Goal: Task Accomplishment & Management: Use online tool/utility

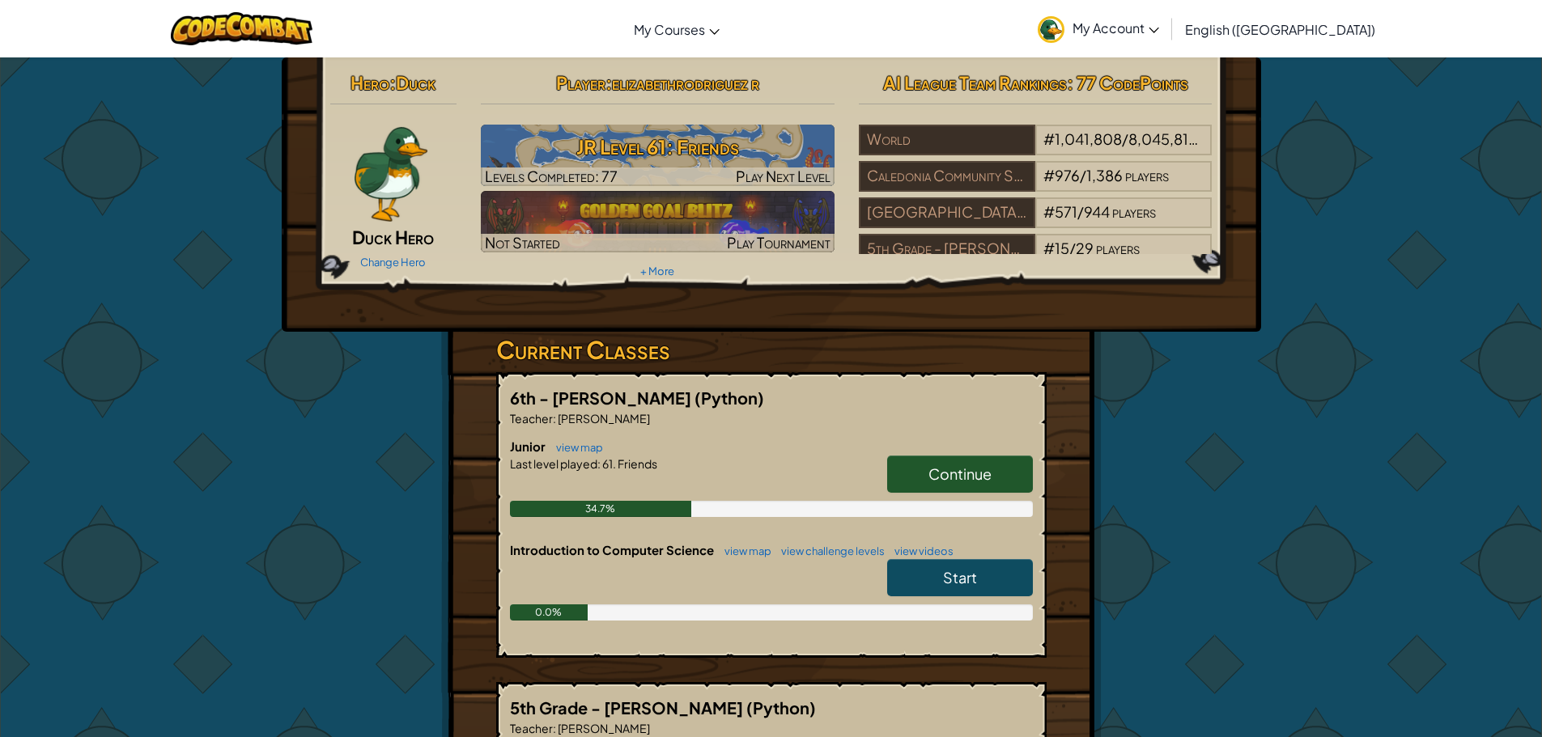
click at [956, 469] on span "Continue" at bounding box center [959, 474] width 63 height 19
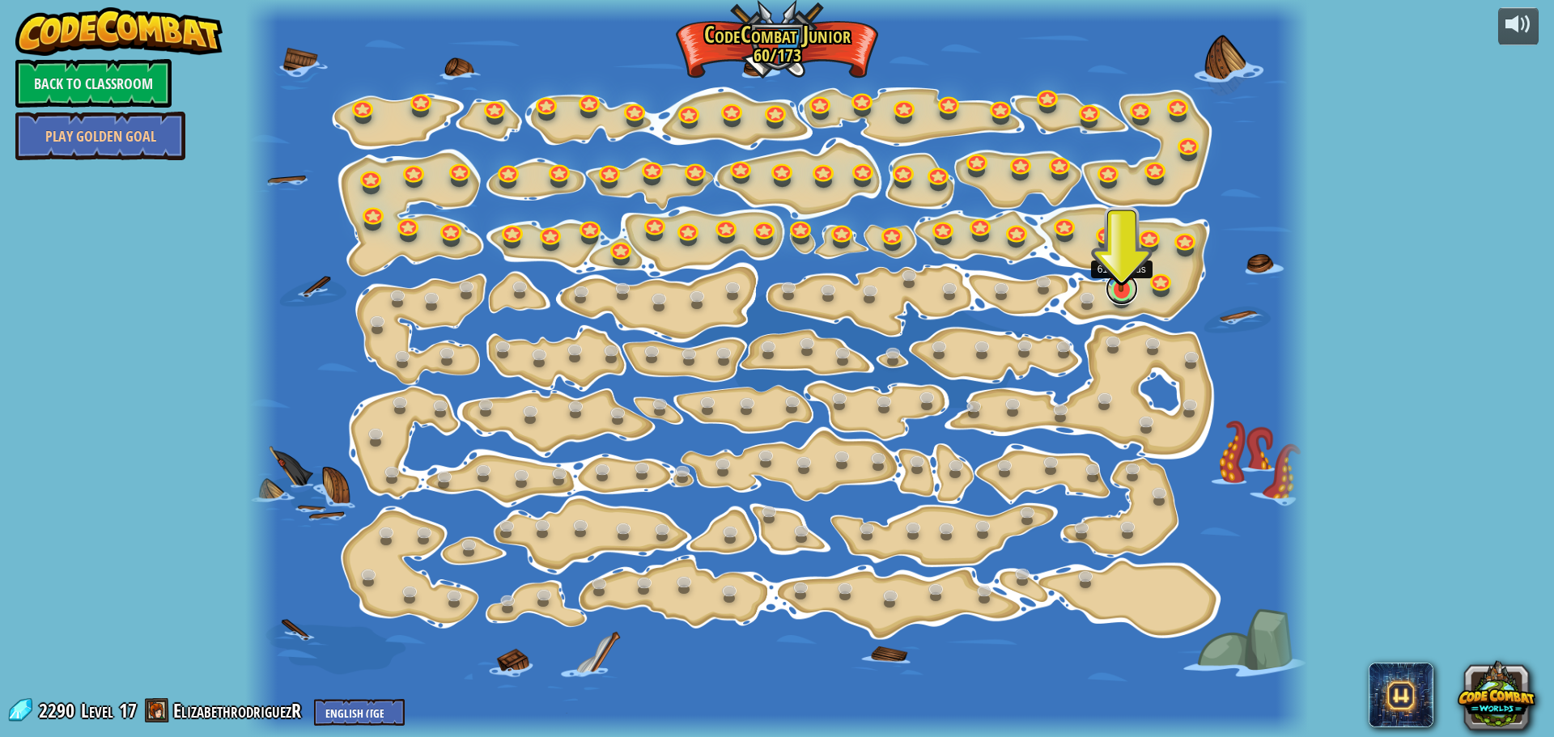
click at [1127, 299] on link at bounding box center [1122, 289] width 32 height 32
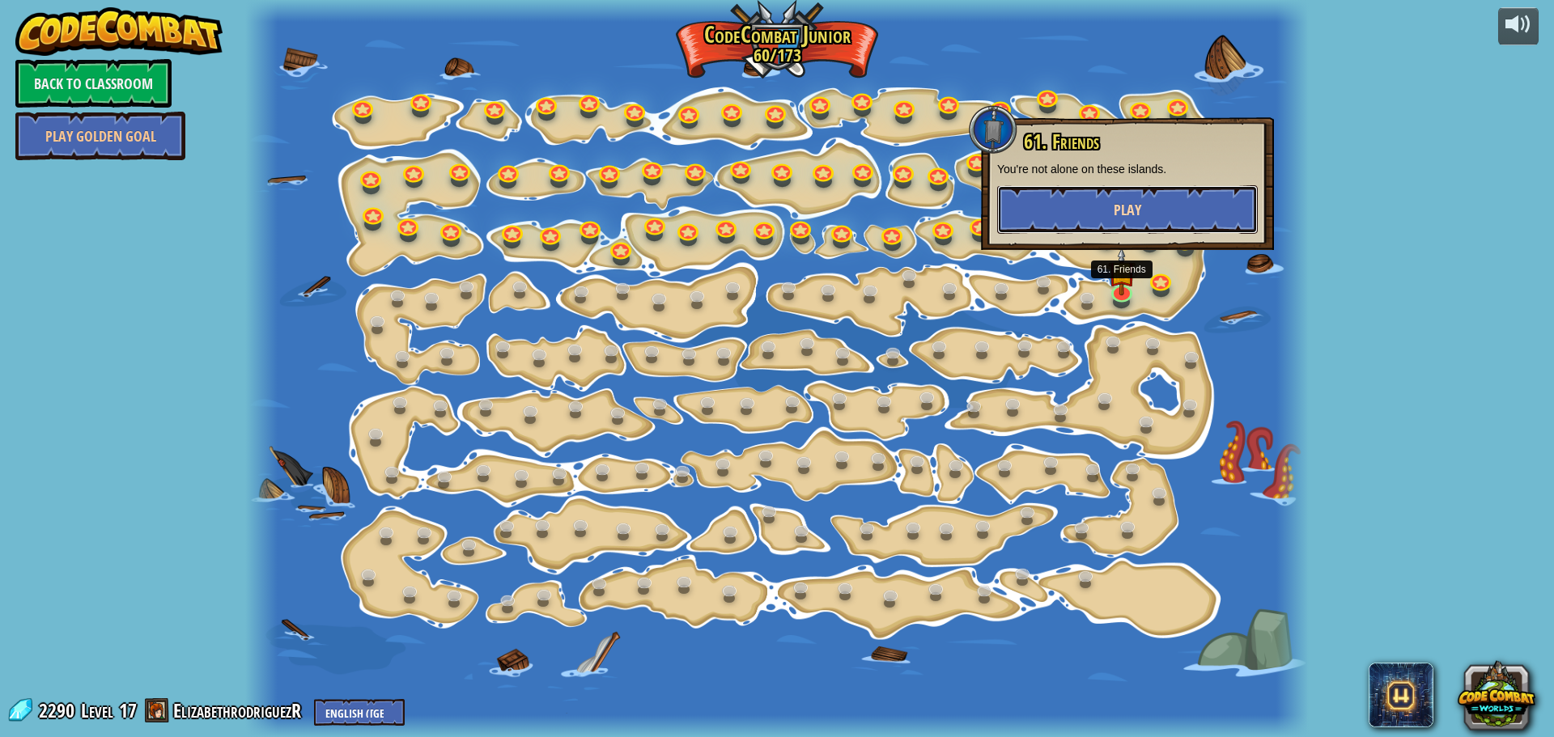
drag, startPoint x: 1112, startPoint y: 197, endPoint x: 1104, endPoint y: 202, distance: 9.0
click at [1104, 202] on button "Play" at bounding box center [1127, 209] width 261 height 49
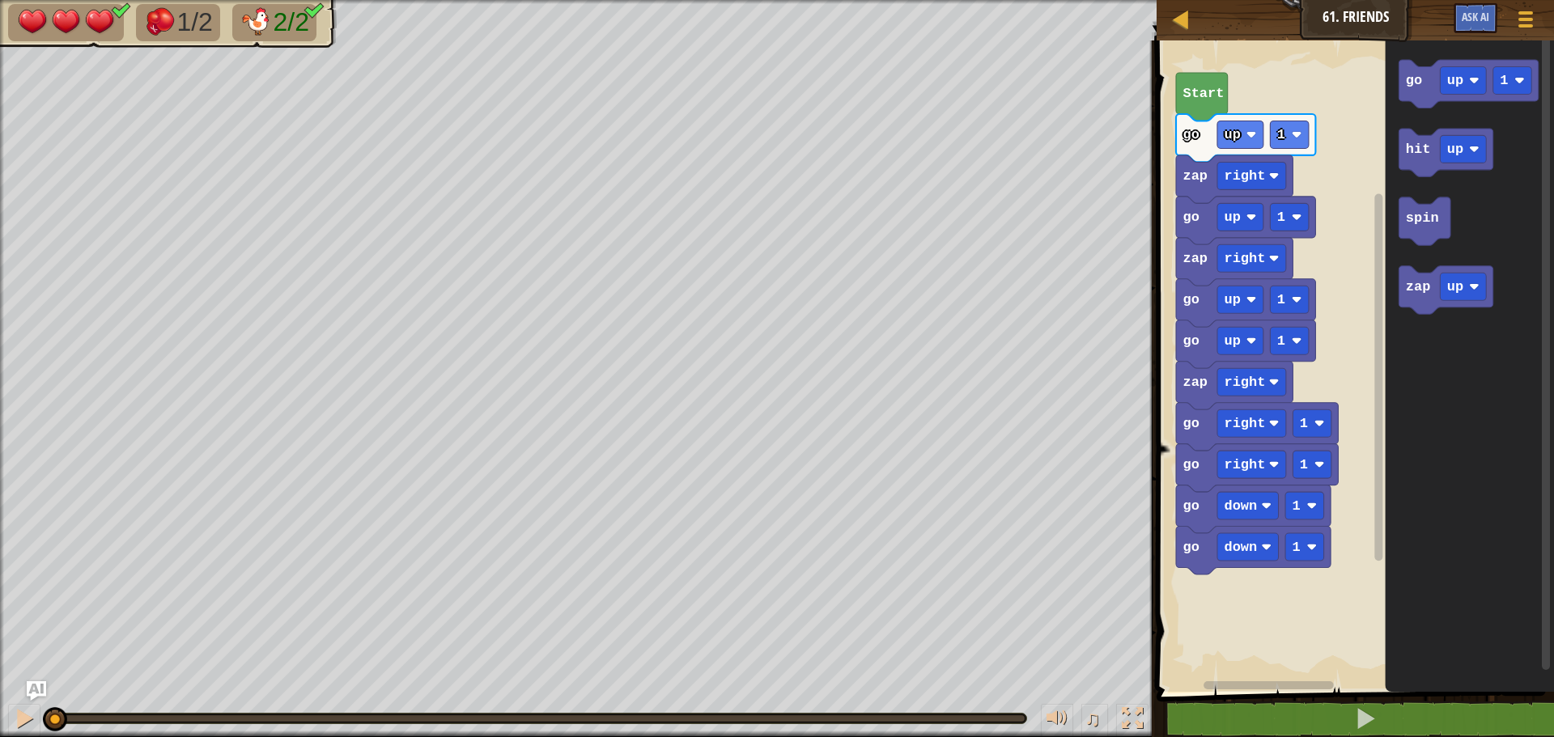
click at [1196, 97] on text "Start" at bounding box center [1203, 93] width 41 height 15
click at [30, 715] on div at bounding box center [24, 718] width 21 height 21
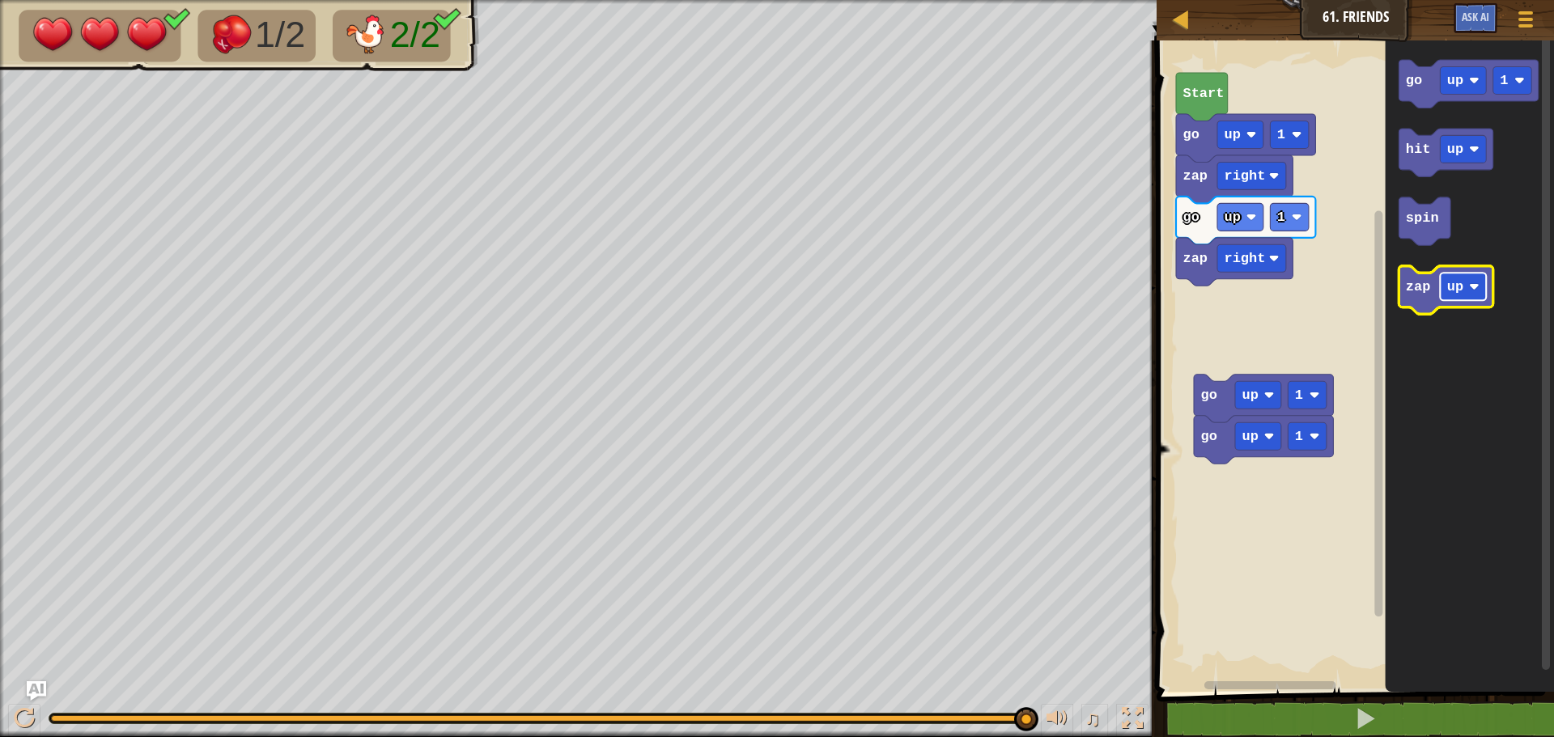
click at [1471, 288] on image "Blockly Workspace" at bounding box center [1474, 287] width 11 height 11
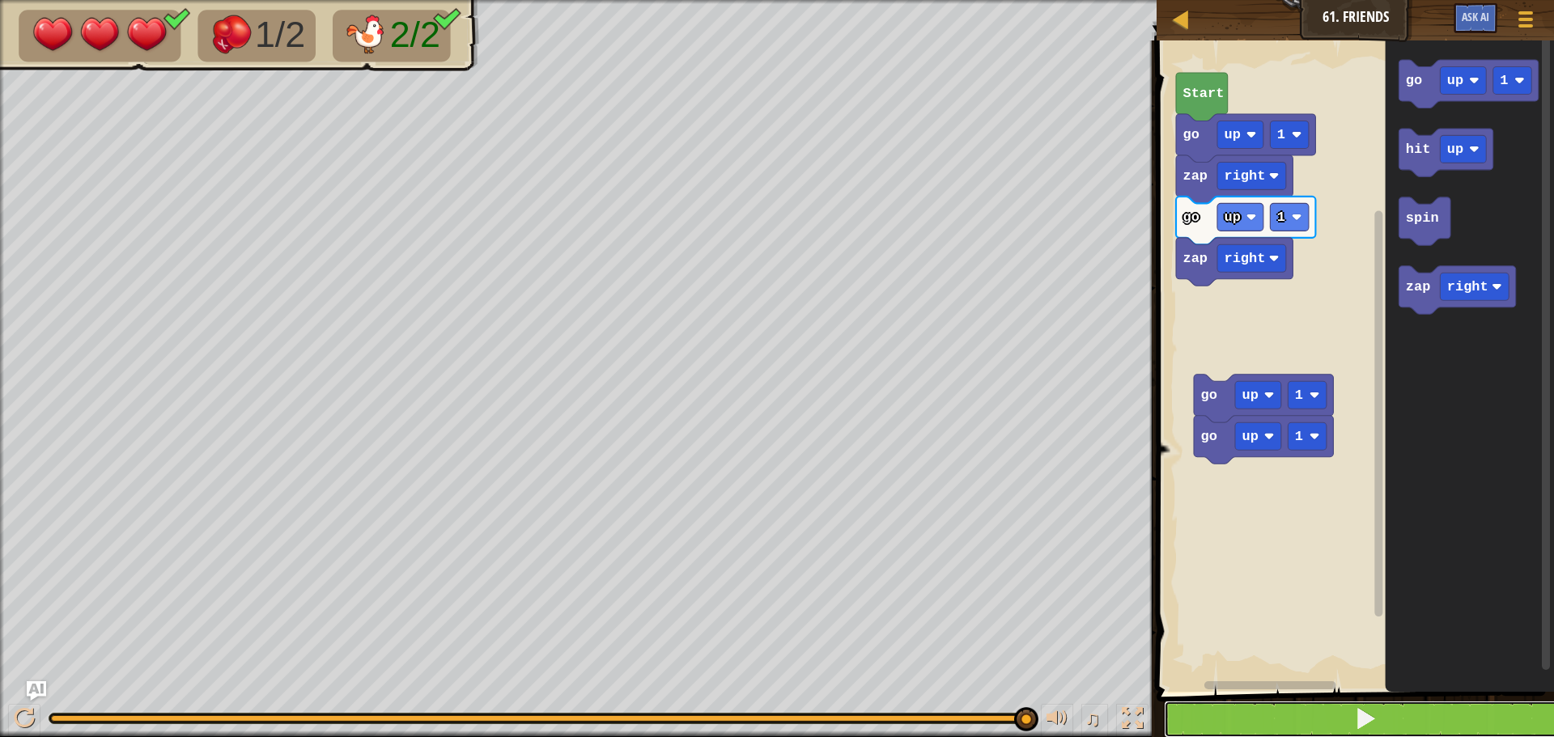
click at [1361, 711] on span at bounding box center [1365, 718] width 23 height 23
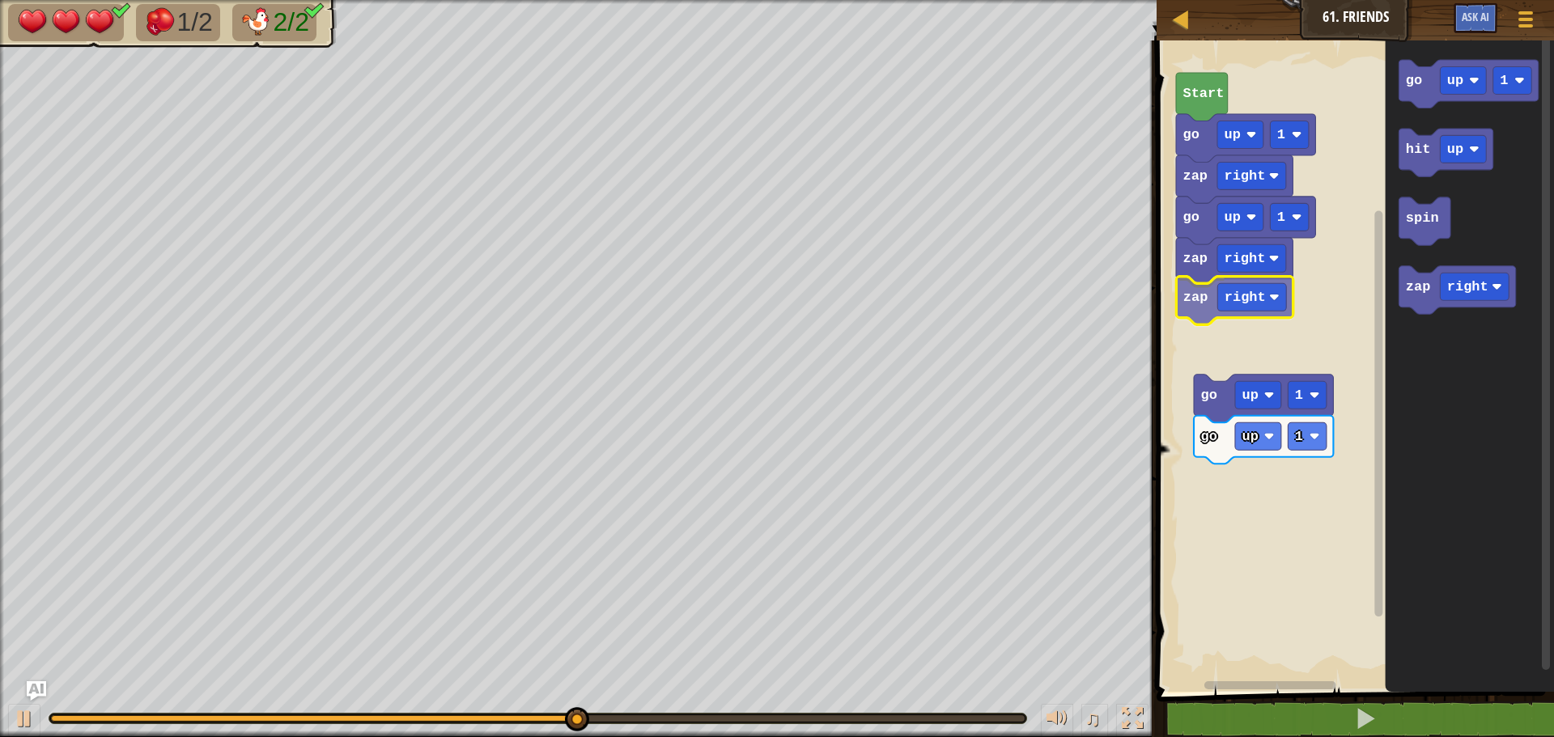
click at [1190, 305] on div "zap right zap right go up 1 zap right go up 1 Start go up 1 go up 1 go up 1 hit…" at bounding box center [1353, 362] width 402 height 660
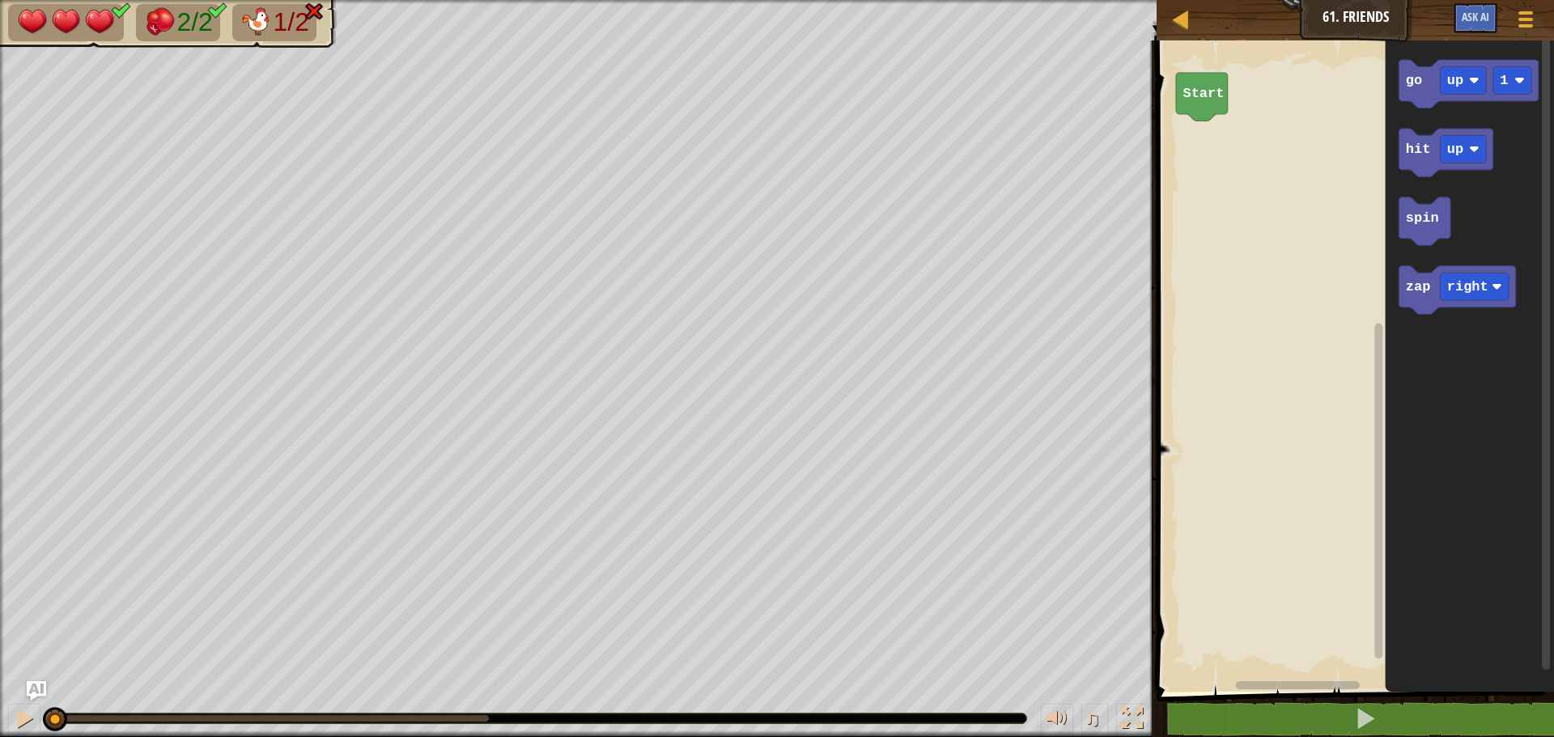
click at [6, 621] on div "2/2 1/2 ♫ Duck 3 x: 6 y: 6 x: 6 y: 14 action: move" at bounding box center [777, 368] width 1554 height 737
click at [1256, 220] on div "Start go up 1 hit up spin zap right go up 1" at bounding box center [1353, 362] width 402 height 660
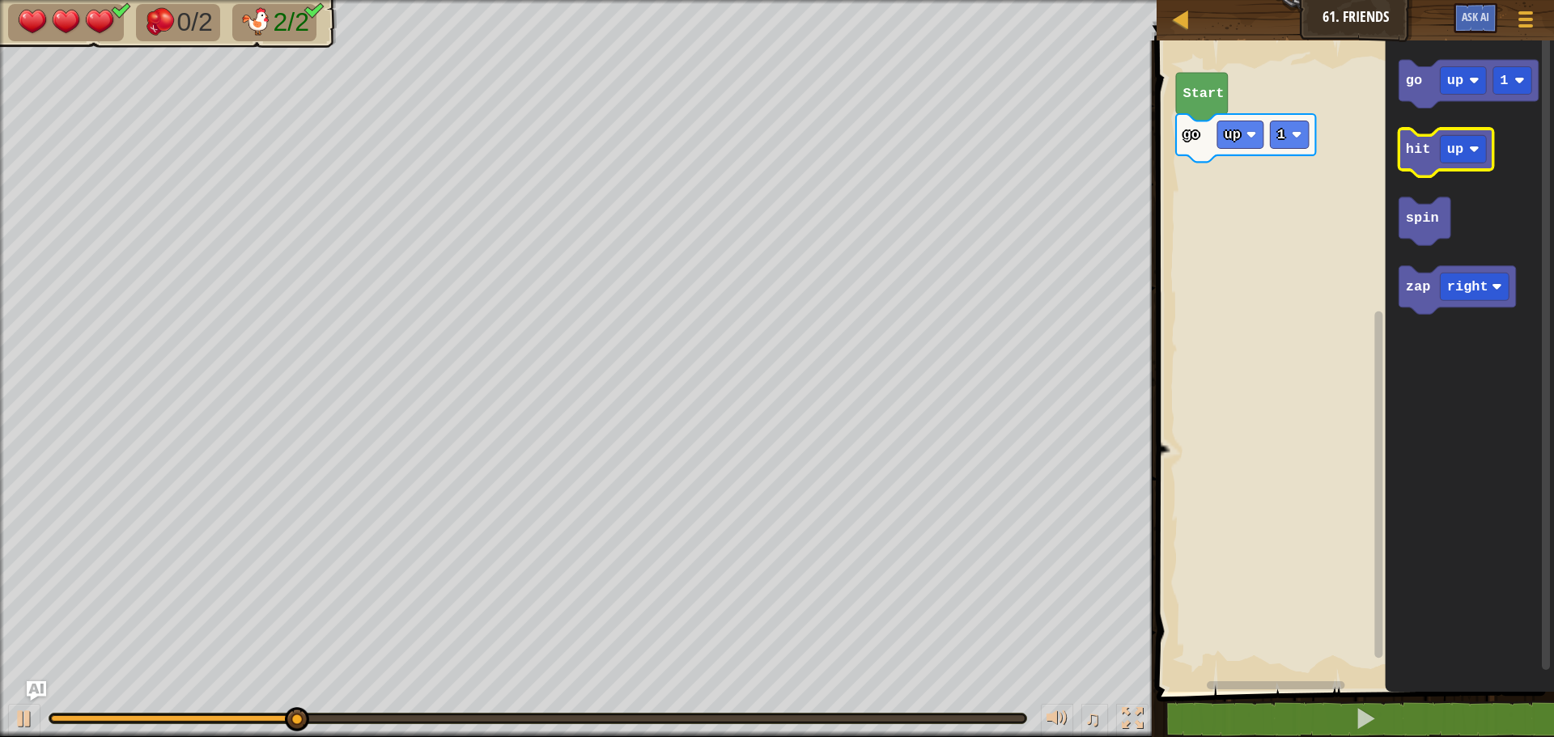
click at [1418, 162] on icon "Blockly Workspace" at bounding box center [1446, 153] width 94 height 48
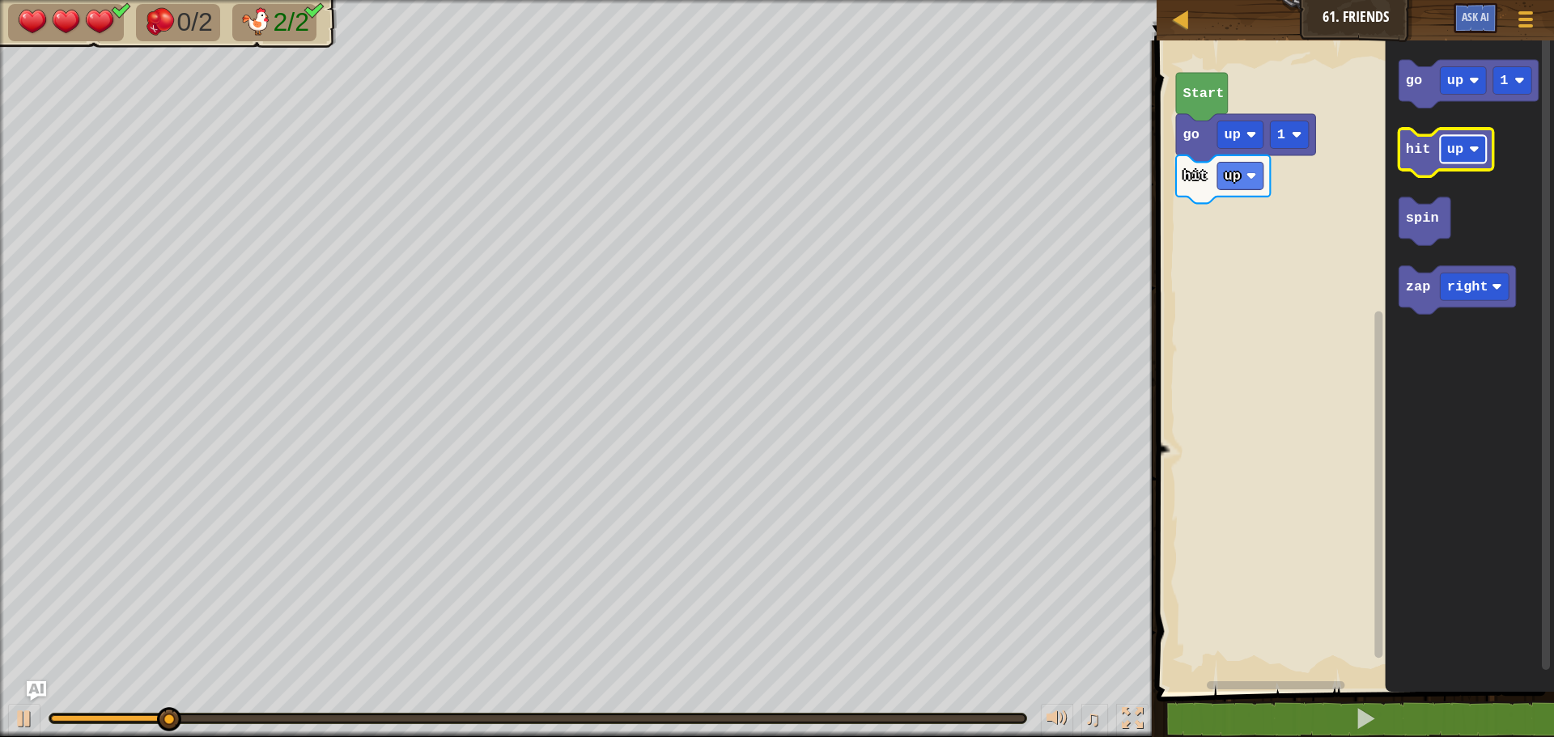
click at [1456, 148] on text "up" at bounding box center [1455, 149] width 16 height 15
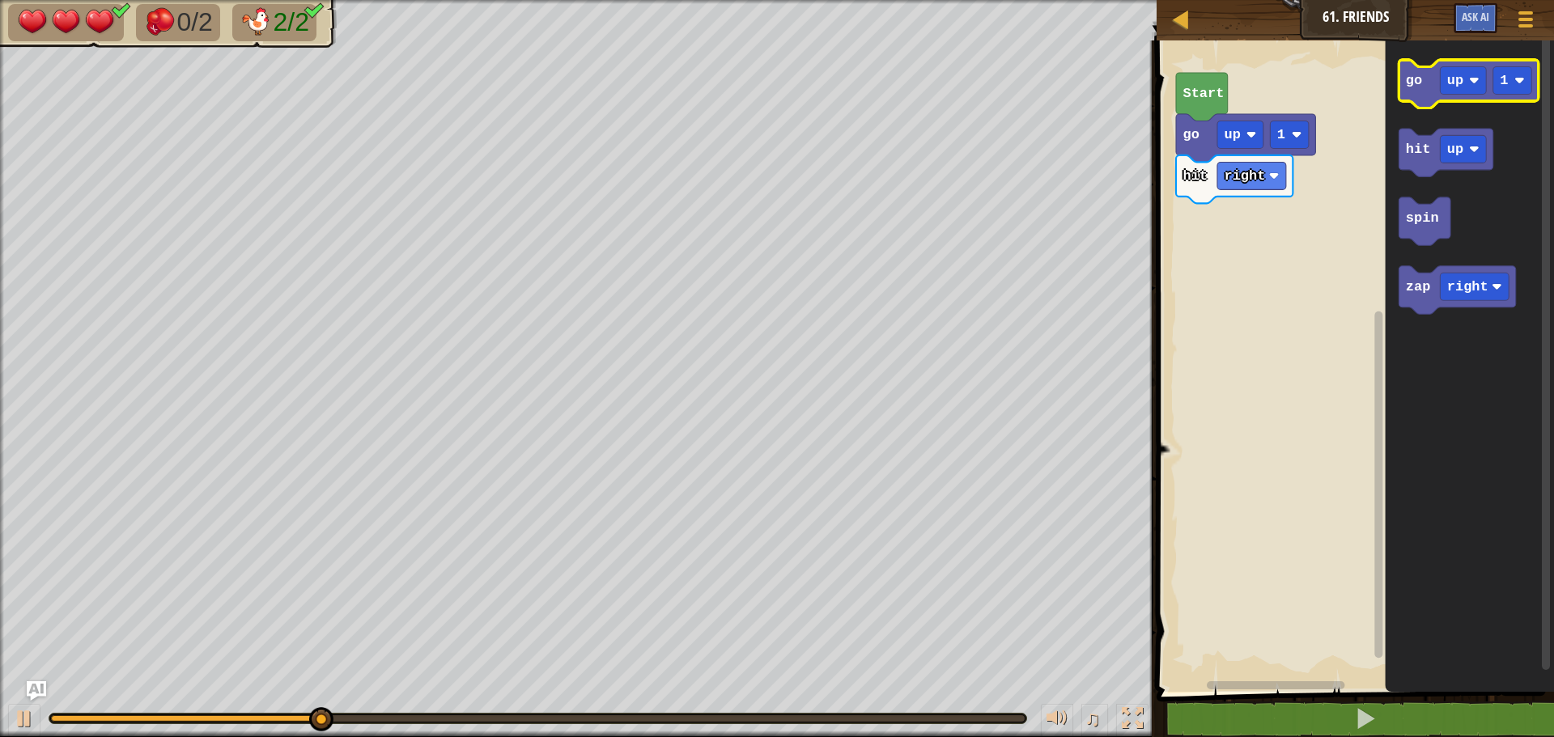
click at [1423, 95] on icon "Blockly Workspace" at bounding box center [1468, 84] width 139 height 48
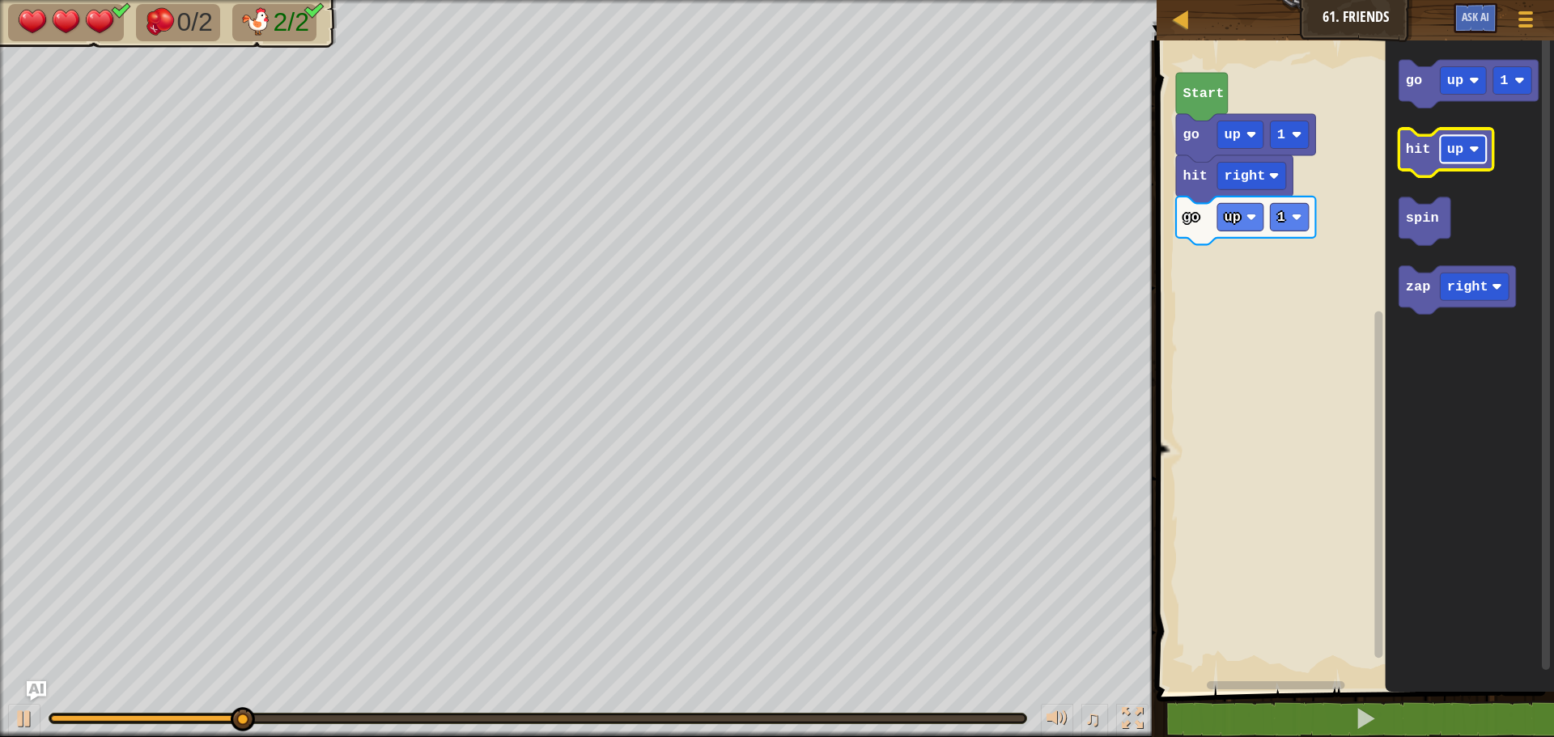
click at [1471, 162] on rect "Blockly Workspace" at bounding box center [1463, 149] width 46 height 28
click at [1425, 147] on text "hit" at bounding box center [1418, 149] width 25 height 15
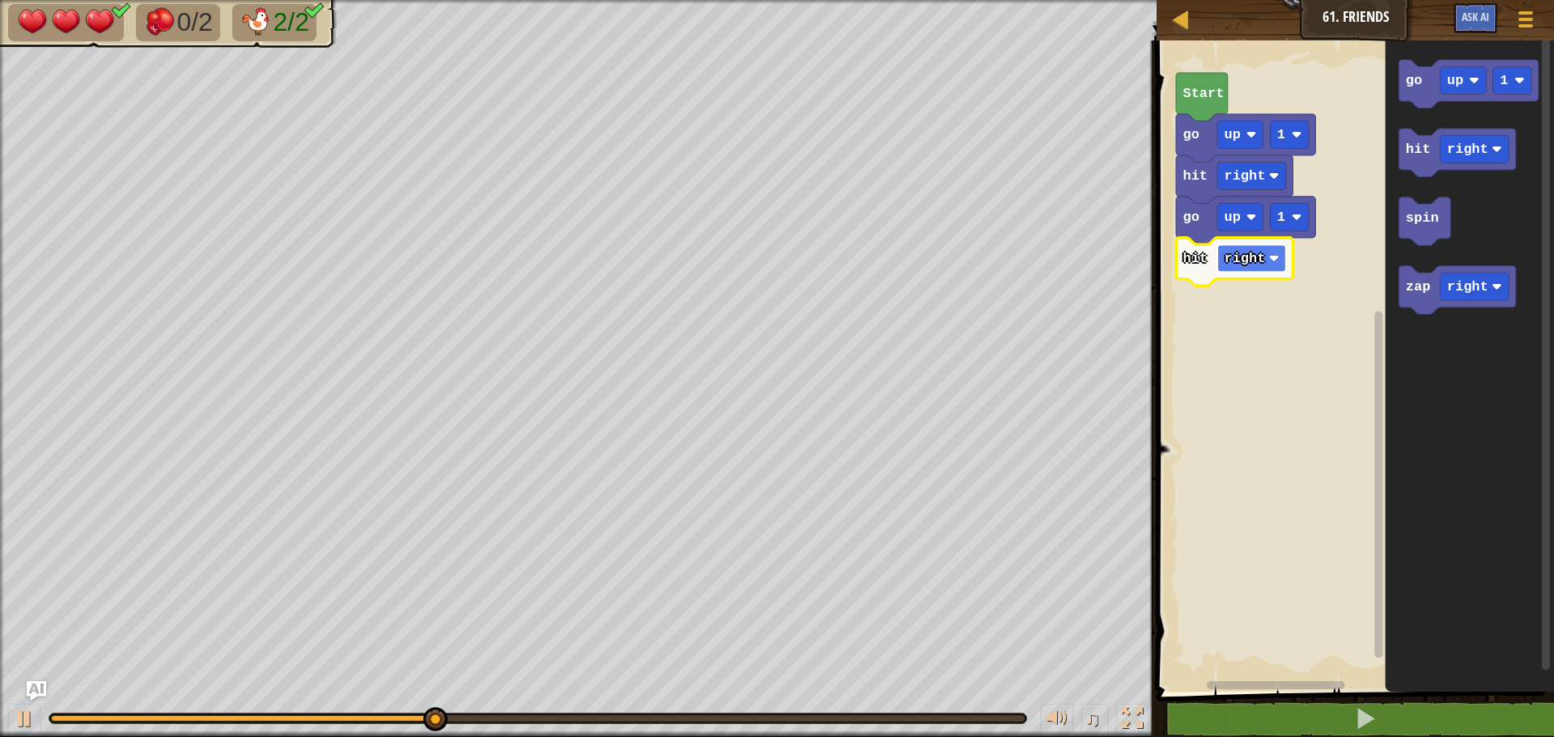
click at [1271, 265] on rect "Blockly Workspace" at bounding box center [1251, 258] width 69 height 28
click at [1269, 173] on image "Blockly Workspace" at bounding box center [1274, 176] width 11 height 11
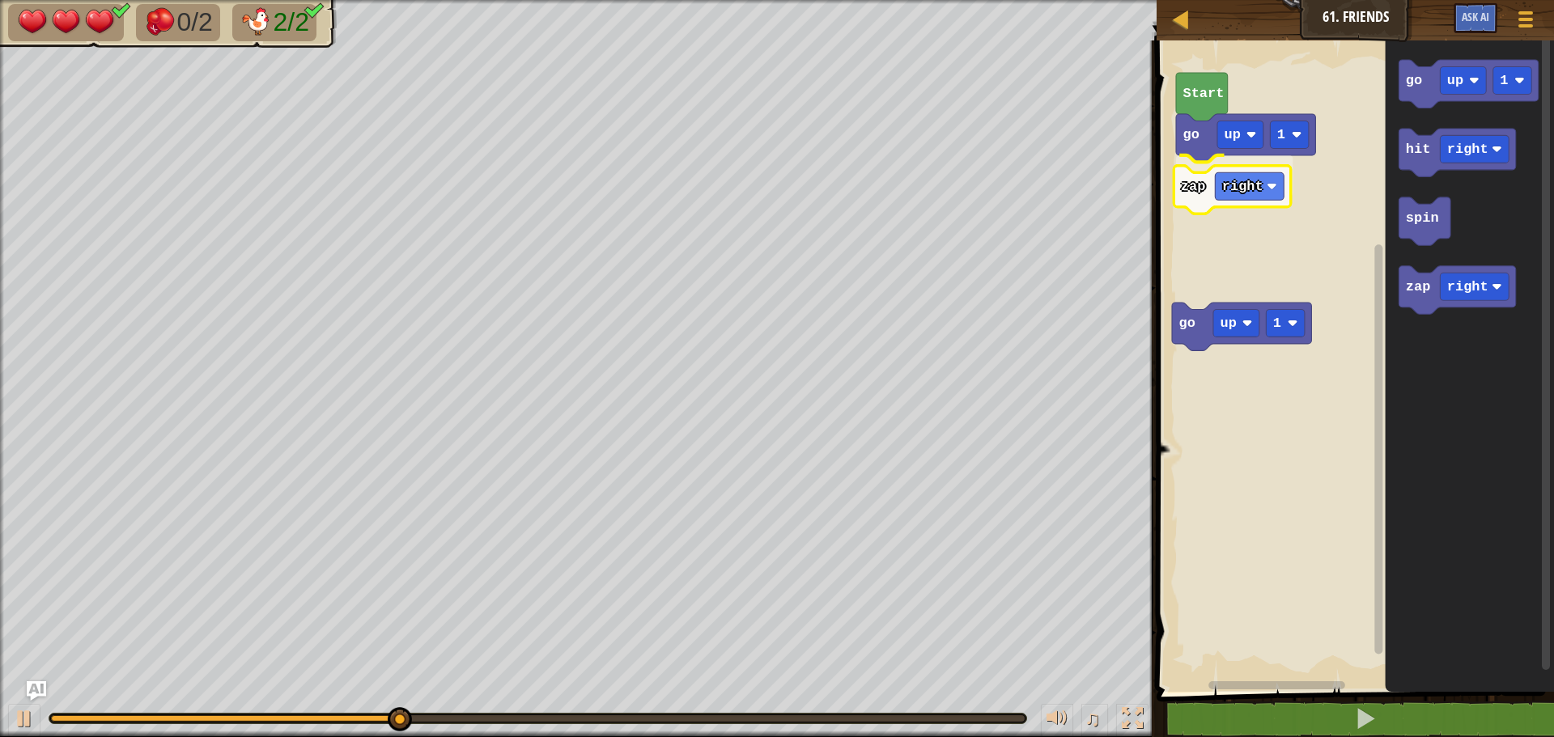
click at [1195, 191] on div "Start go up 1 zap right go up 1 go up 1 hit right spin zap right zap right" at bounding box center [1353, 362] width 402 height 660
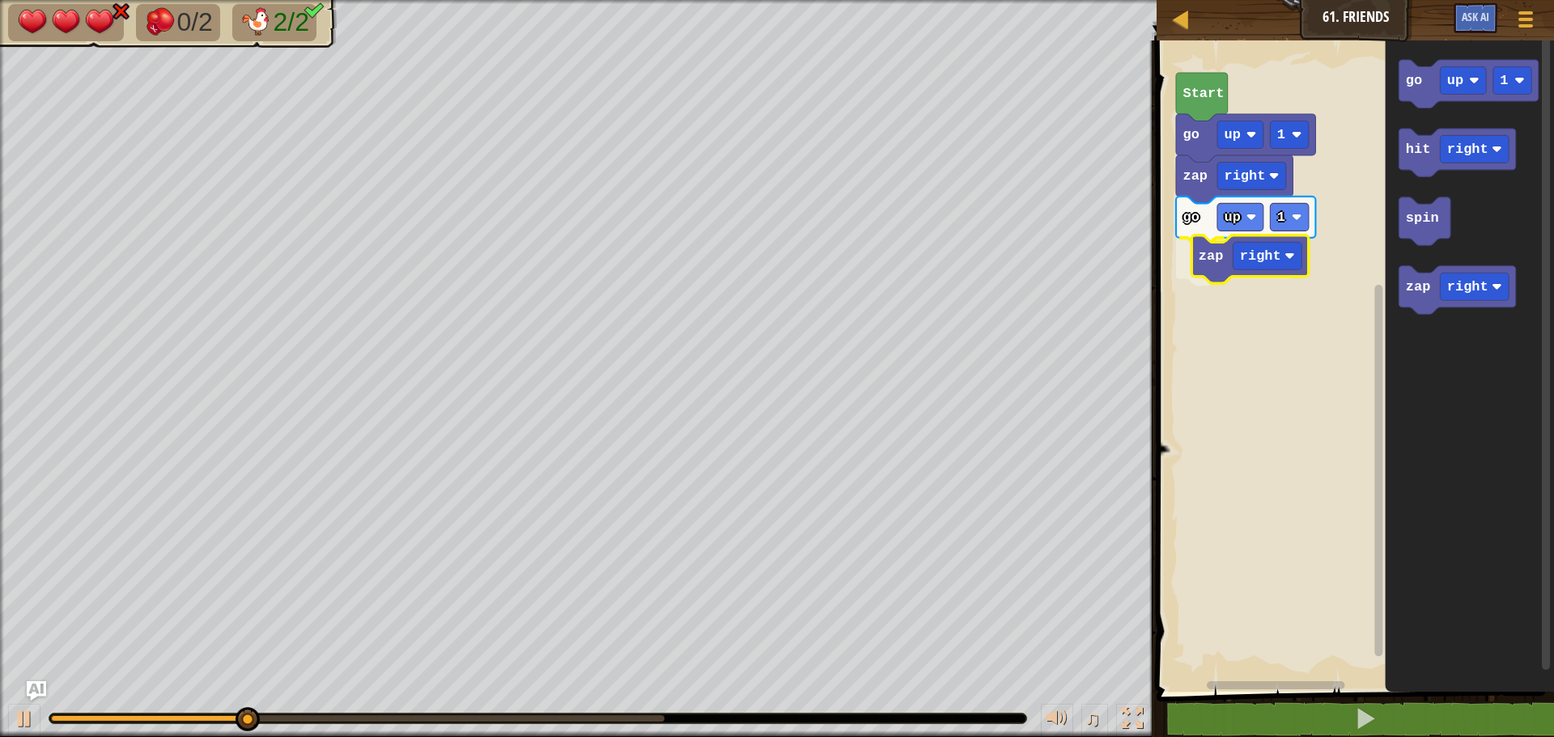
click at [1212, 270] on div "go up 1 zap right zap right go up 1 Start go up 1 hit right spin zap right zap …" at bounding box center [1353, 362] width 402 height 660
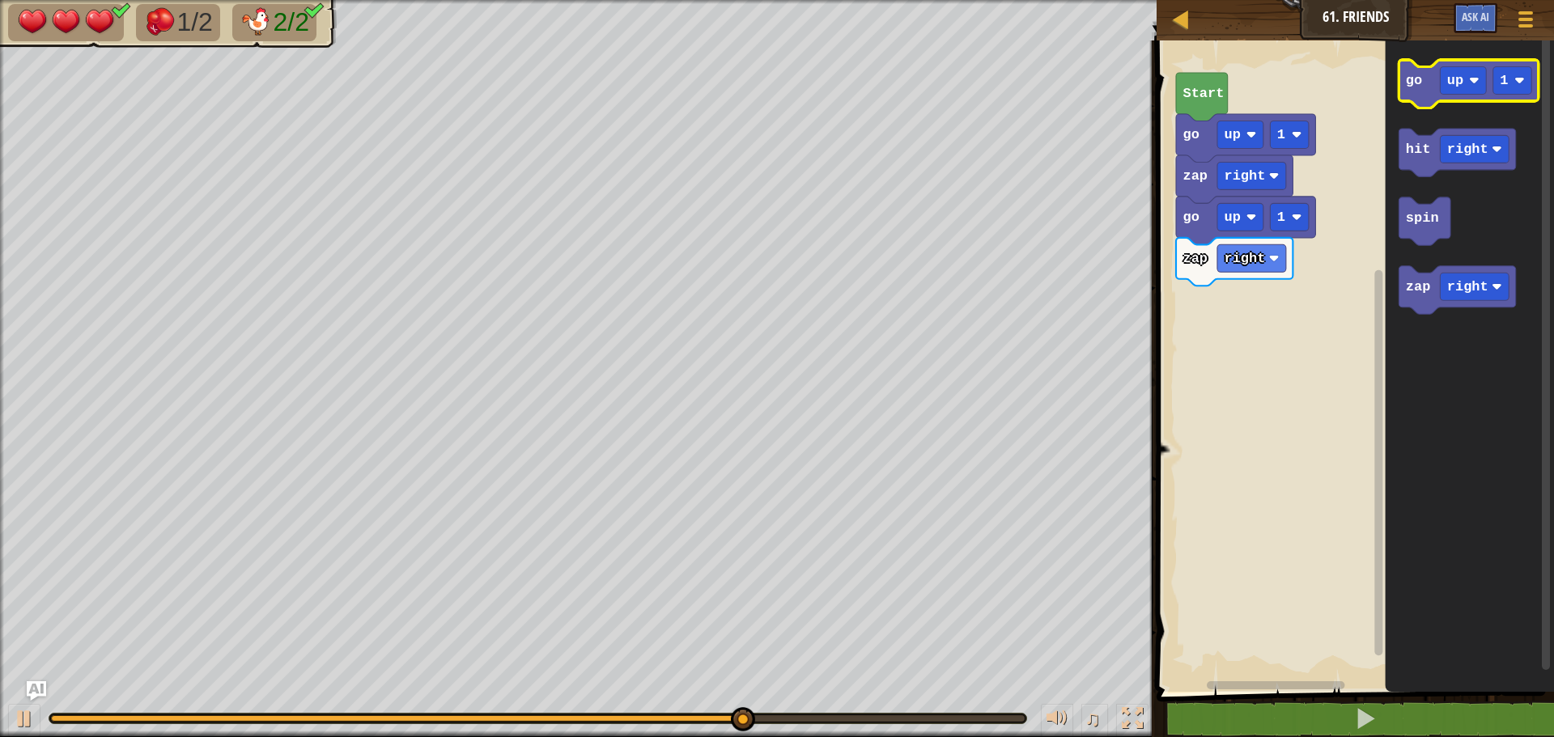
click at [1406, 80] on text "go" at bounding box center [1414, 80] width 16 height 15
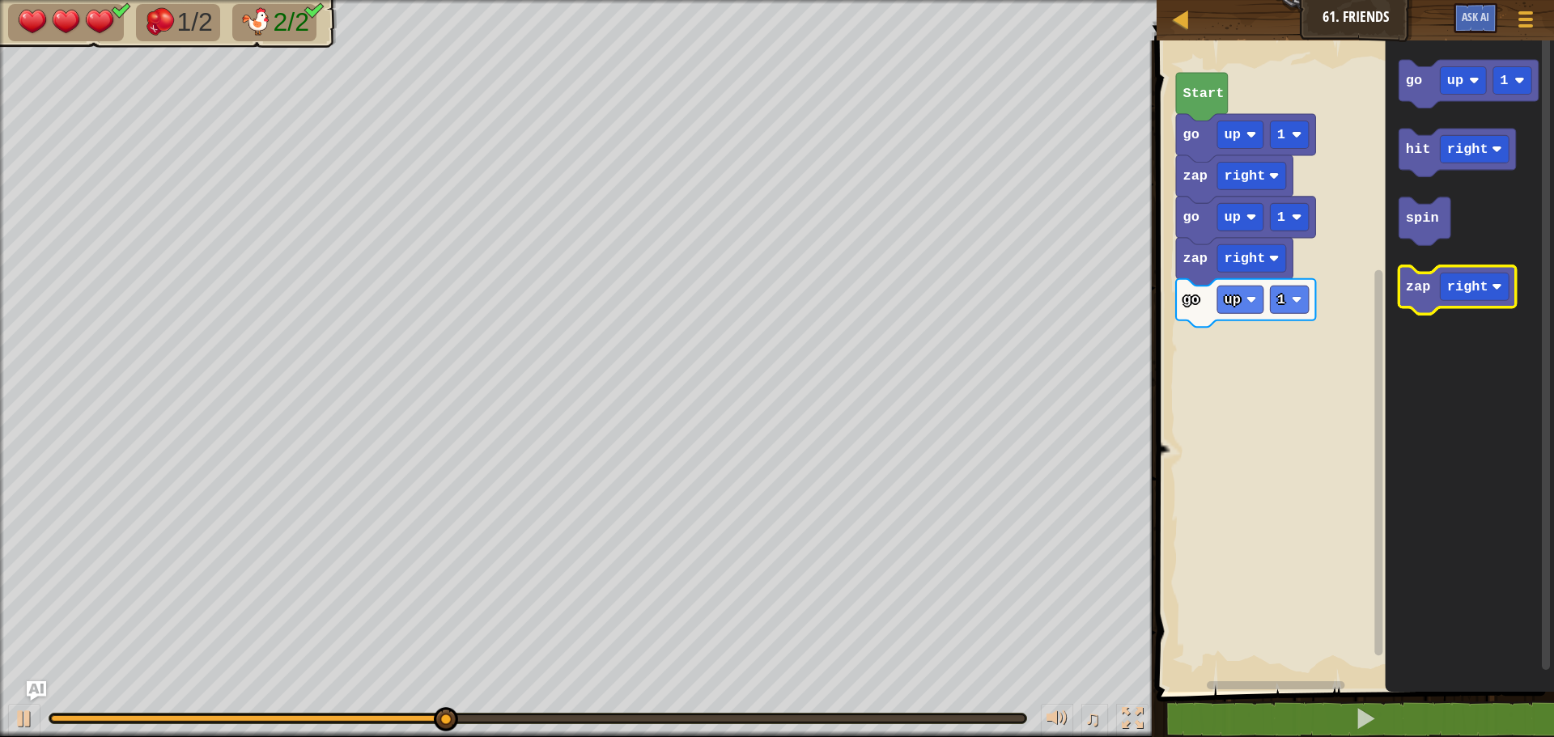
click at [1411, 285] on text "zap" at bounding box center [1418, 286] width 25 height 15
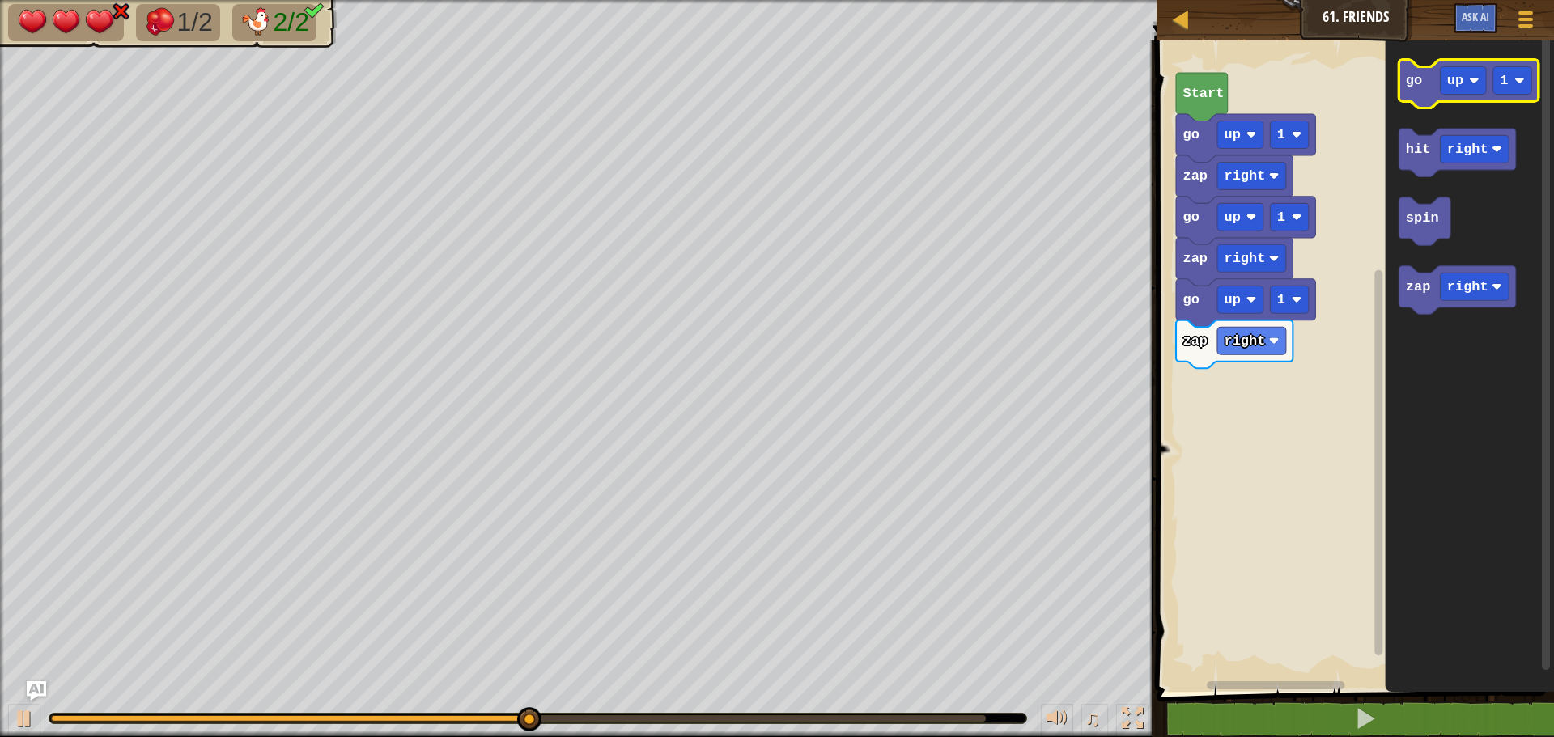
click at [1415, 89] on icon "Blockly Workspace" at bounding box center [1468, 84] width 139 height 48
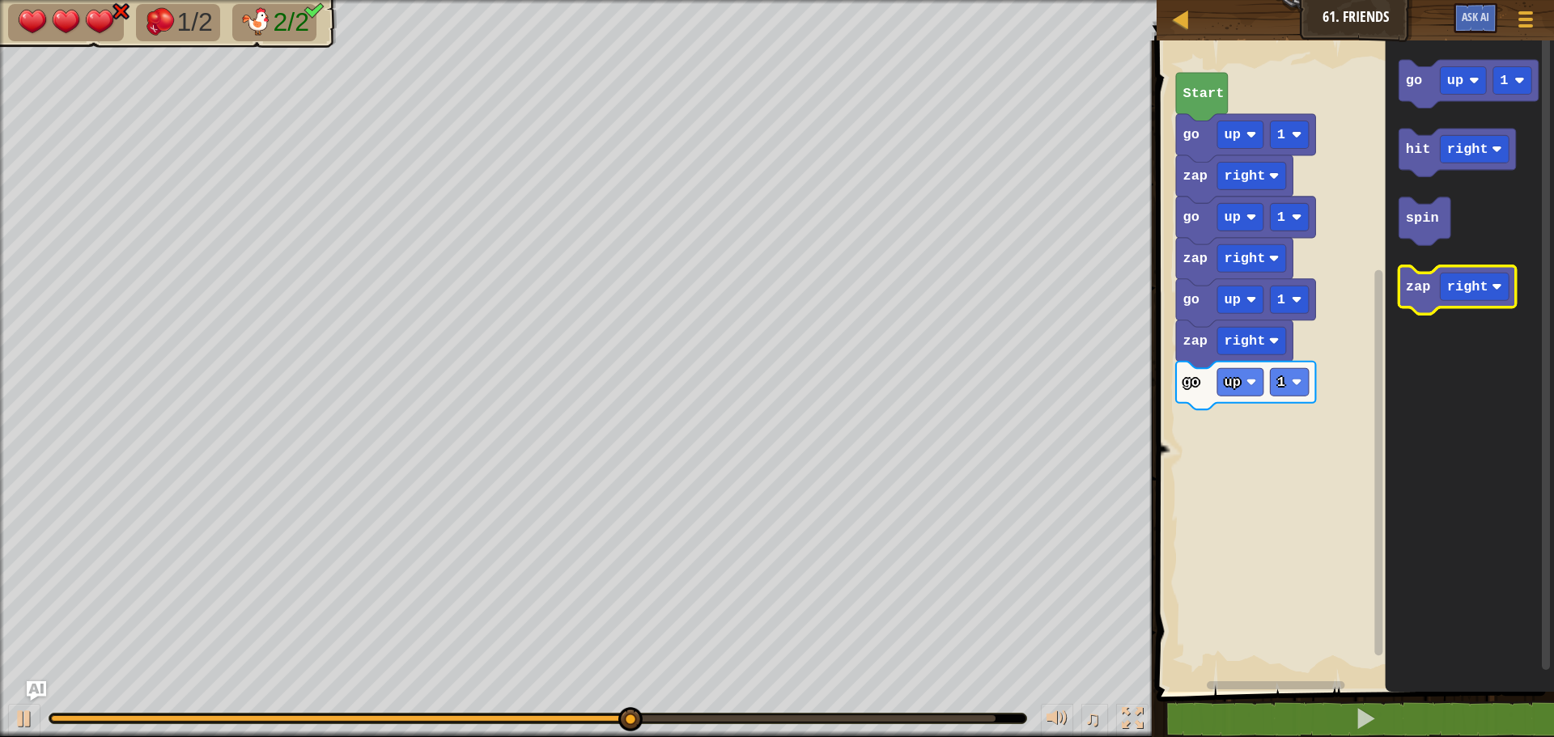
click at [1411, 286] on text "zap" at bounding box center [1418, 286] width 25 height 15
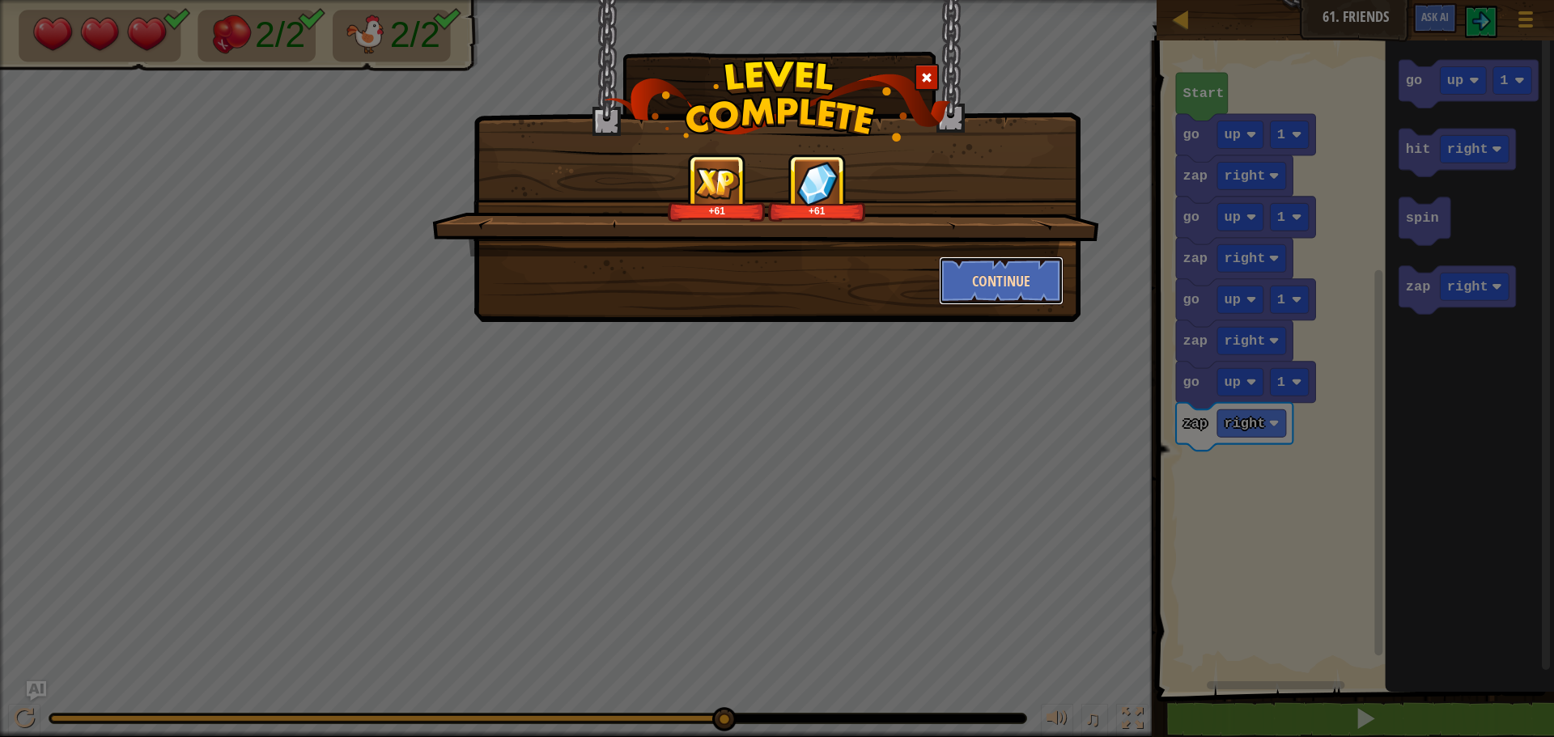
click at [1002, 287] on button "Continue" at bounding box center [1001, 281] width 125 height 49
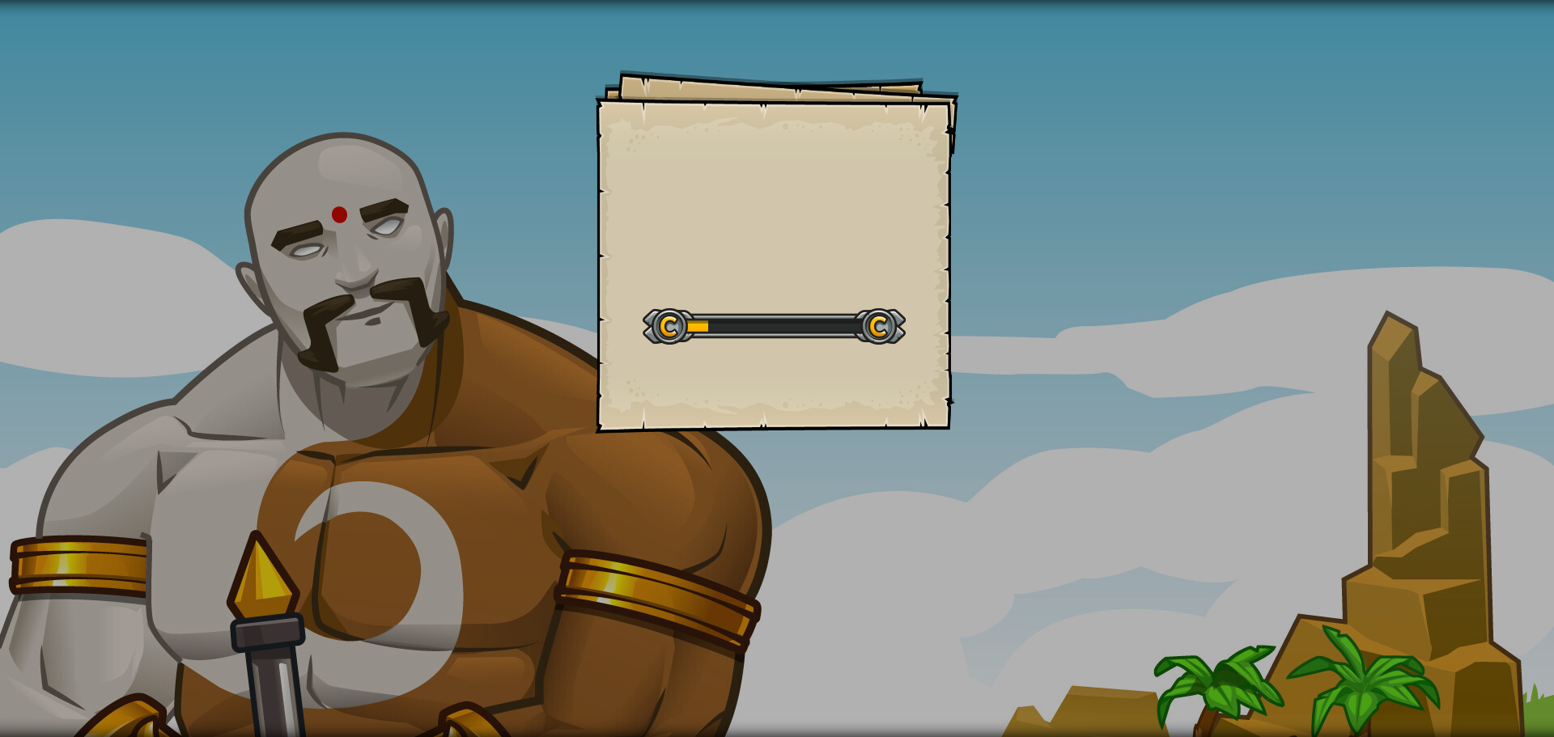
drag, startPoint x: 914, startPoint y: 362, endPoint x: 460, endPoint y: 310, distance: 456.2
click at [460, 310] on div "Goals Start Level Error loading from server. Try refreshing the page. You'll ne…" at bounding box center [777, 368] width 1554 height 737
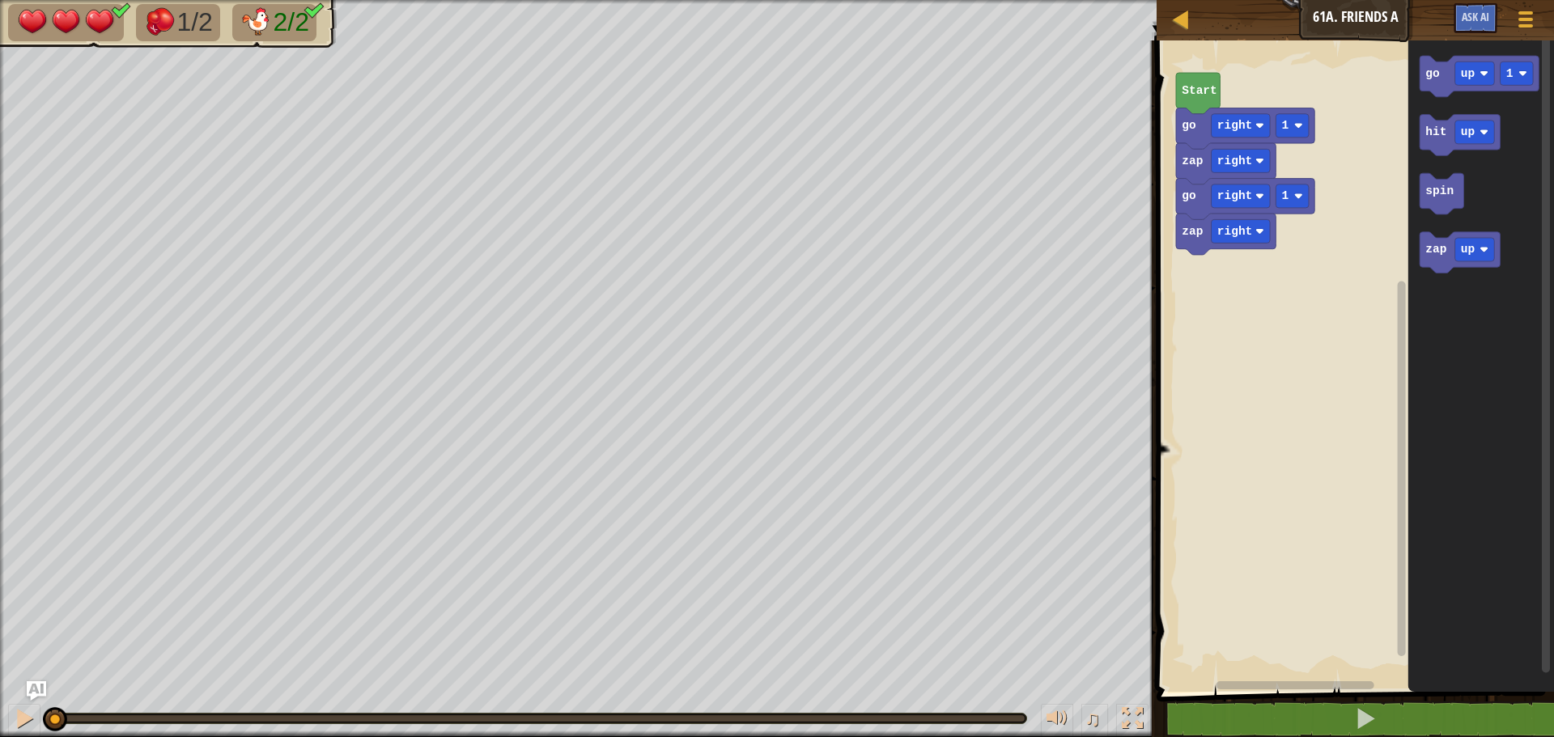
click at [1199, 90] on text "Start" at bounding box center [1200, 90] width 36 height 13
click at [28, 721] on div at bounding box center [24, 718] width 21 height 21
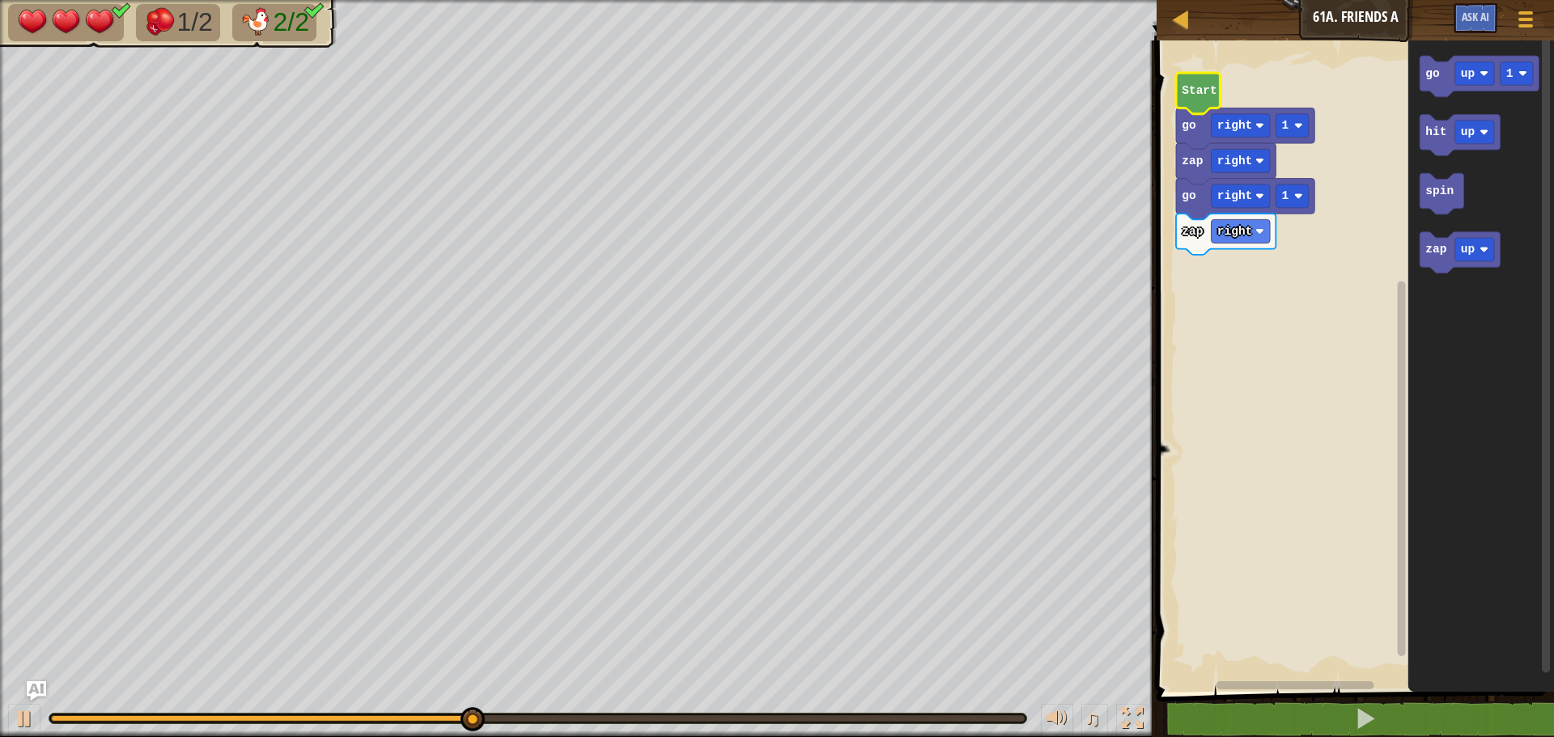
click at [0, 724] on div "♫" at bounding box center [578, 714] width 1157 height 49
click at [18, 718] on div at bounding box center [24, 718] width 21 height 21
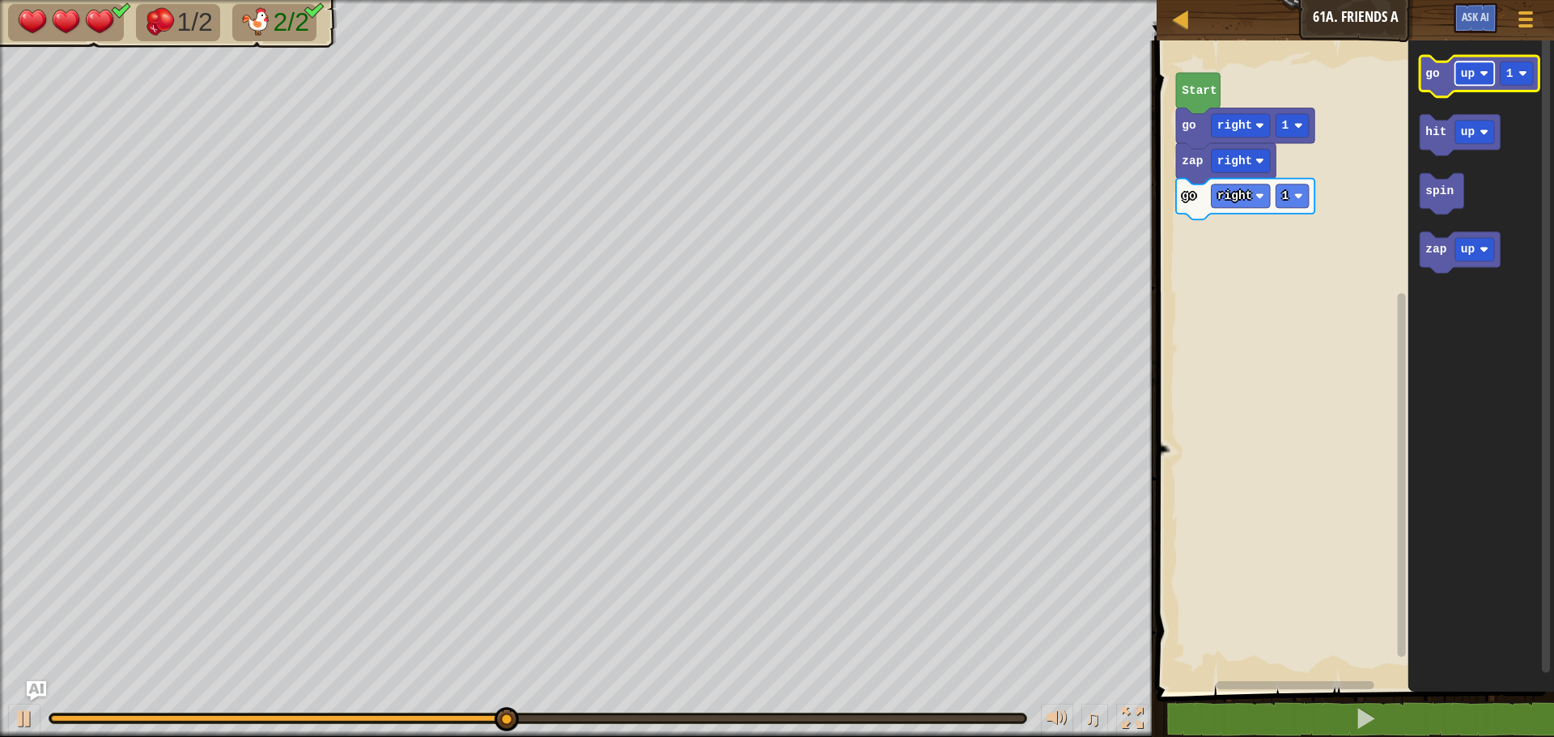
click at [1477, 83] on rect "Blockly Workspace" at bounding box center [1475, 73] width 40 height 23
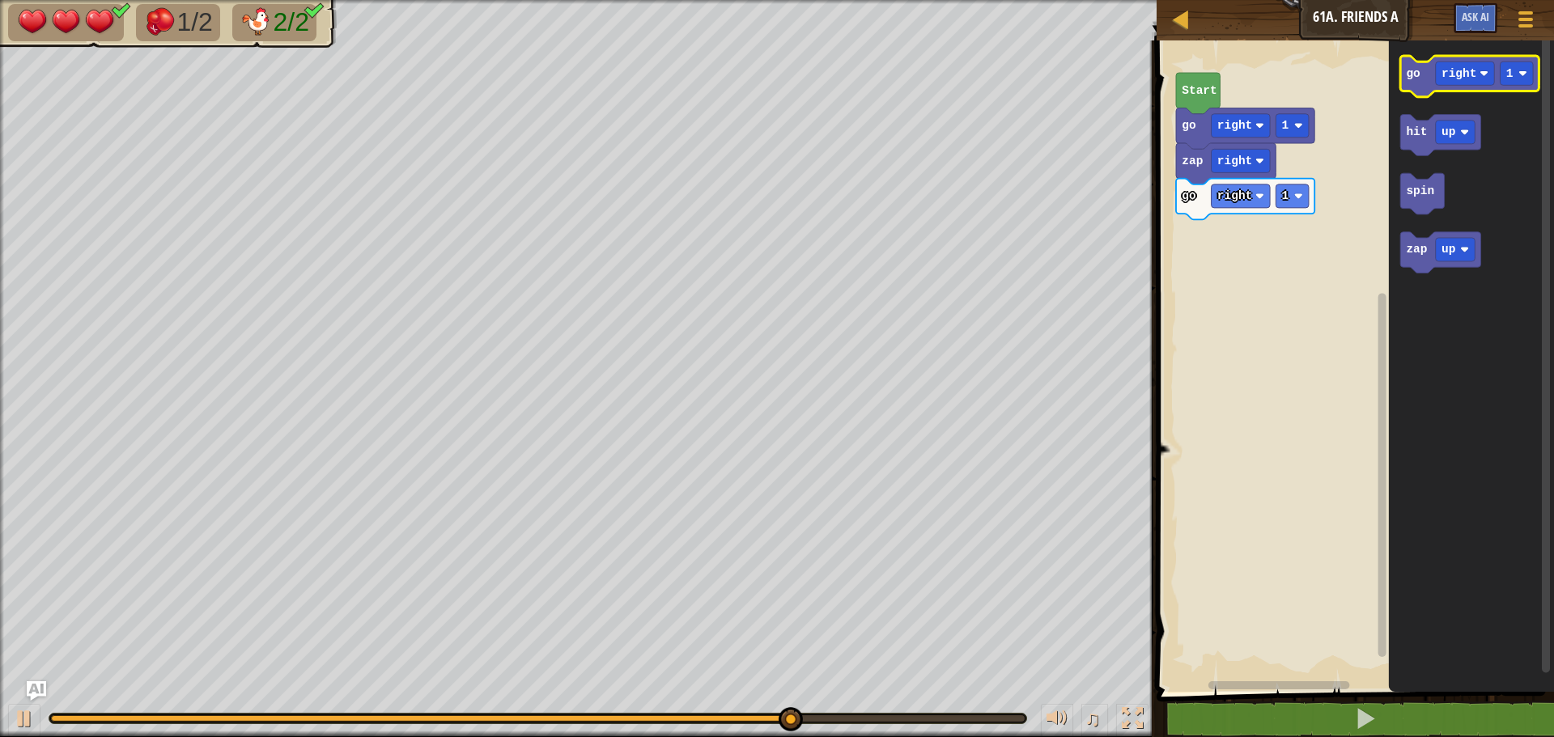
click at [1415, 70] on text "go" at bounding box center [1414, 73] width 15 height 13
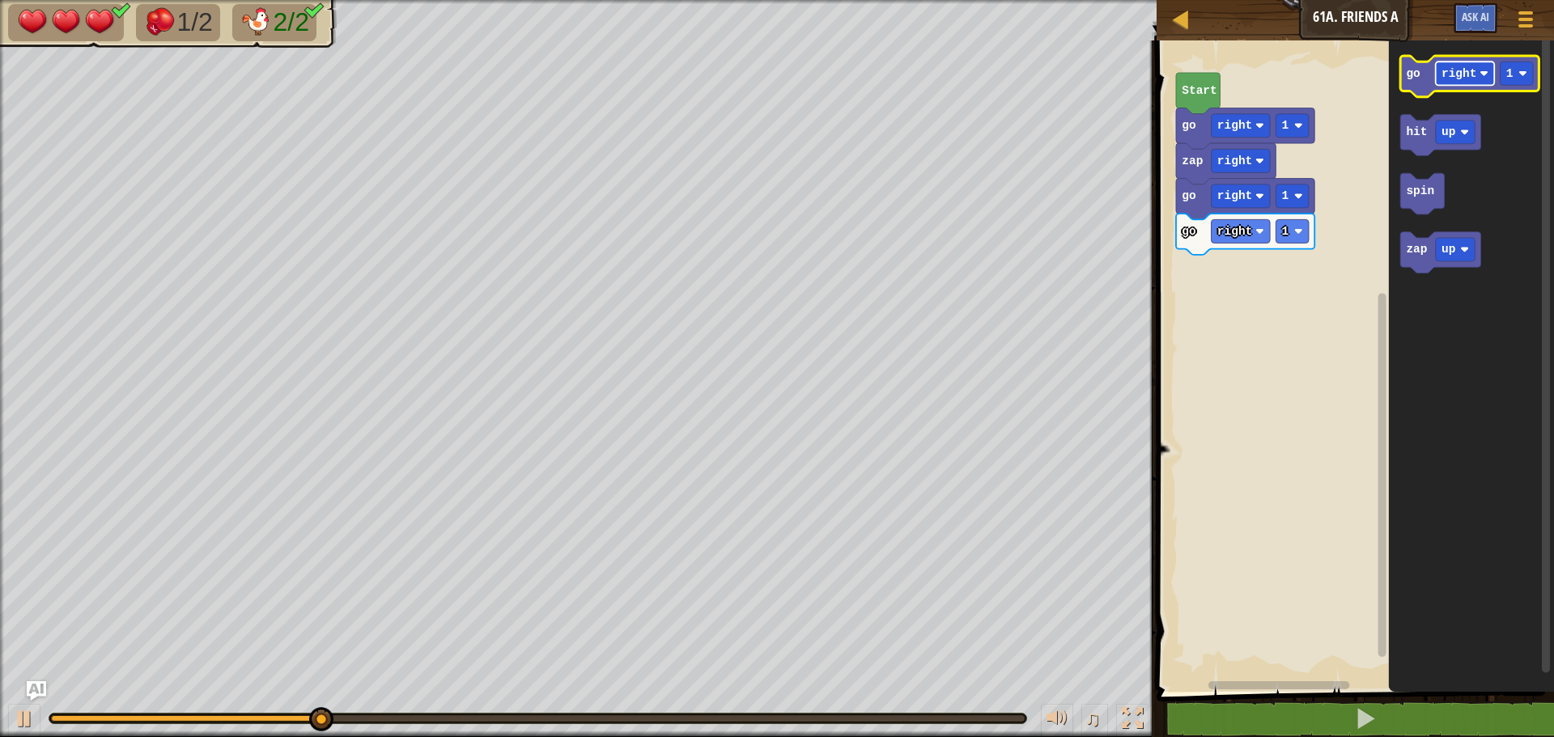
click at [1470, 78] on text "right" at bounding box center [1459, 73] width 36 height 13
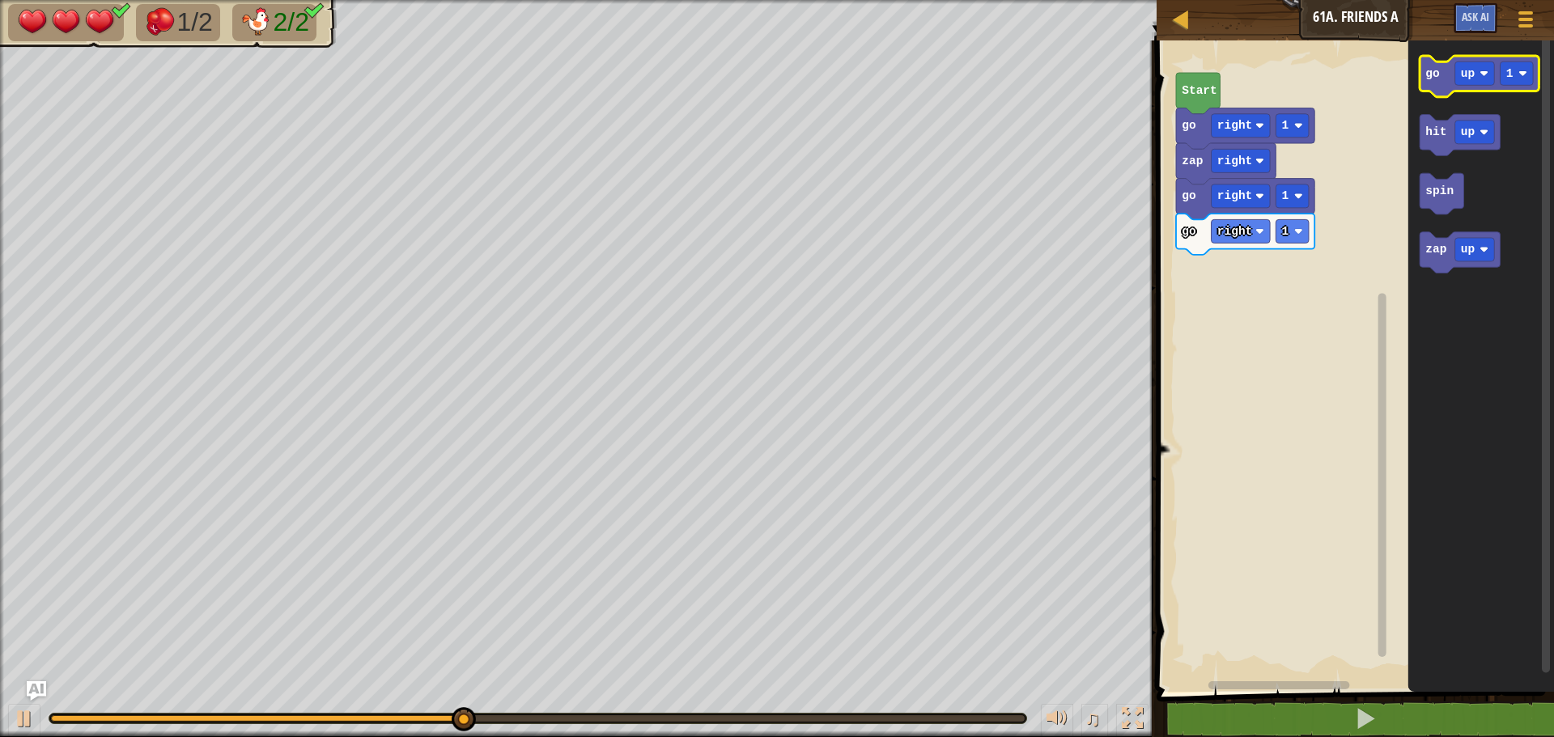
click at [1436, 79] on text "go" at bounding box center [1433, 73] width 15 height 13
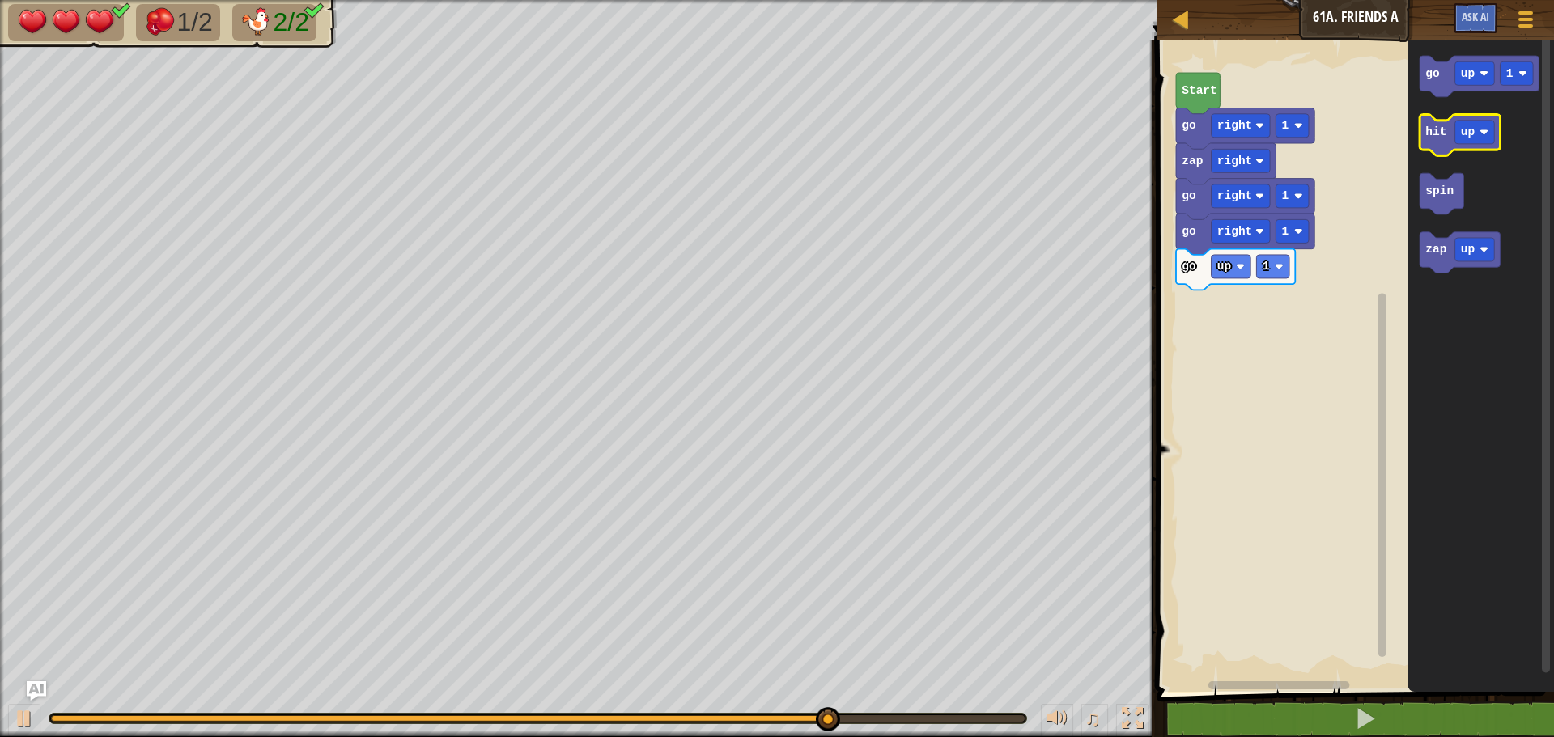
click at [1435, 138] on text "hit" at bounding box center [1436, 131] width 21 height 13
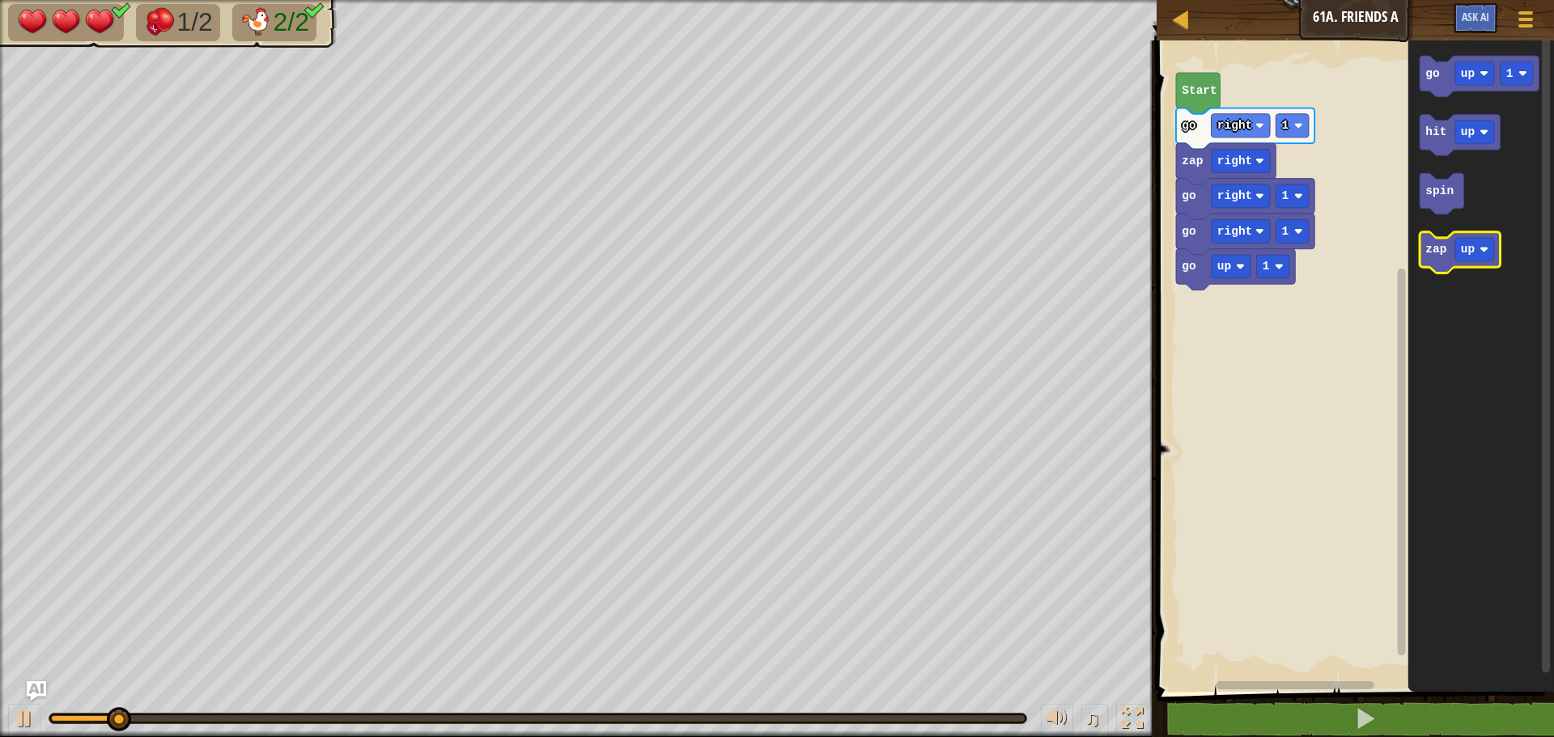
click at [1436, 262] on icon "Blockly Workspace" at bounding box center [1460, 252] width 80 height 41
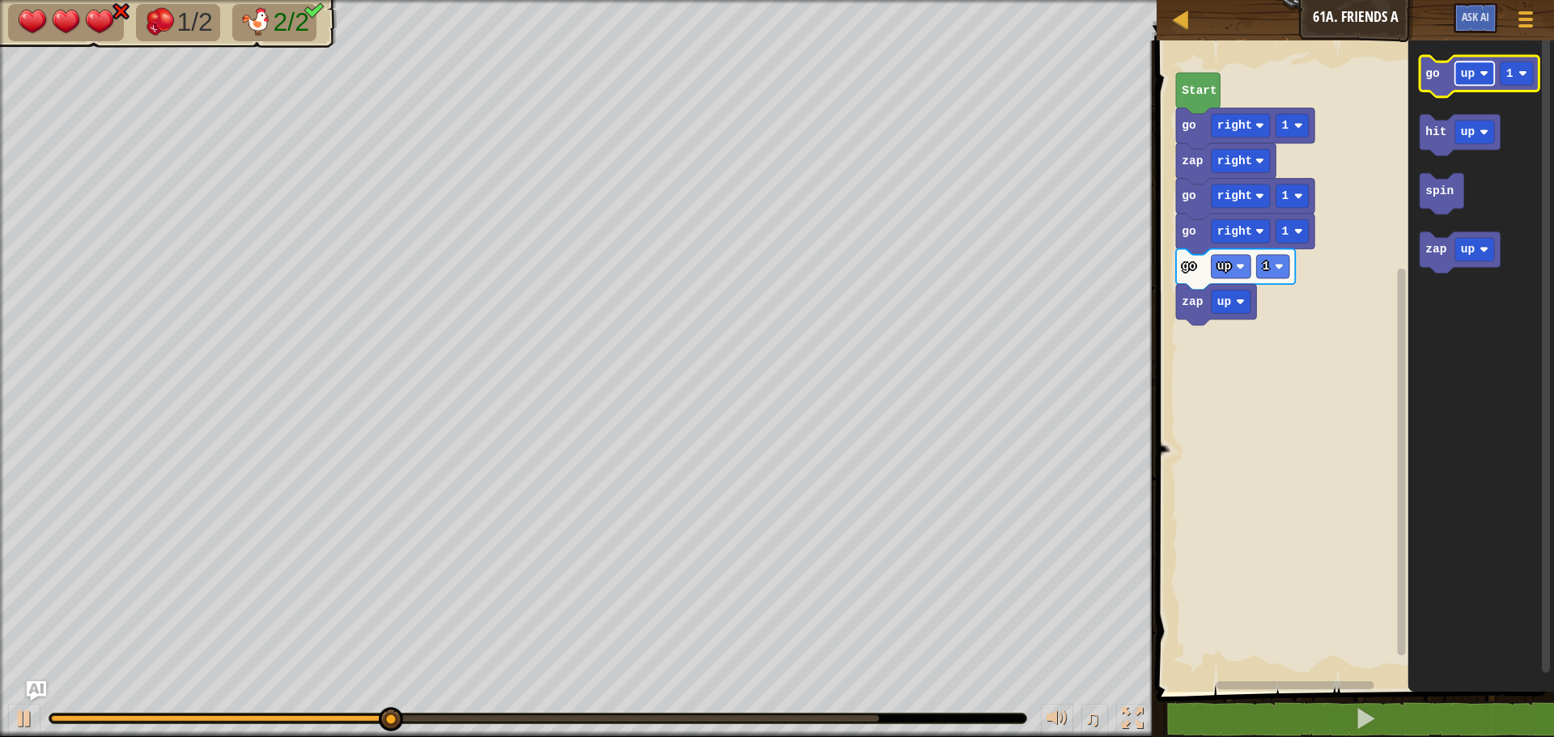
click at [1471, 69] on text "up" at bounding box center [1468, 73] width 15 height 13
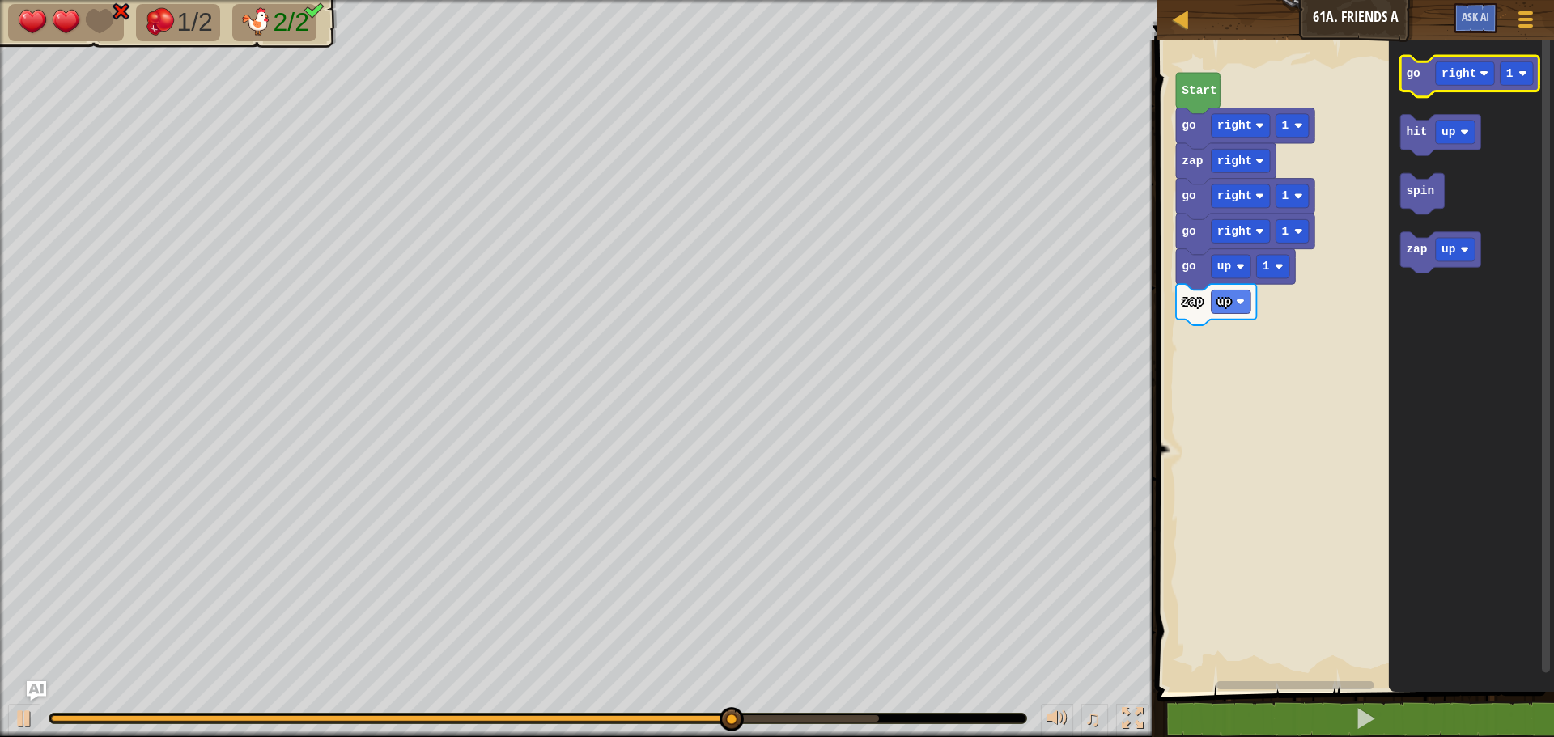
click at [1424, 82] on icon "Blockly Workspace" at bounding box center [1469, 76] width 138 height 41
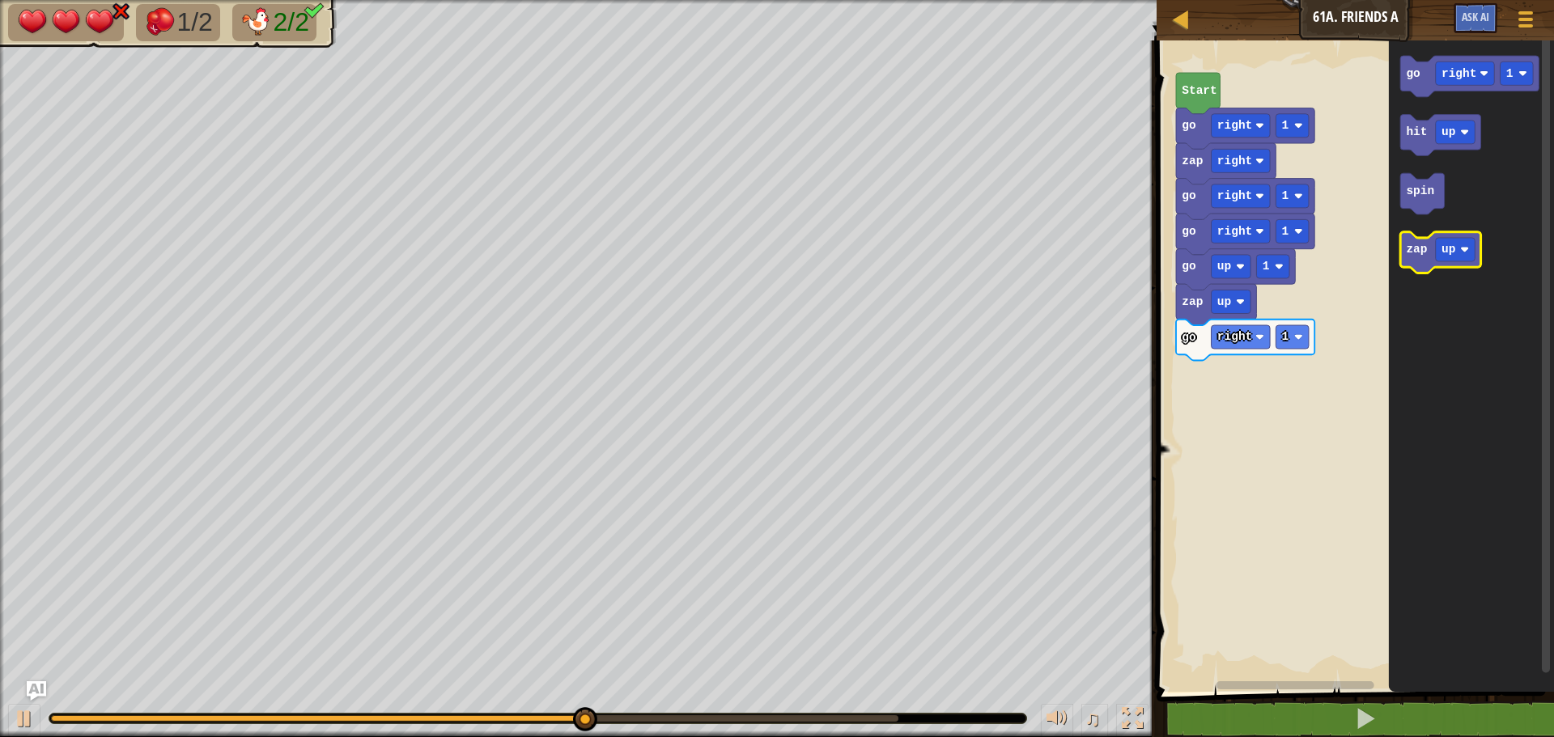
click at [1409, 247] on text "zap" at bounding box center [1417, 249] width 21 height 13
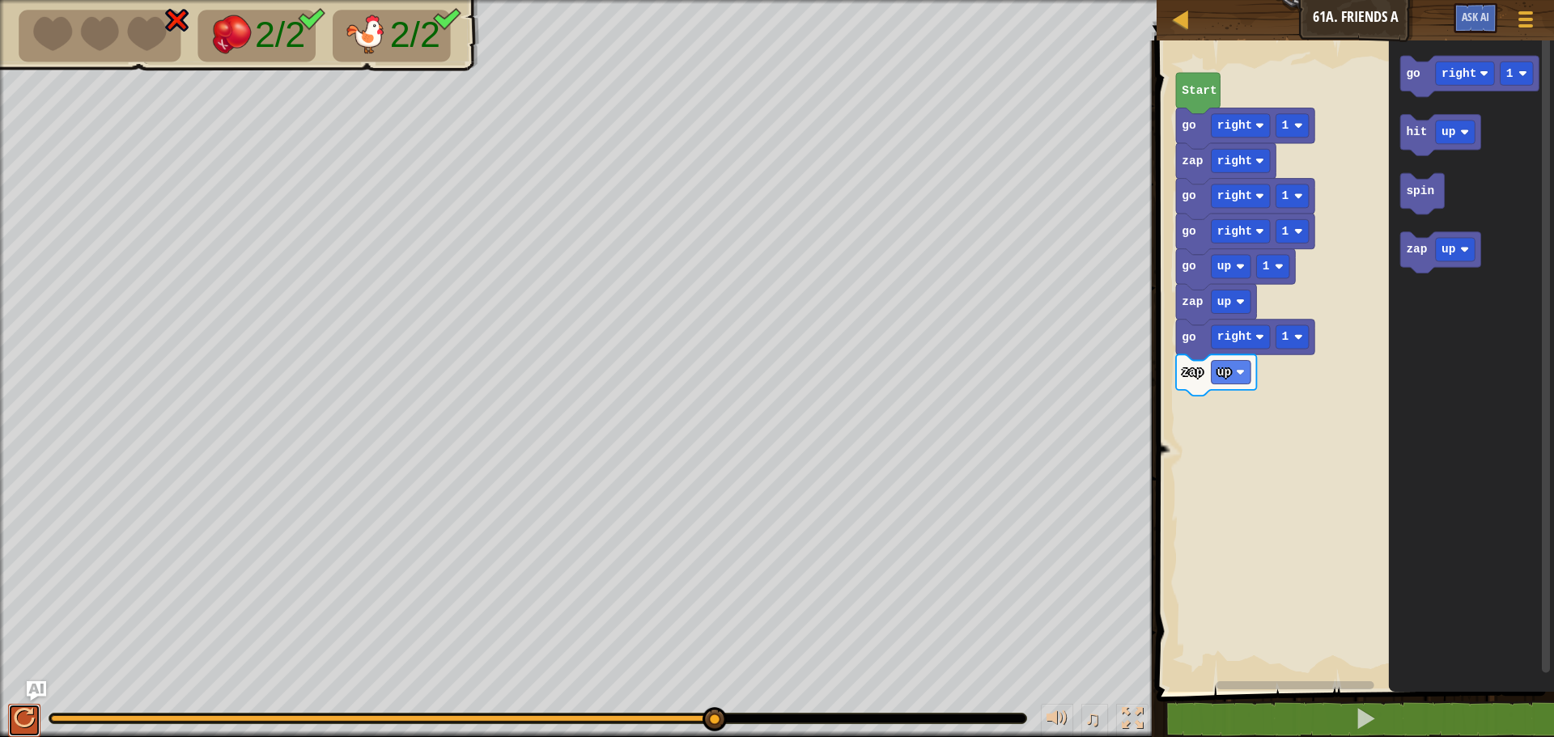
click at [15, 712] on div at bounding box center [24, 718] width 21 height 21
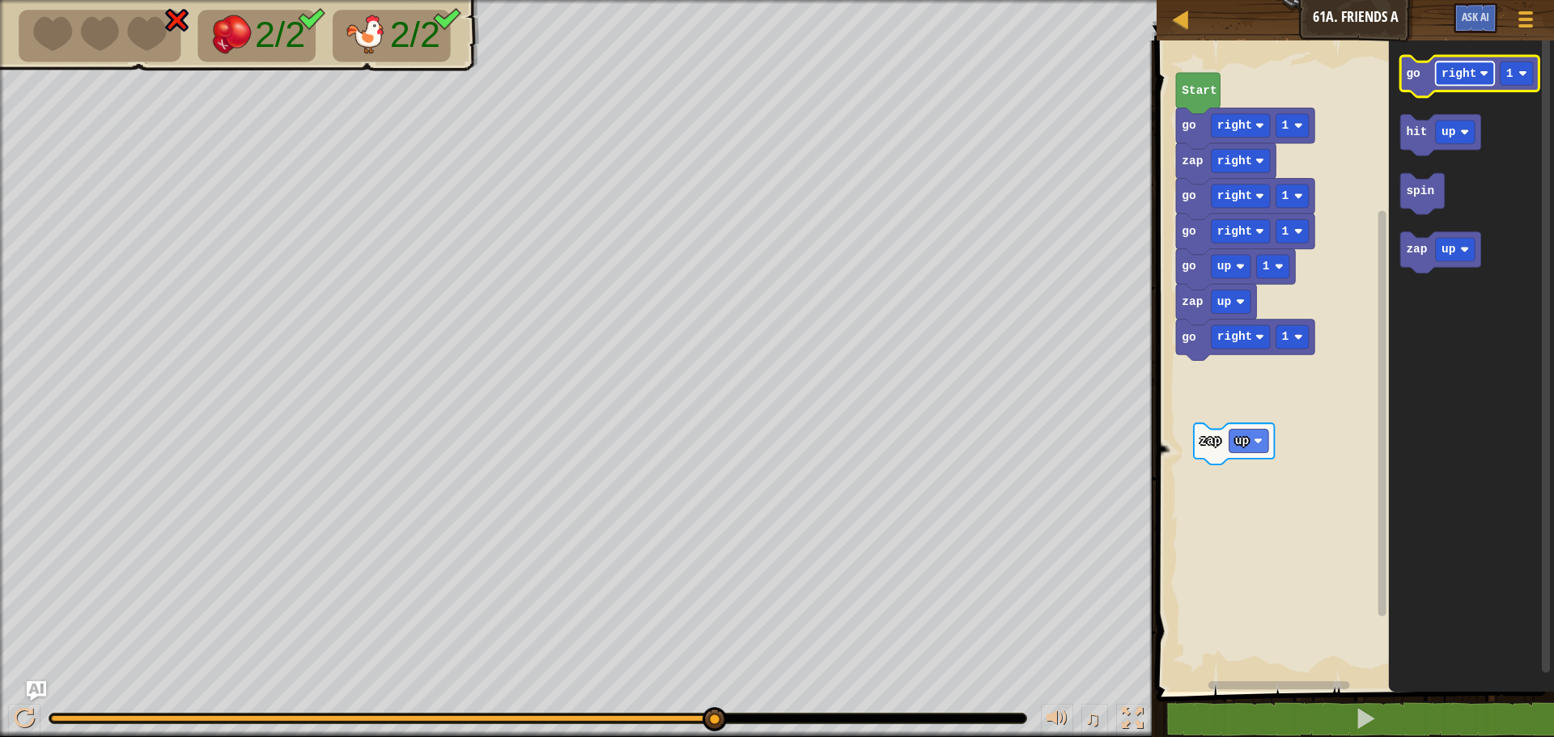
click at [1483, 78] on image "Blockly Workspace" at bounding box center [1483, 73] width 9 height 9
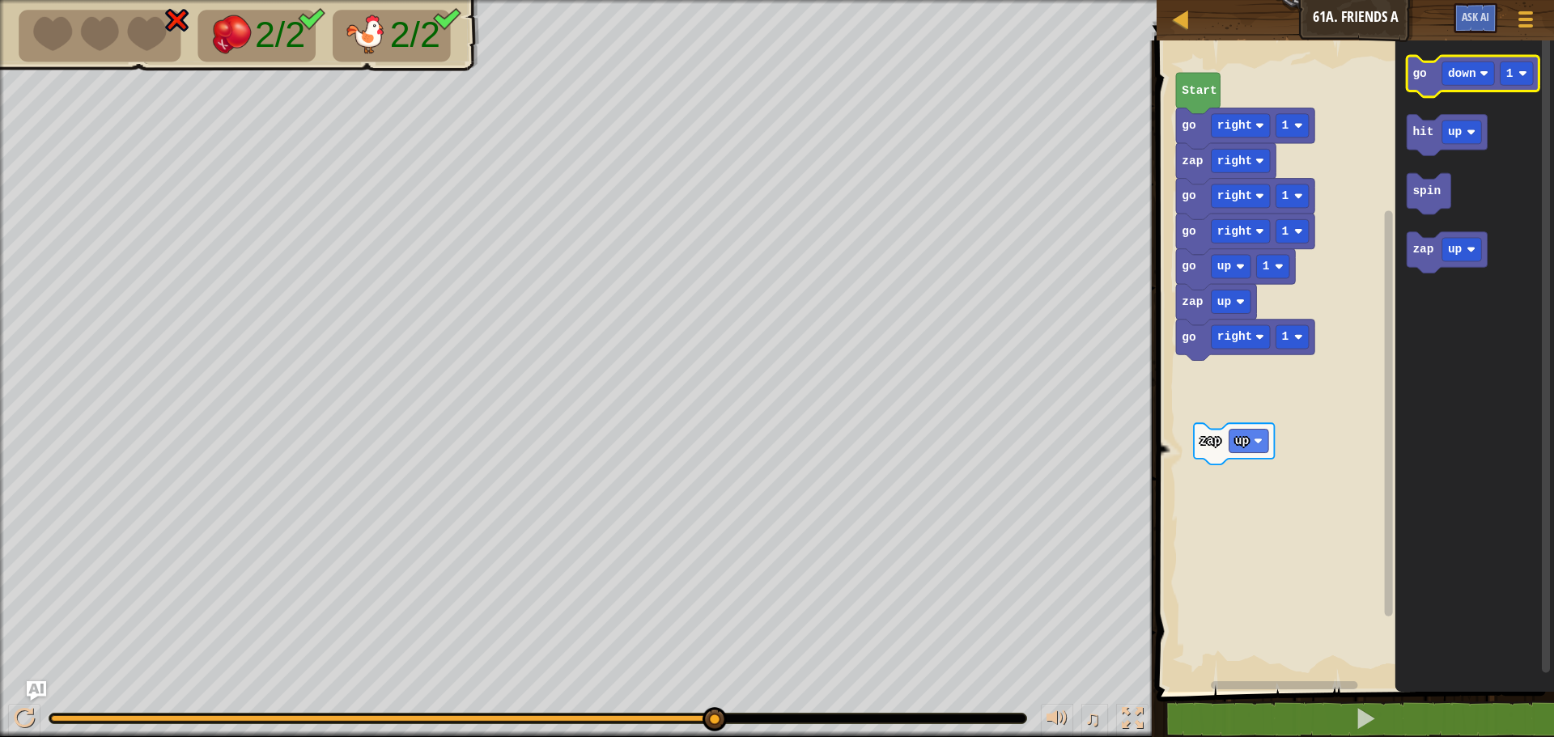
click at [1433, 86] on icon "Blockly Workspace" at bounding box center [1473, 76] width 132 height 41
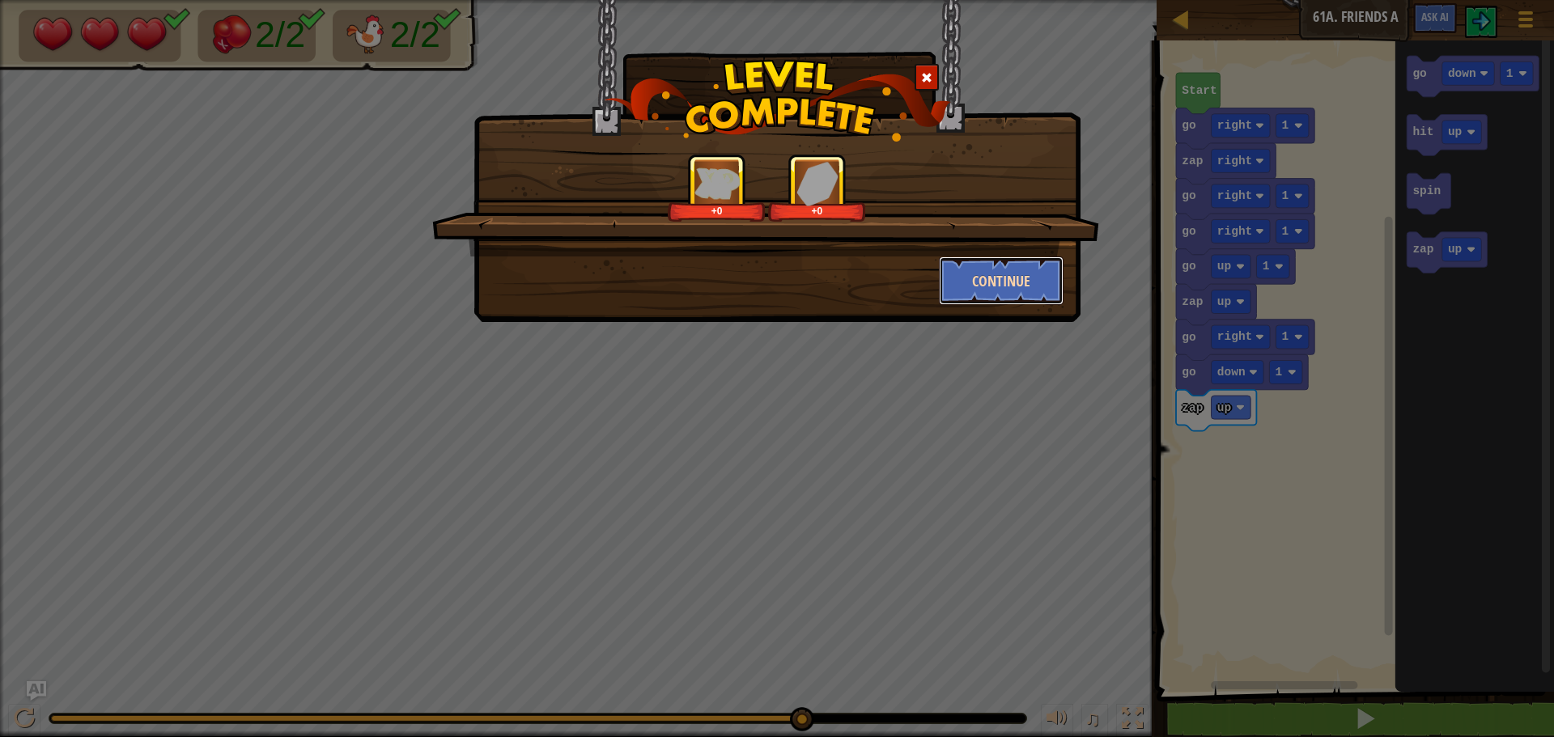
click at [1012, 273] on button "Continue" at bounding box center [1001, 281] width 125 height 49
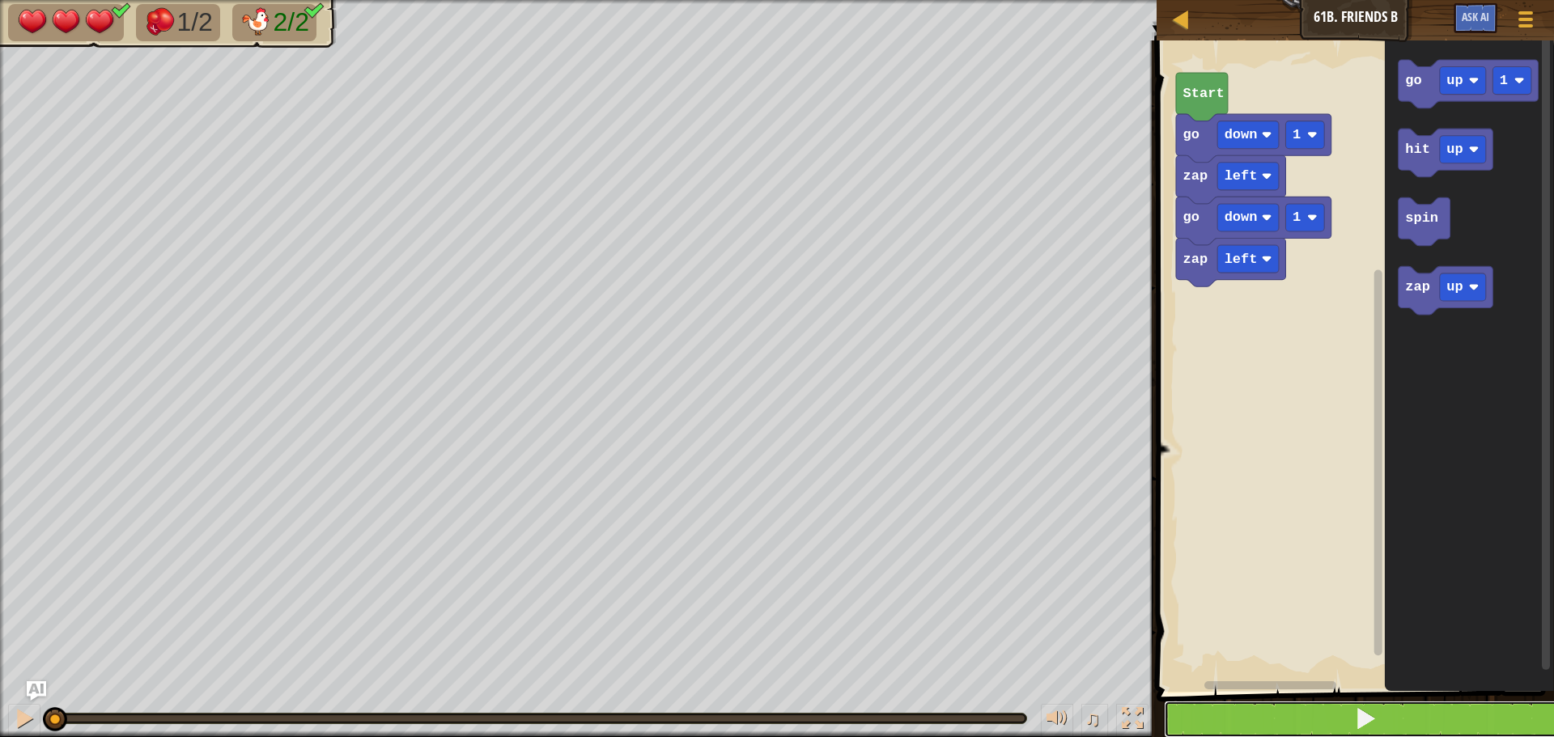
click at [1486, 707] on button at bounding box center [1365, 719] width 402 height 37
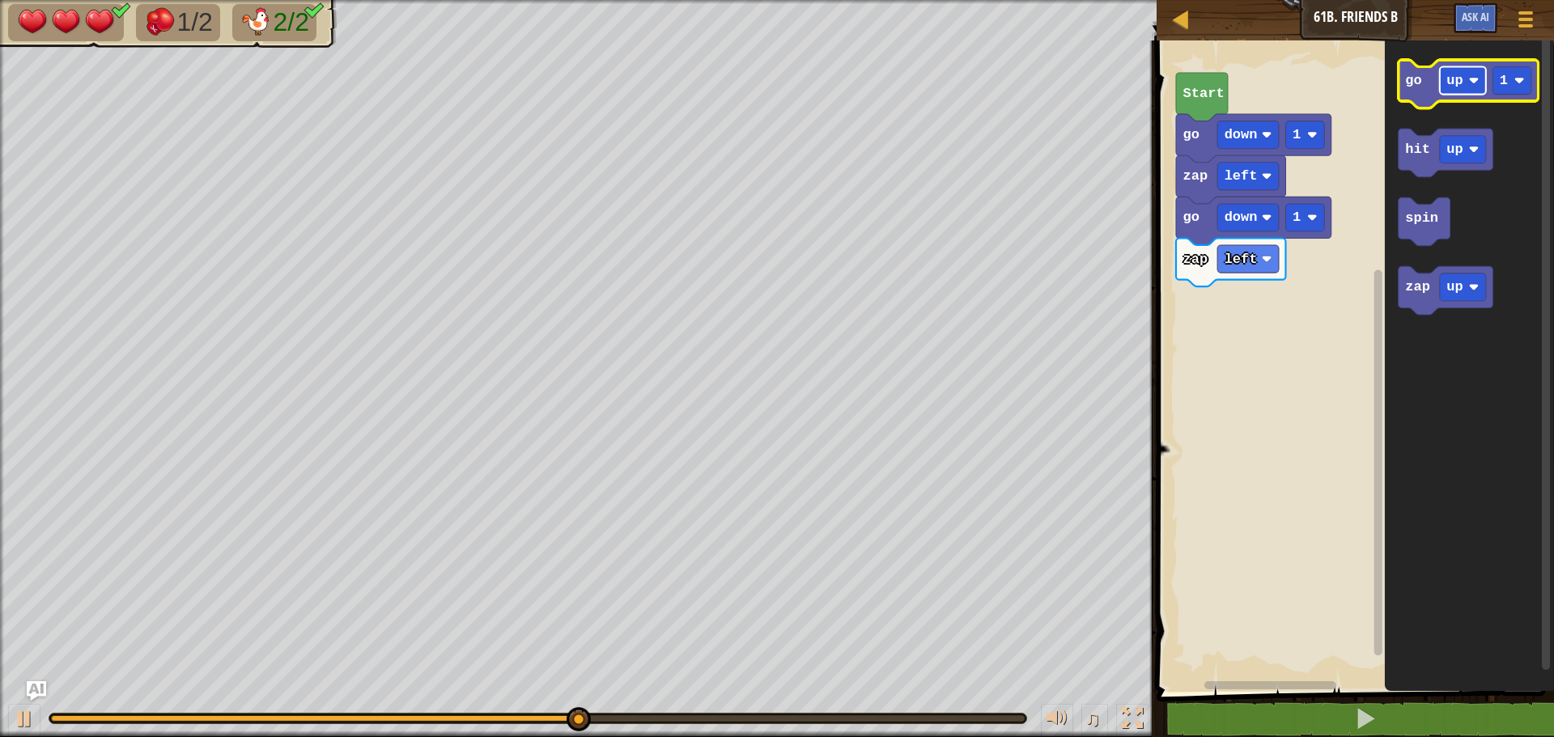
click at [1455, 74] on text "up" at bounding box center [1455, 80] width 16 height 15
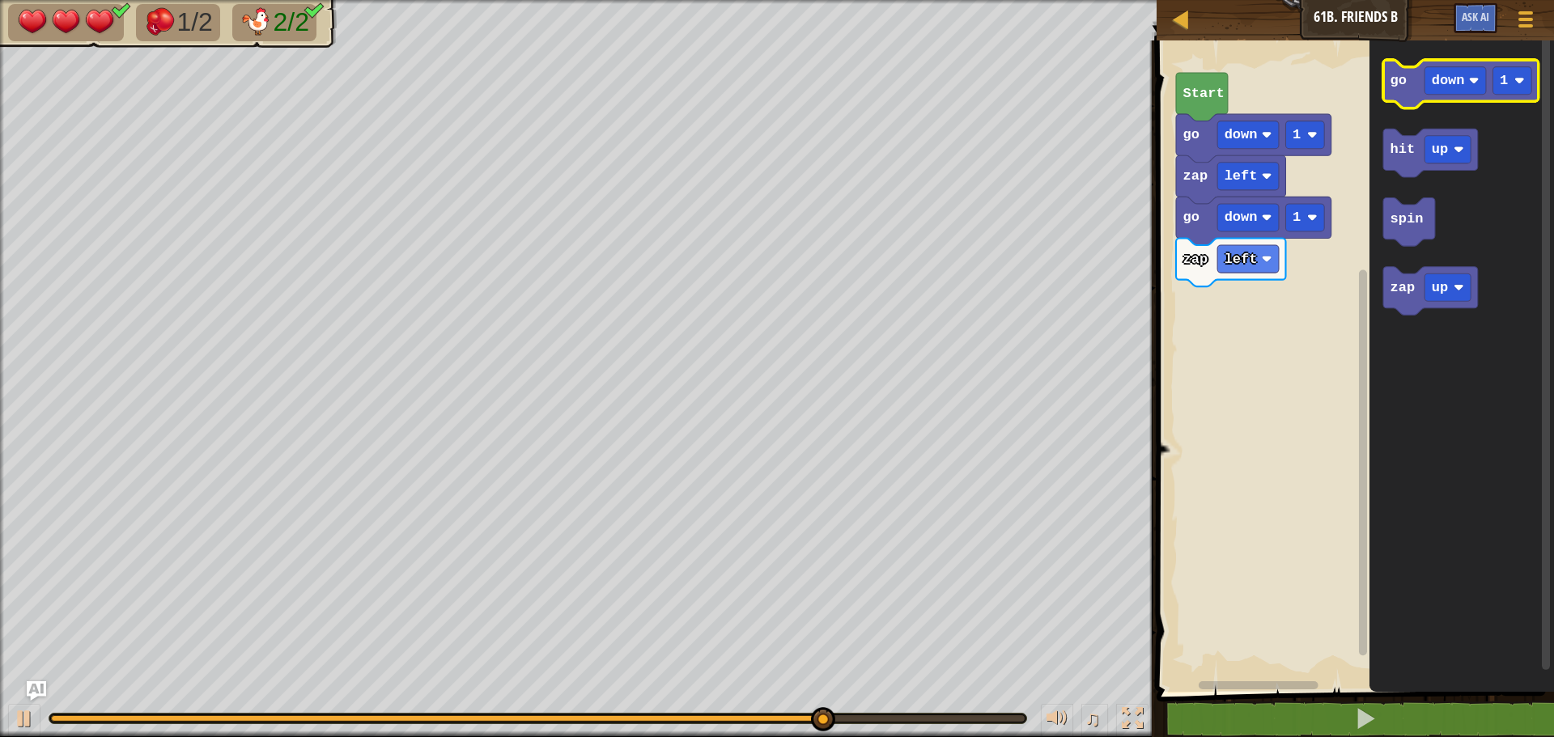
click at [1393, 80] on text "go" at bounding box center [1398, 80] width 16 height 15
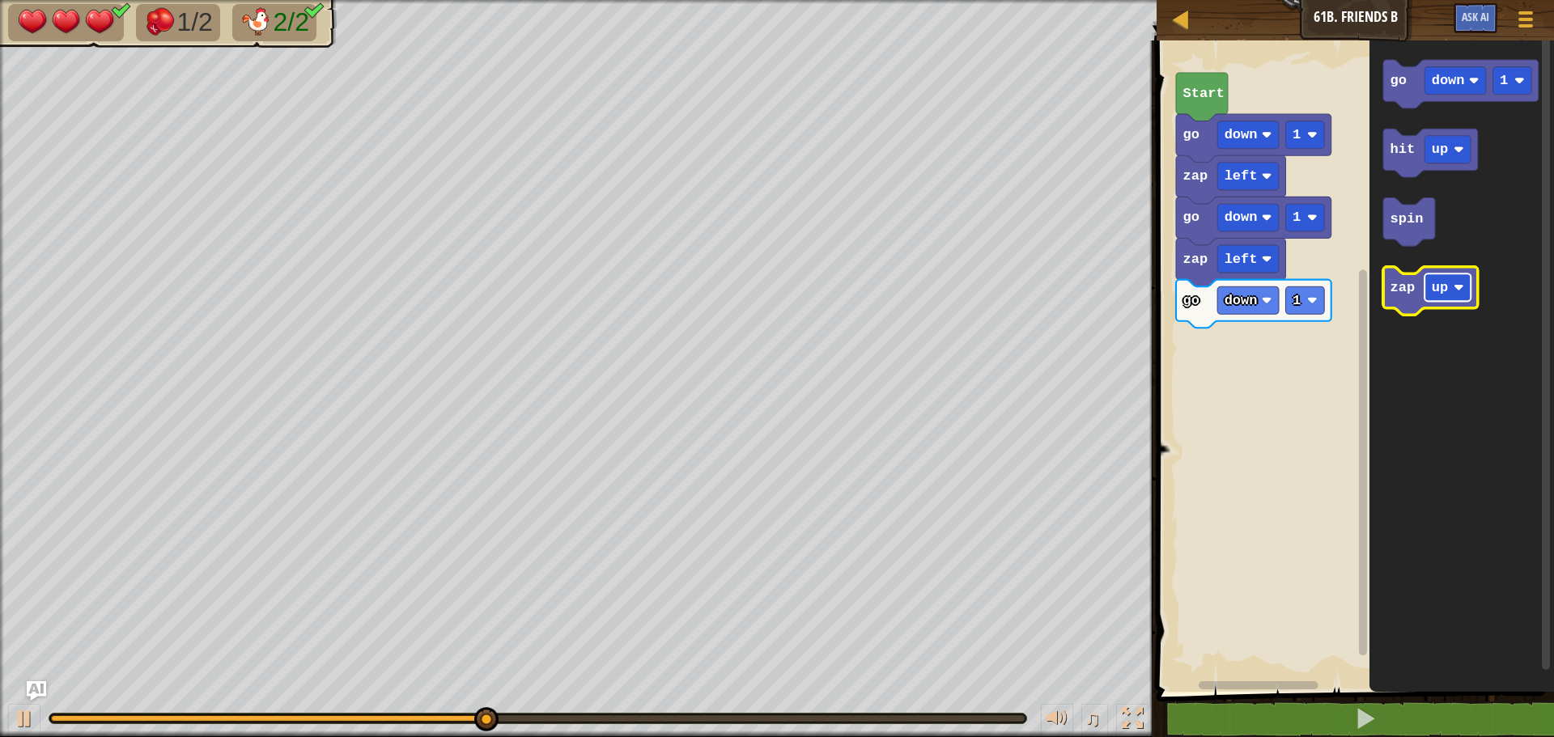
click at [1434, 287] on text "up" at bounding box center [1440, 287] width 16 height 15
click at [1409, 299] on icon "Blockly Workspace" at bounding box center [1441, 291] width 117 height 49
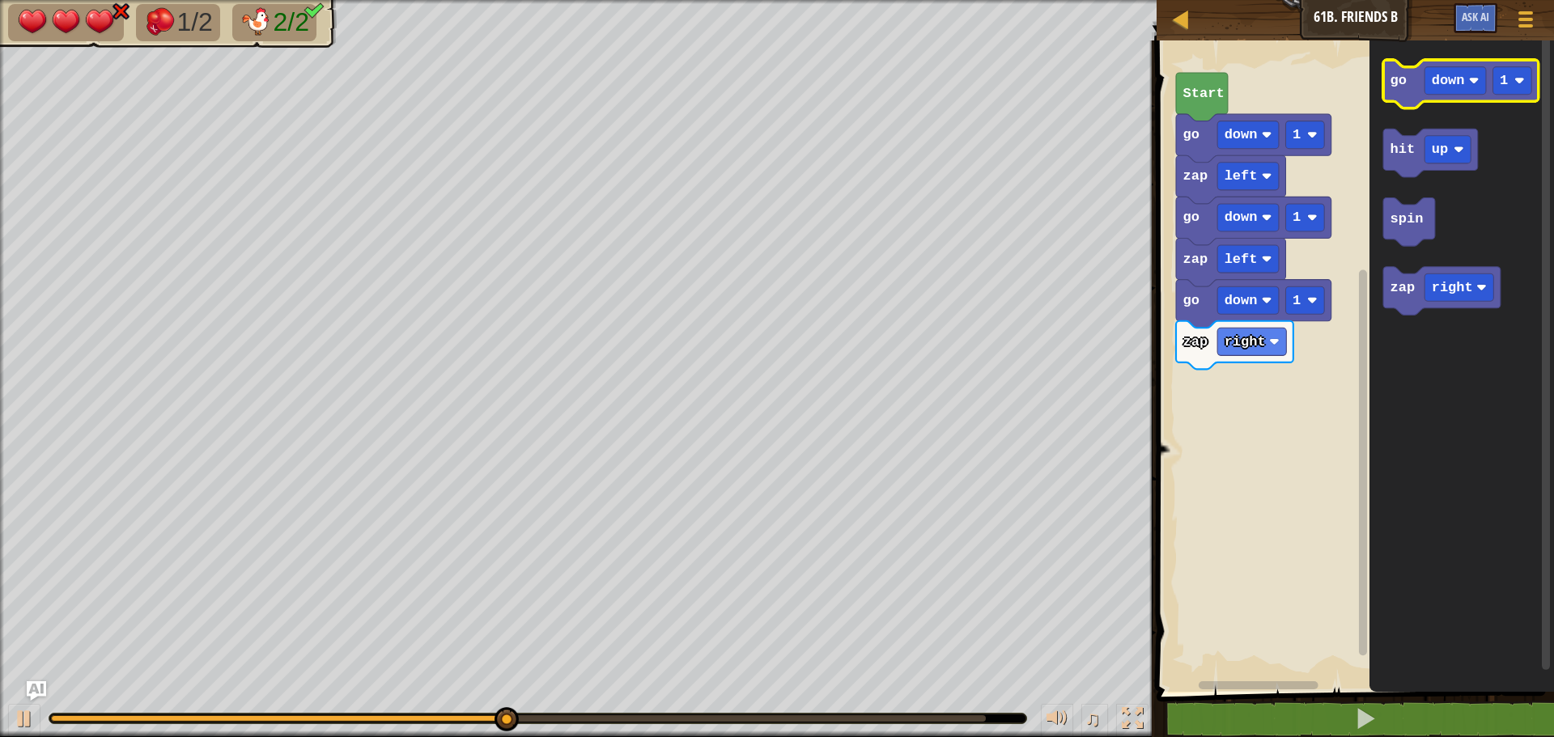
click at [1396, 83] on text "go" at bounding box center [1398, 80] width 16 height 15
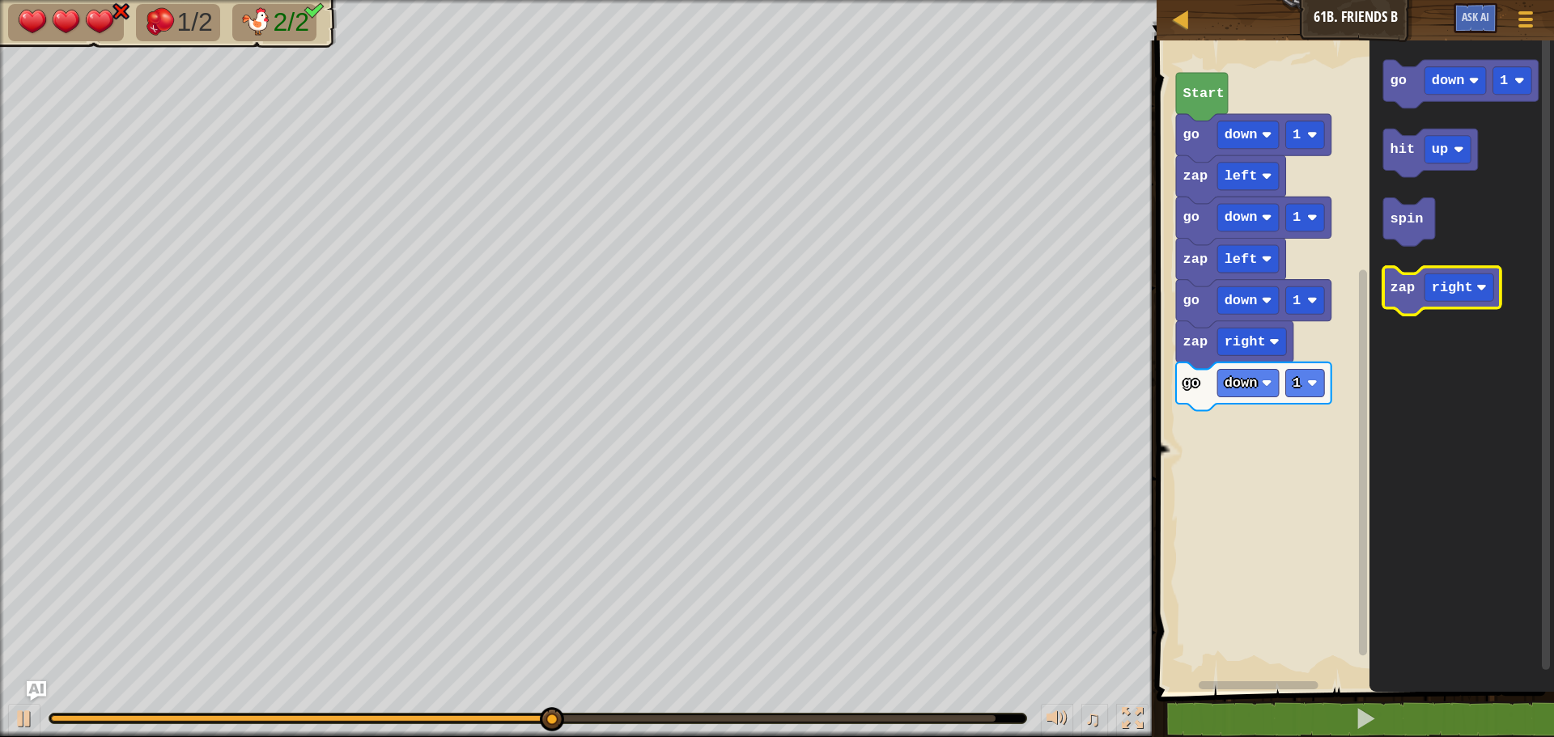
click at [1408, 296] on icon "Blockly Workspace" at bounding box center [1441, 291] width 117 height 49
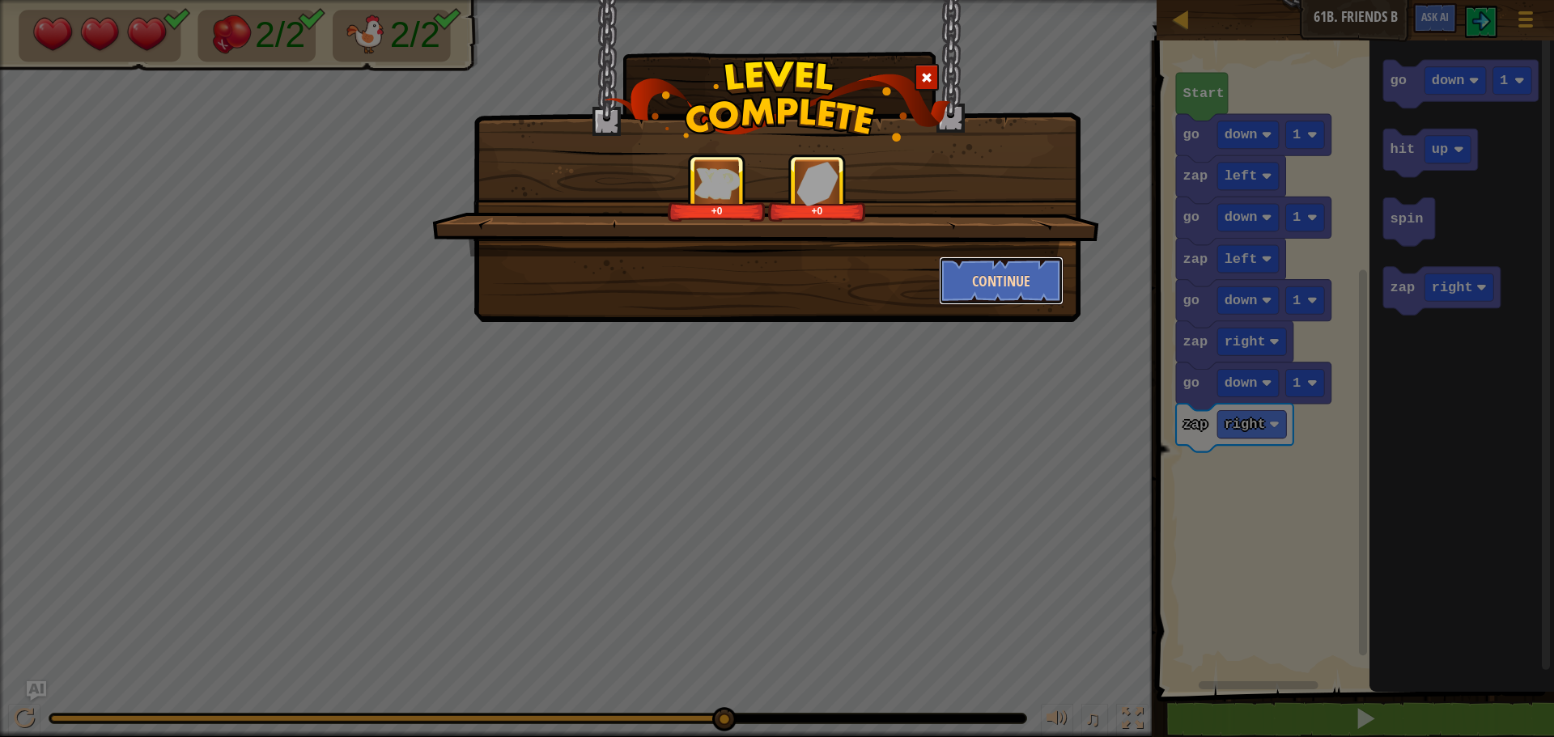
click at [1020, 274] on button "Continue" at bounding box center [1001, 281] width 125 height 49
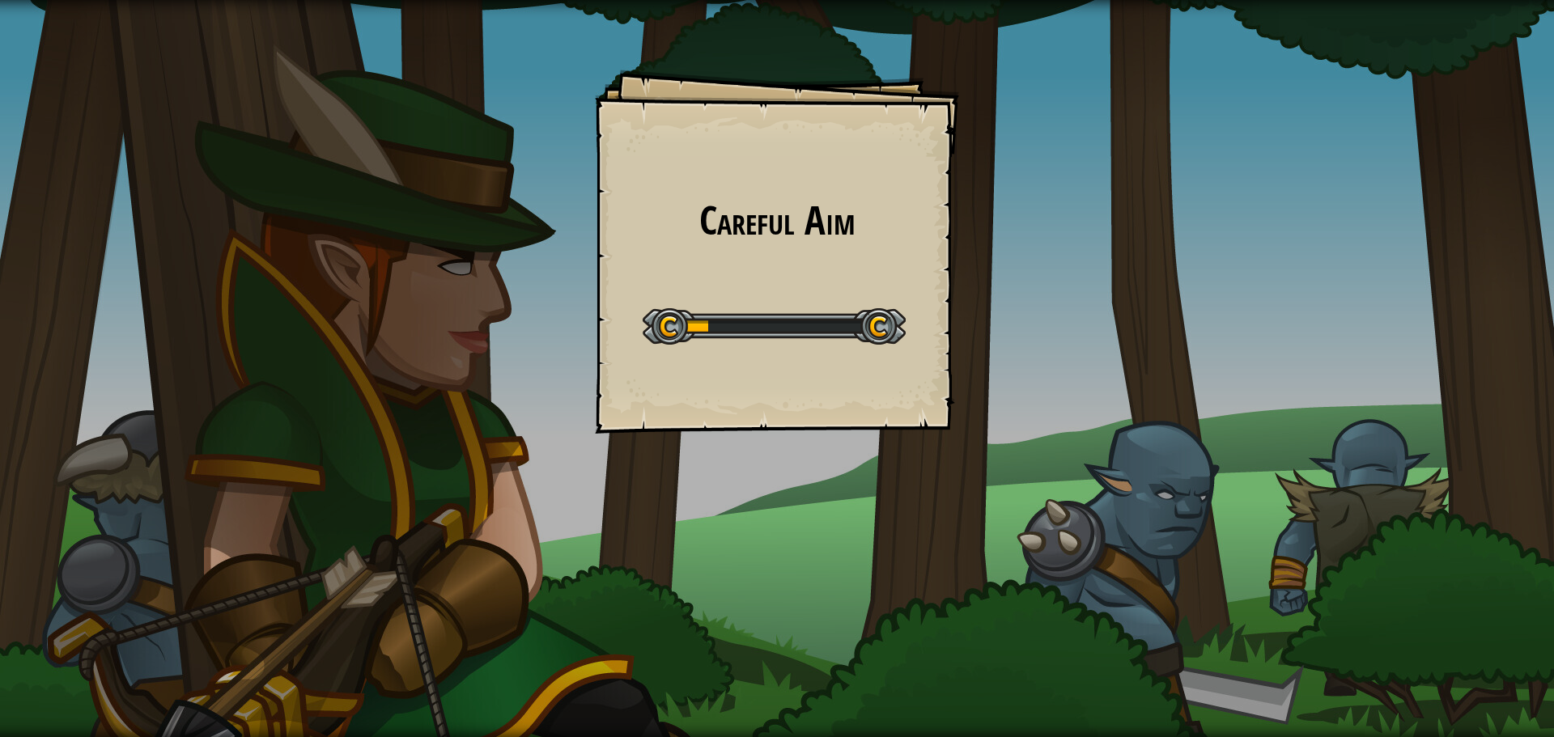
drag, startPoint x: 820, startPoint y: 245, endPoint x: 882, endPoint y: 439, distance: 203.2
click at [1079, 416] on div "Careful Aim Goals Start Level Error loading from server. Try refreshing the pag…" at bounding box center [777, 368] width 1554 height 737
drag, startPoint x: 582, startPoint y: 422, endPoint x: 1174, endPoint y: 469, distance: 594.3
click at [1174, 469] on div "Careful Aim Goals Start Level Error loading from server. Try refreshing the pag…" at bounding box center [777, 368] width 1554 height 737
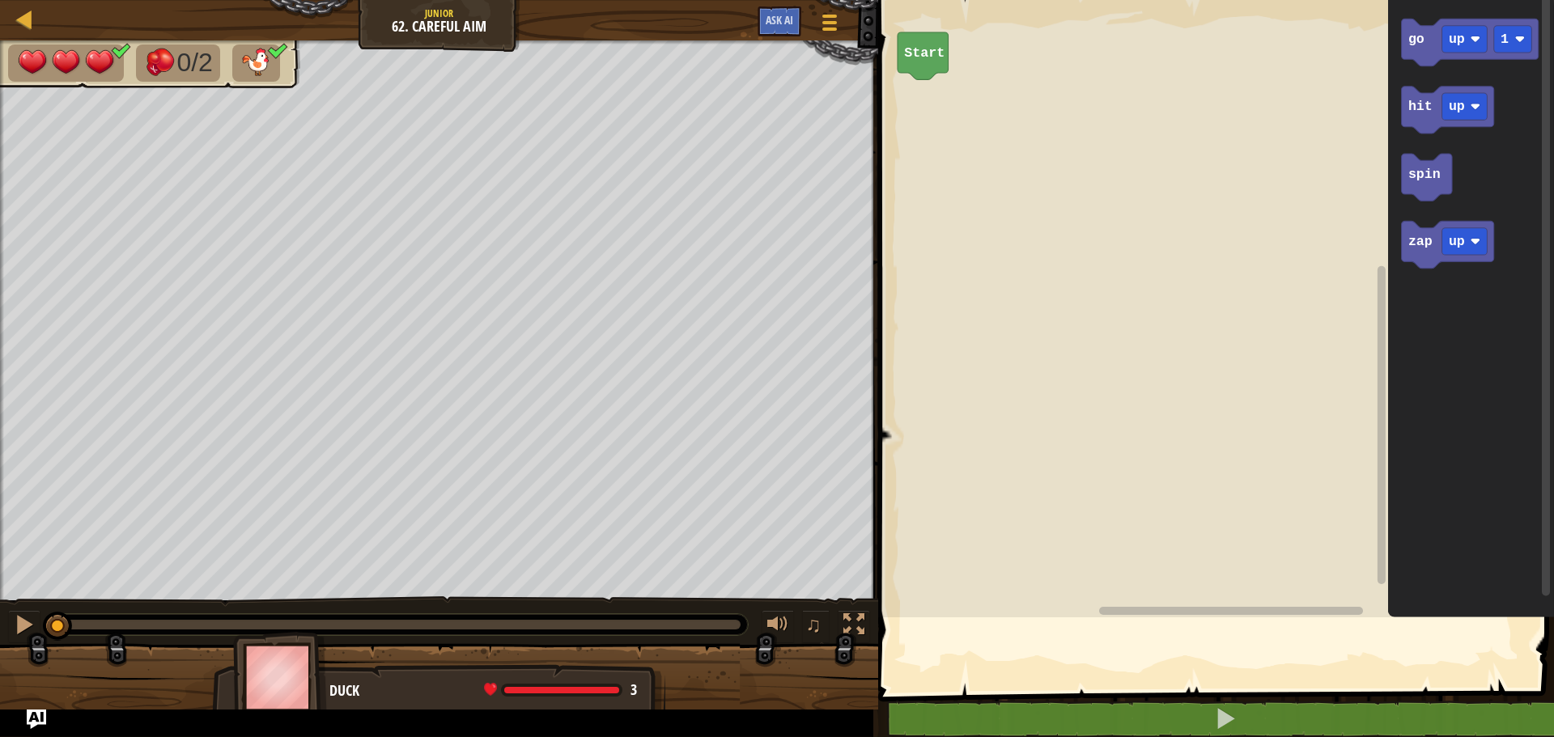
click at [1541, 459] on div "Map Junior 62. Careful Aim Game Menu Ask AI 1 ההההההההההההההההההההההההההההההההה…" at bounding box center [777, 368] width 1554 height 737
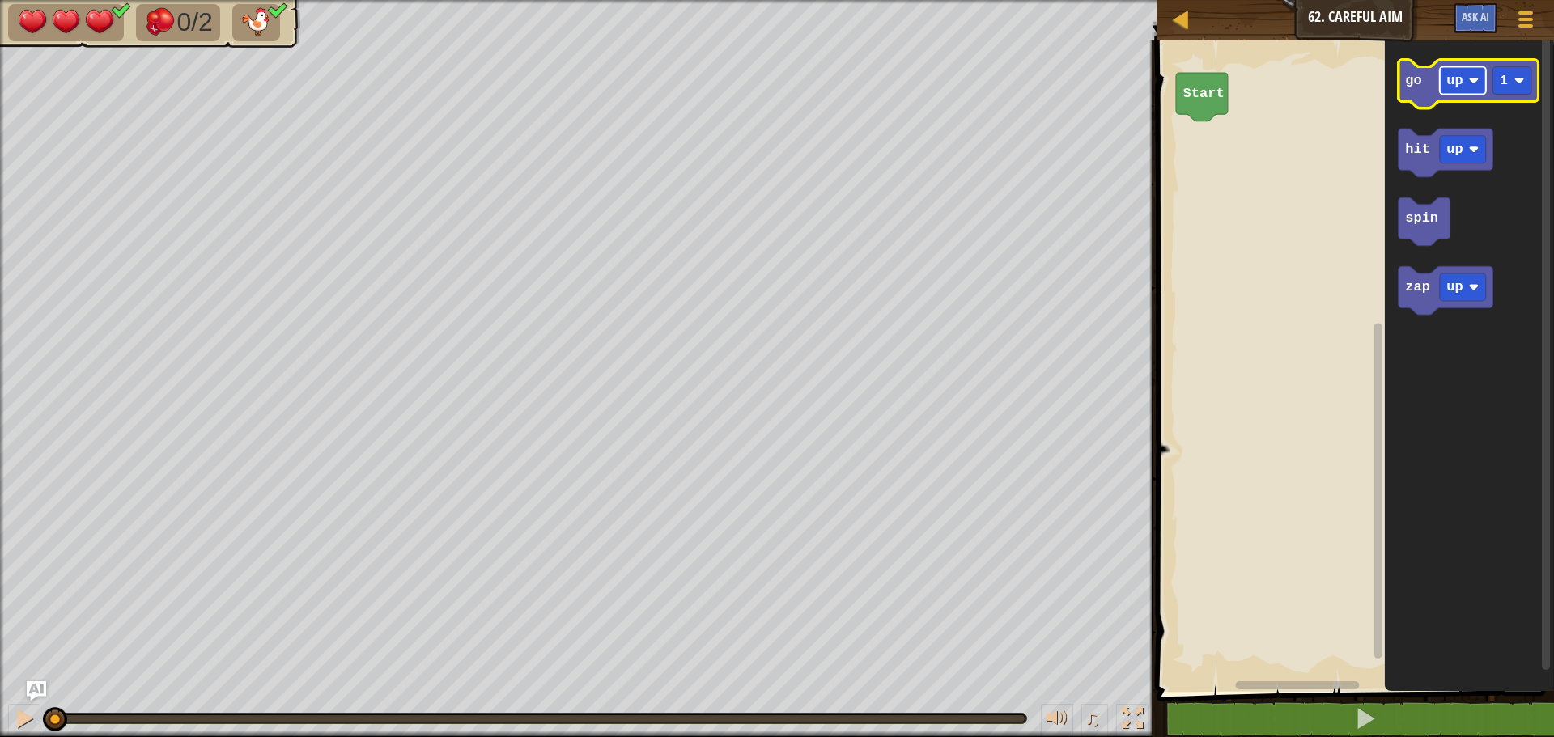
click at [1454, 87] on text "up" at bounding box center [1455, 80] width 16 height 15
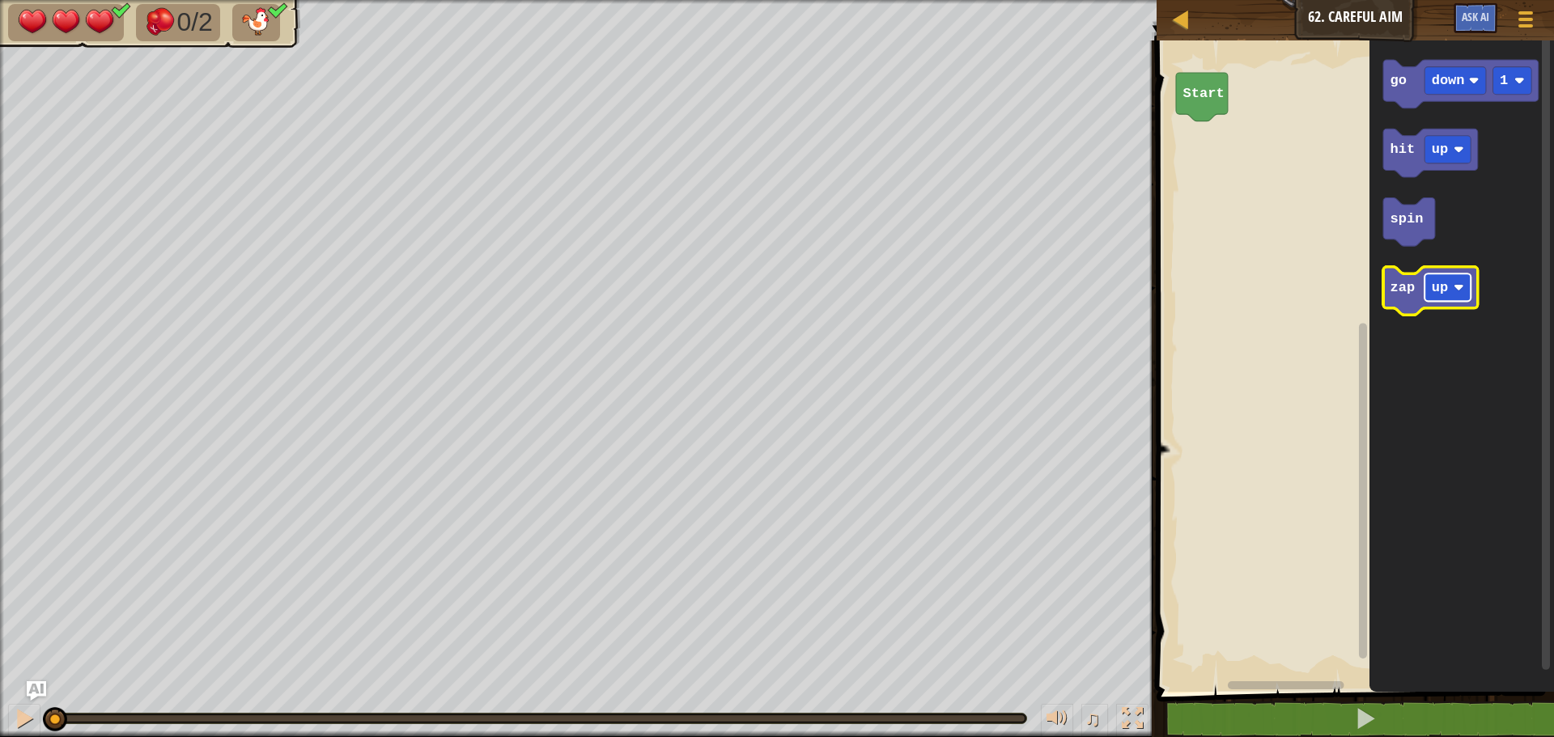
click at [1447, 289] on rect "Blockly Workspace" at bounding box center [1447, 288] width 46 height 28
click at [1413, 99] on icon "Blockly Workspace" at bounding box center [1460, 84] width 155 height 49
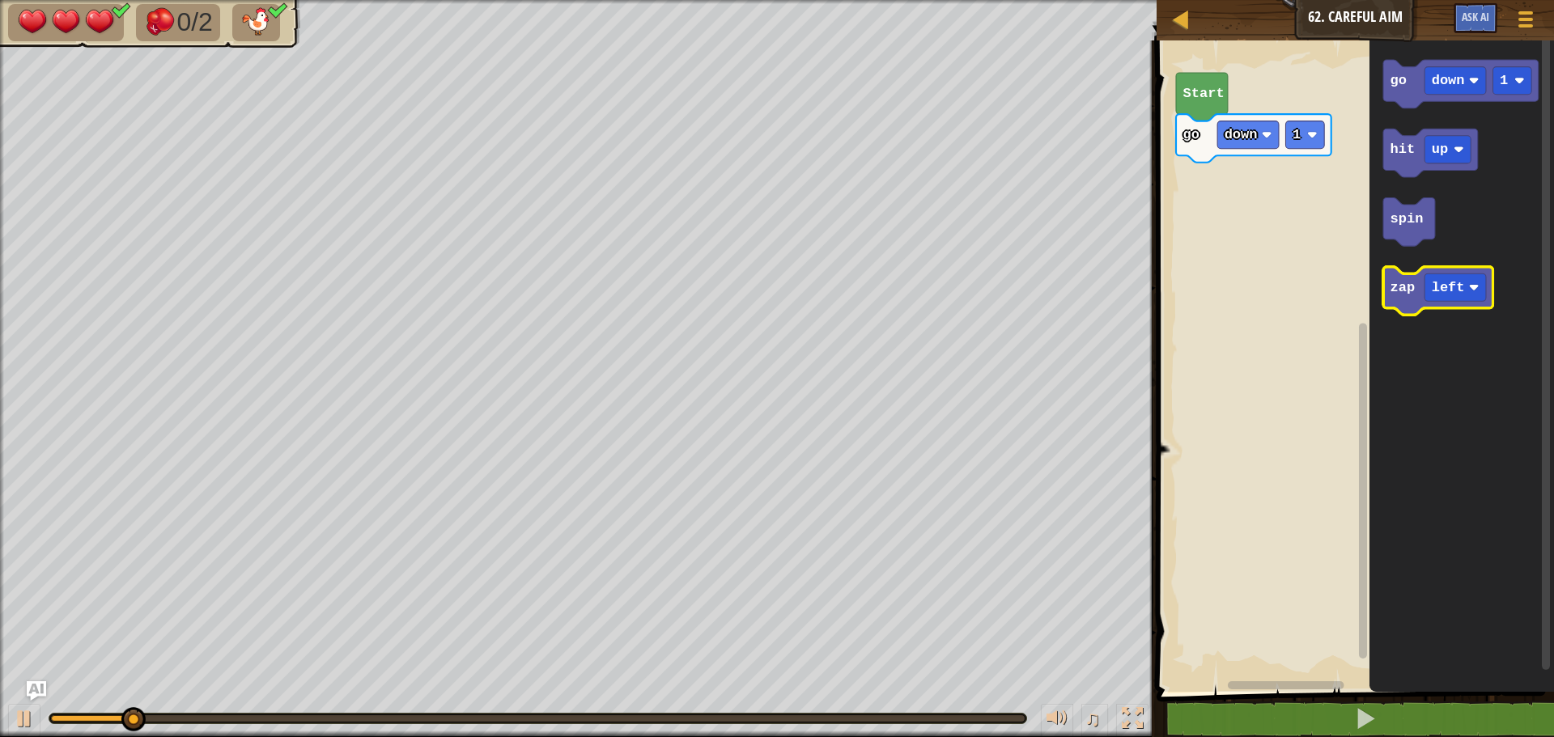
click at [1411, 290] on text "zap" at bounding box center [1402, 287] width 25 height 15
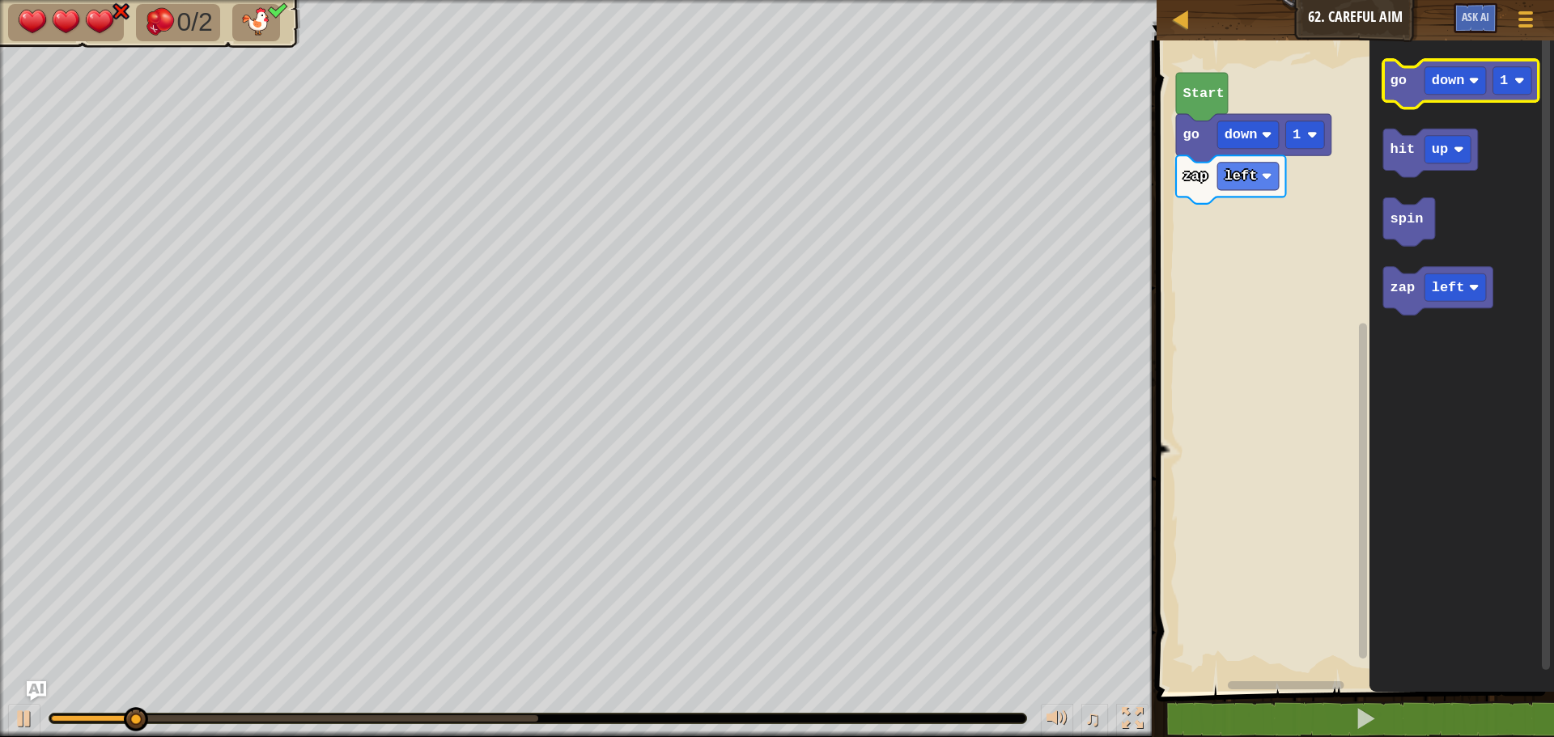
click at [1399, 74] on text "go" at bounding box center [1398, 80] width 16 height 15
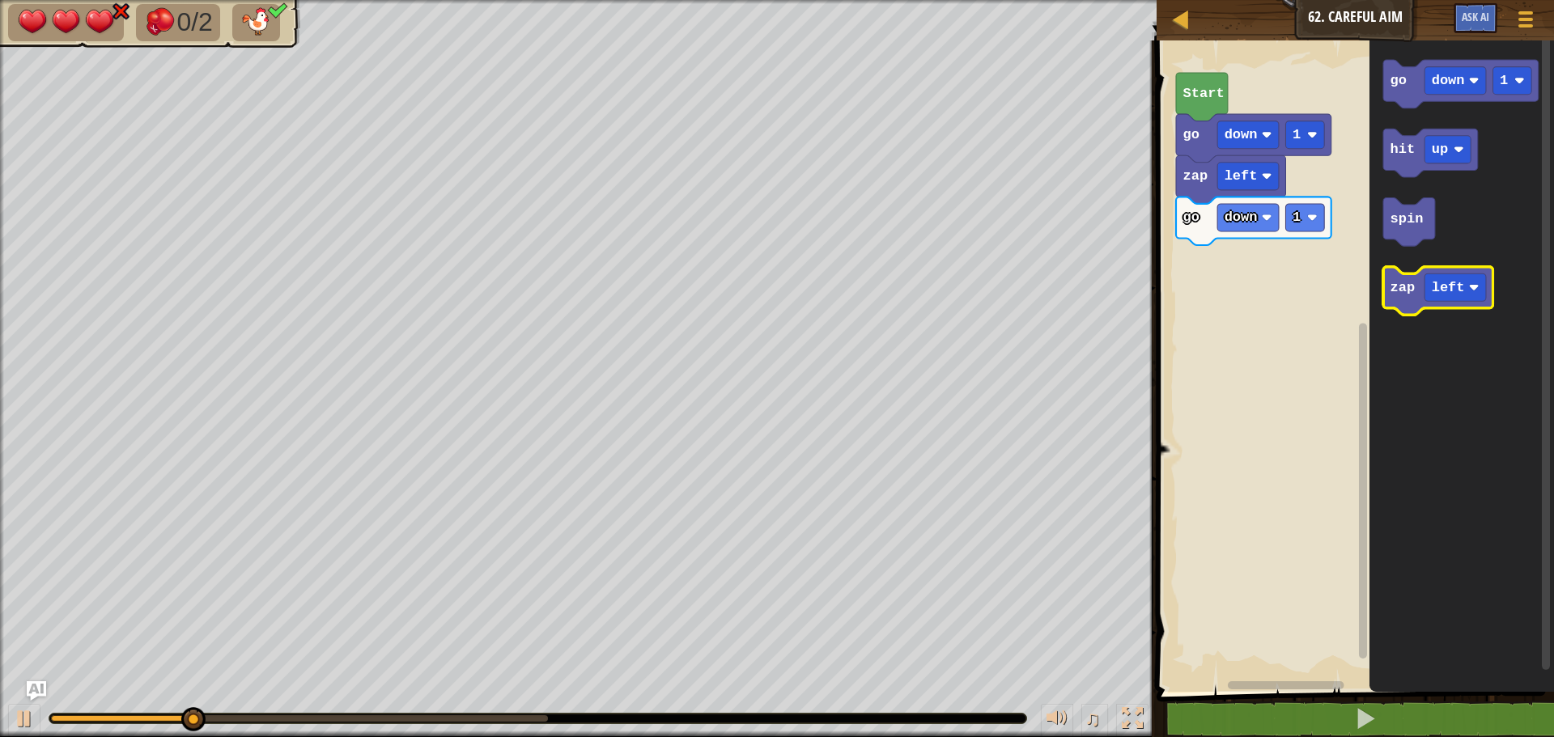
click at [1398, 285] on text "zap" at bounding box center [1402, 287] width 25 height 15
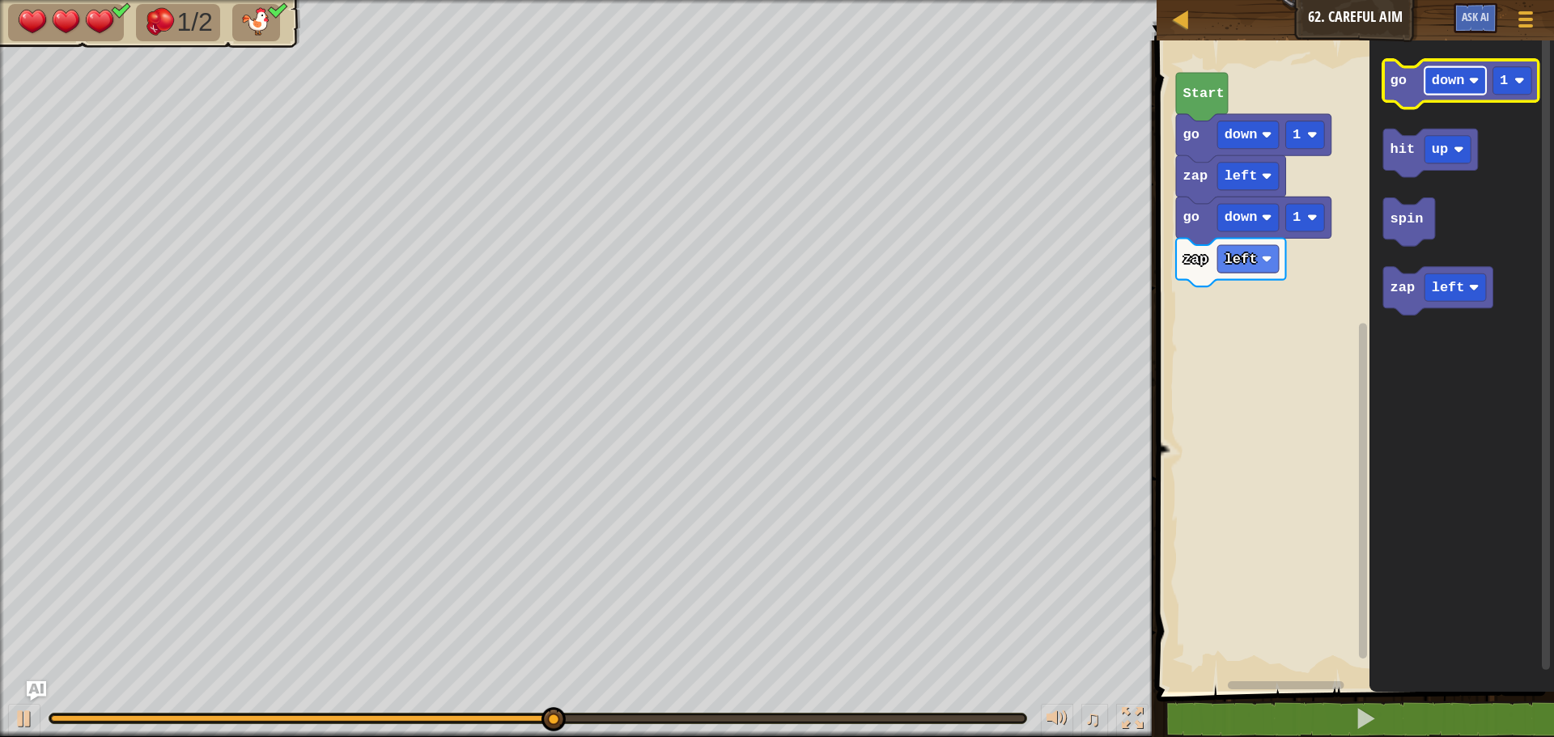
click at [1467, 79] on rect "Blockly Workspace" at bounding box center [1455, 81] width 62 height 28
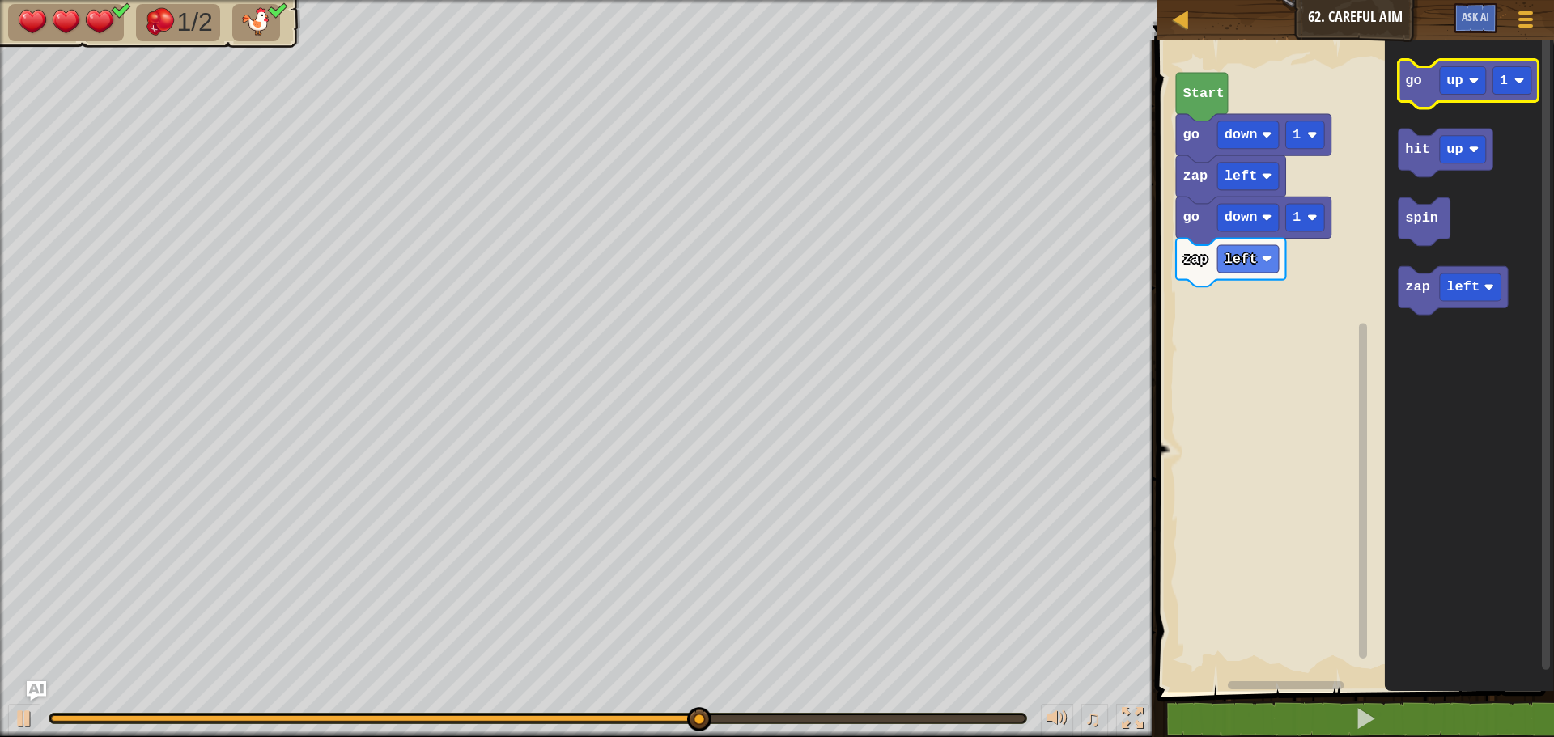
click at [1418, 92] on icon "Blockly Workspace" at bounding box center [1468, 84] width 140 height 49
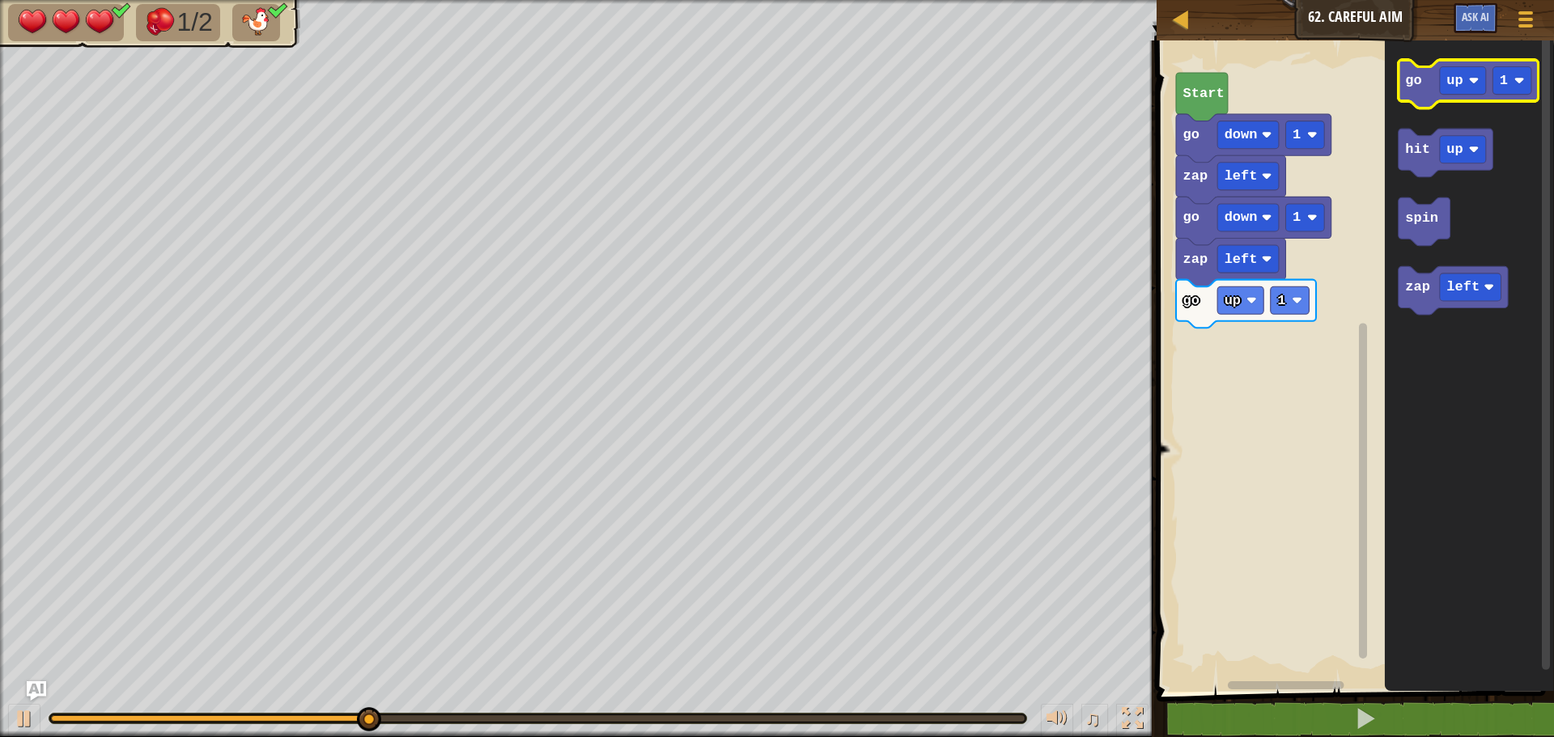
click at [1423, 87] on icon "Blockly Workspace" at bounding box center [1468, 84] width 140 height 49
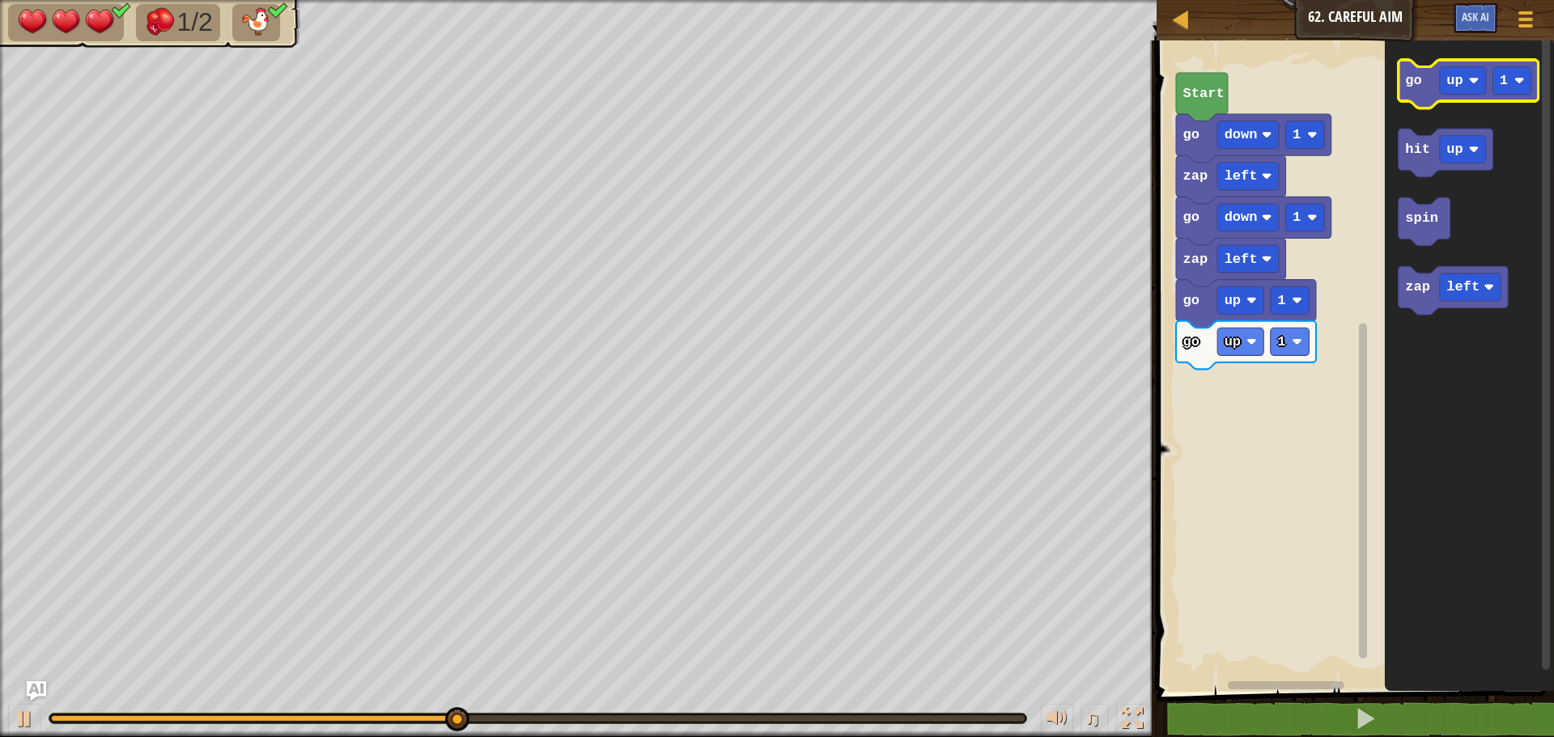
click at [1423, 87] on icon "Blockly Workspace" at bounding box center [1468, 84] width 140 height 49
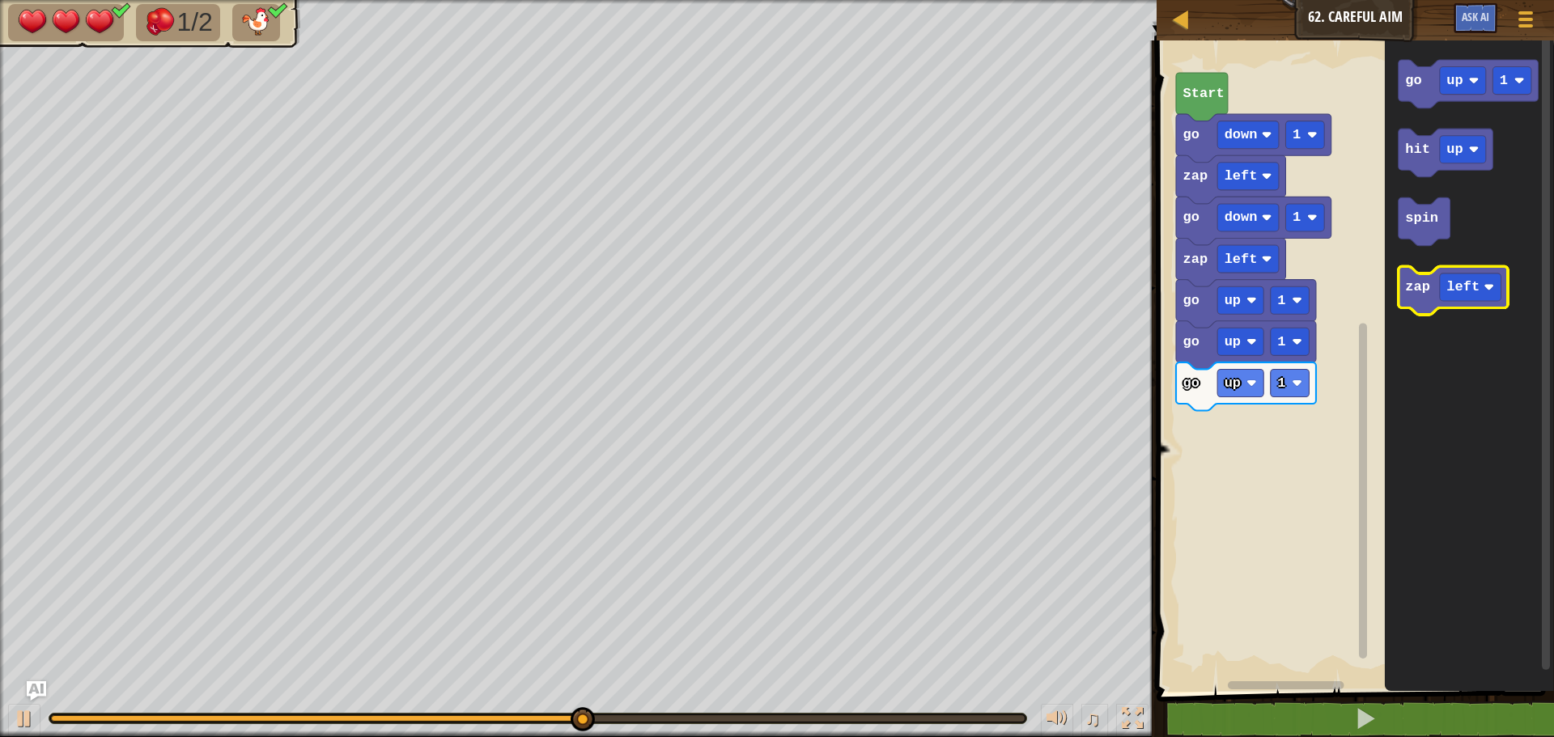
click at [1418, 288] on text "zap" at bounding box center [1417, 287] width 25 height 15
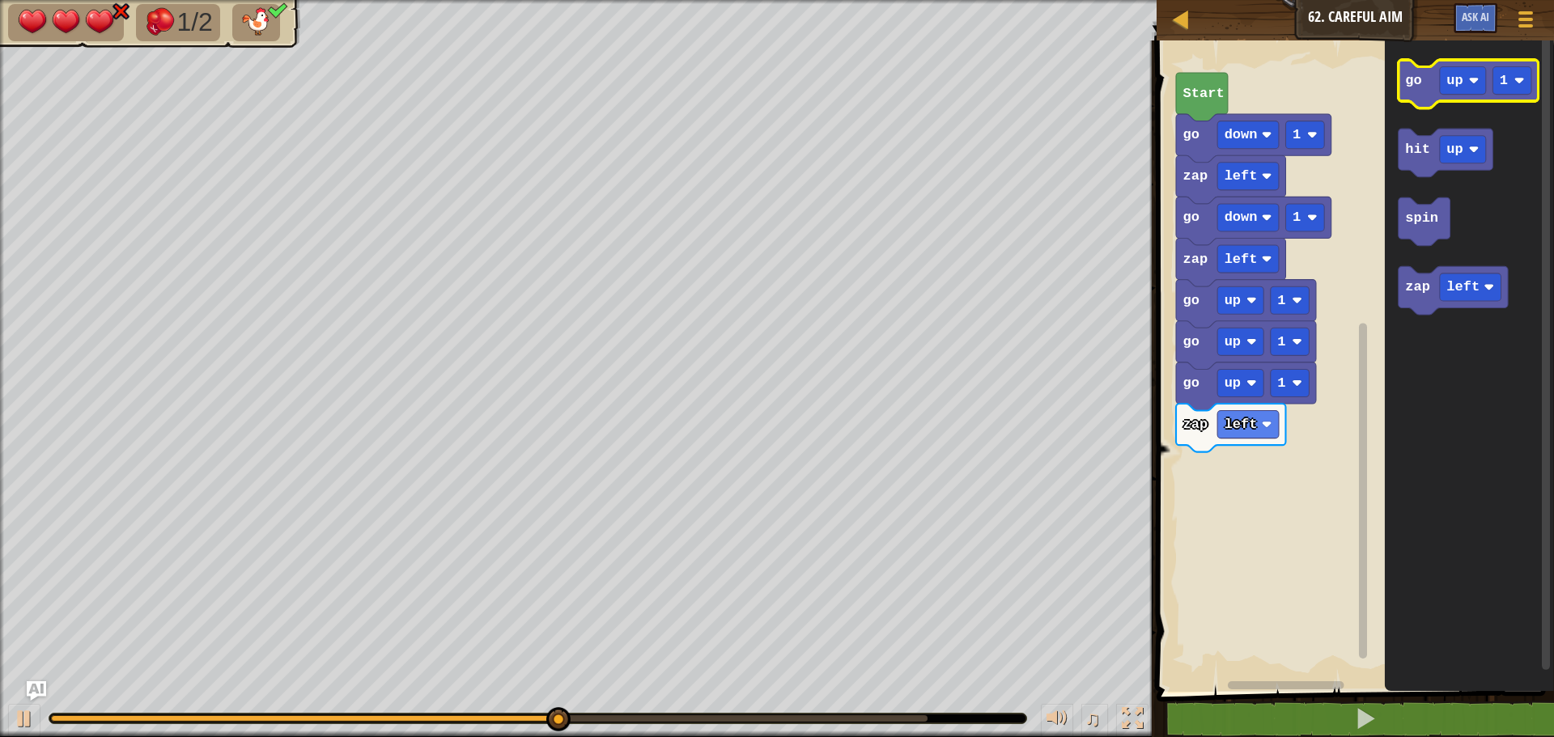
click at [1418, 93] on icon "Blockly Workspace" at bounding box center [1468, 84] width 140 height 49
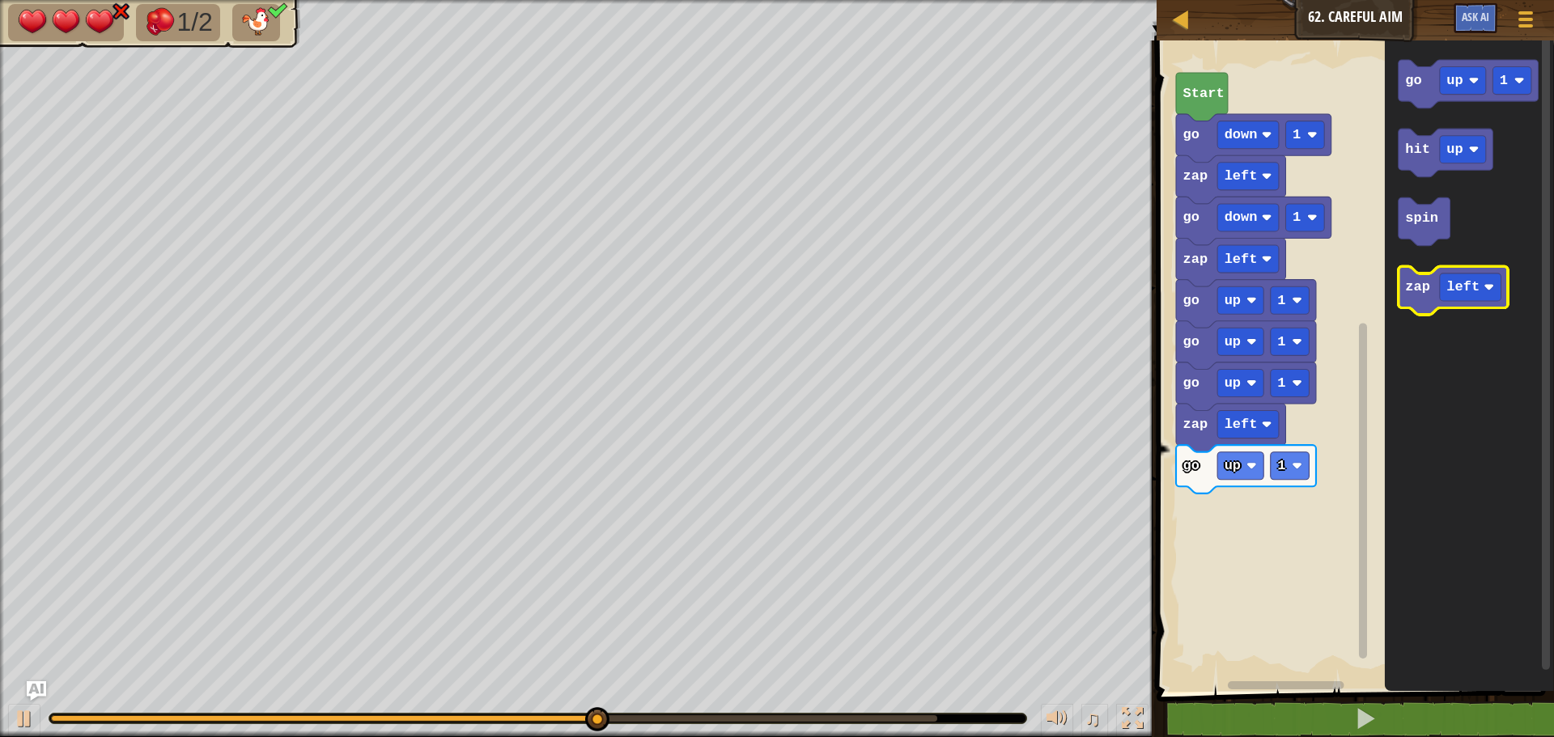
click at [1420, 301] on icon "Blockly Workspace" at bounding box center [1452, 291] width 109 height 49
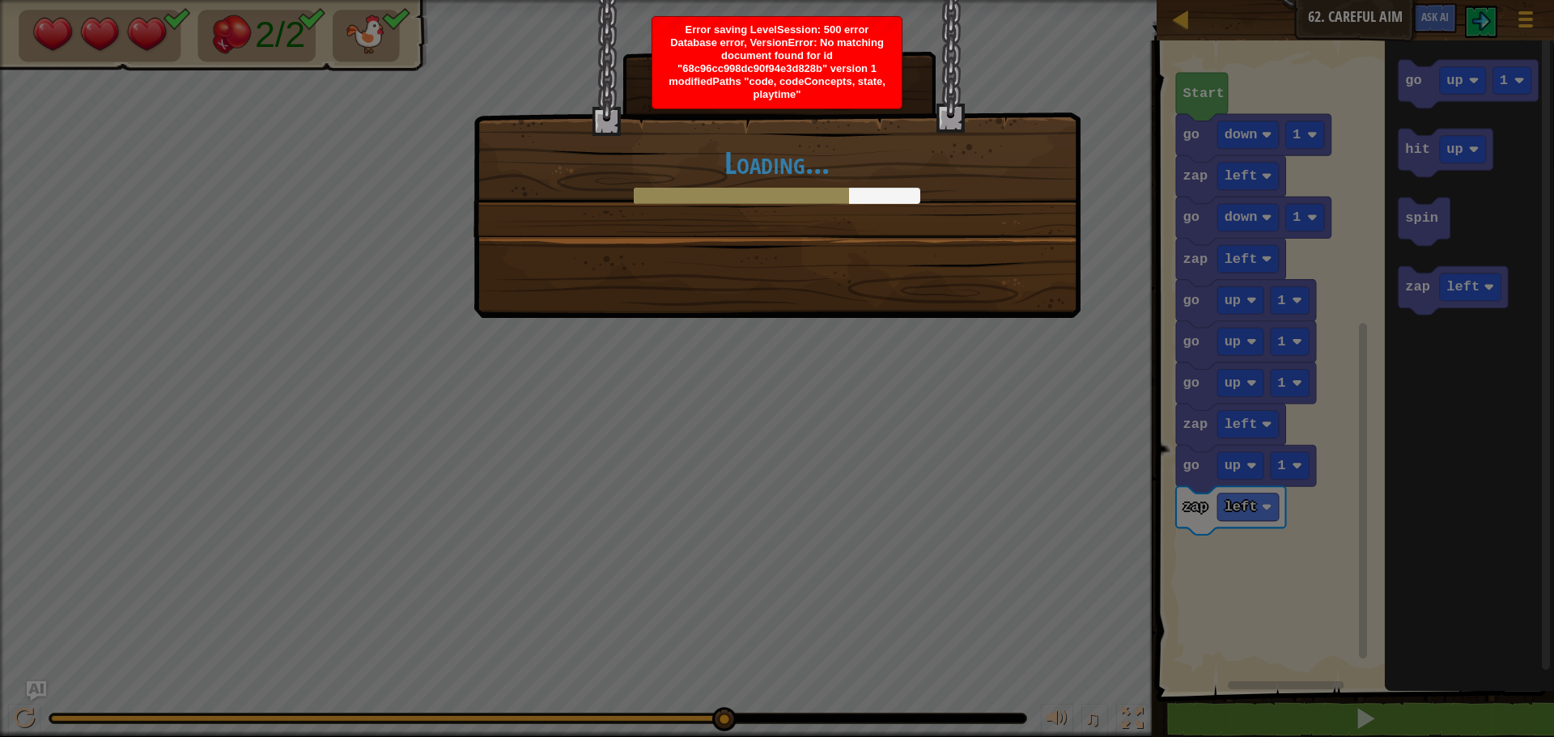
click at [992, 308] on div "Loading..." at bounding box center [776, 159] width 607 height 318
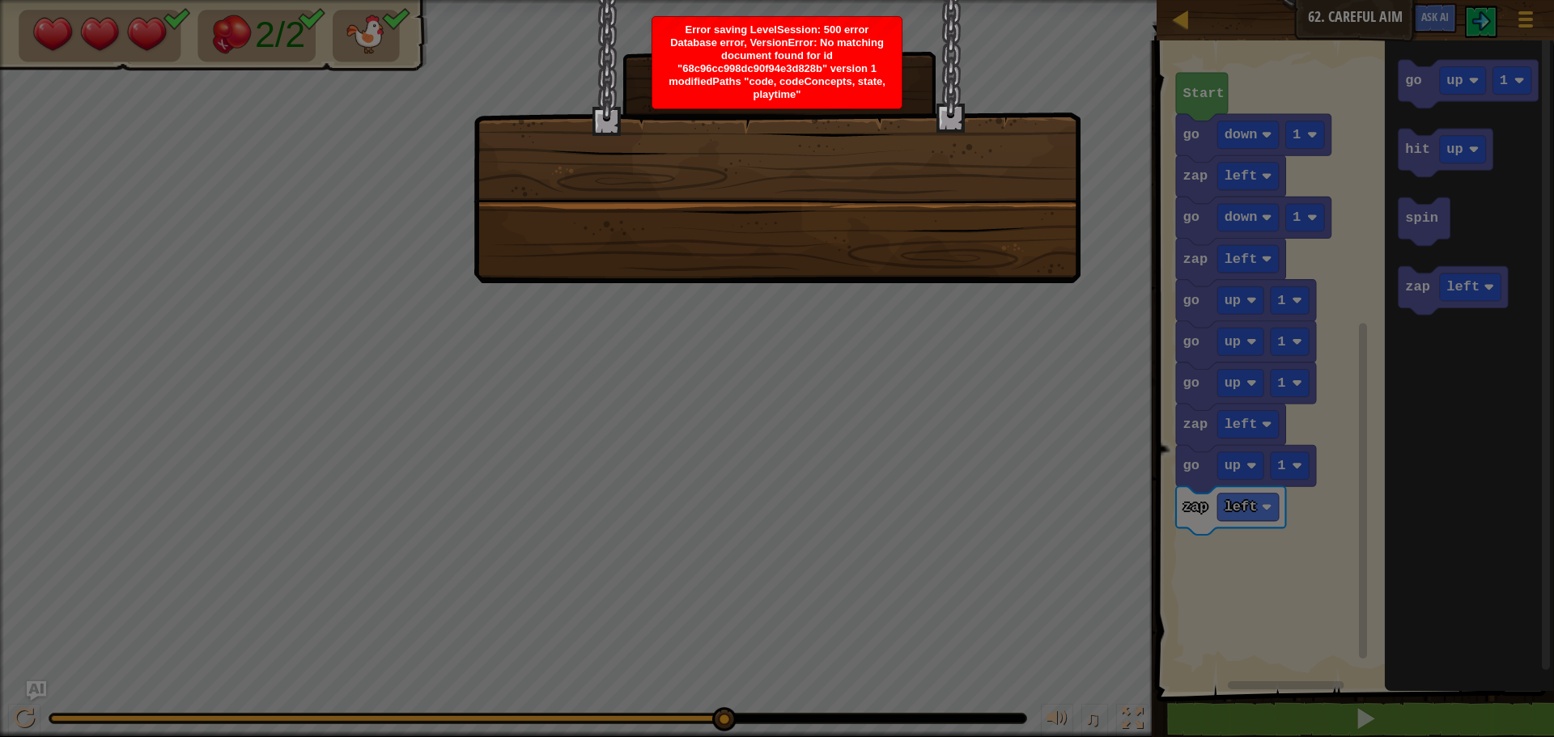
click at [978, 208] on div at bounding box center [776, 141] width 607 height 283
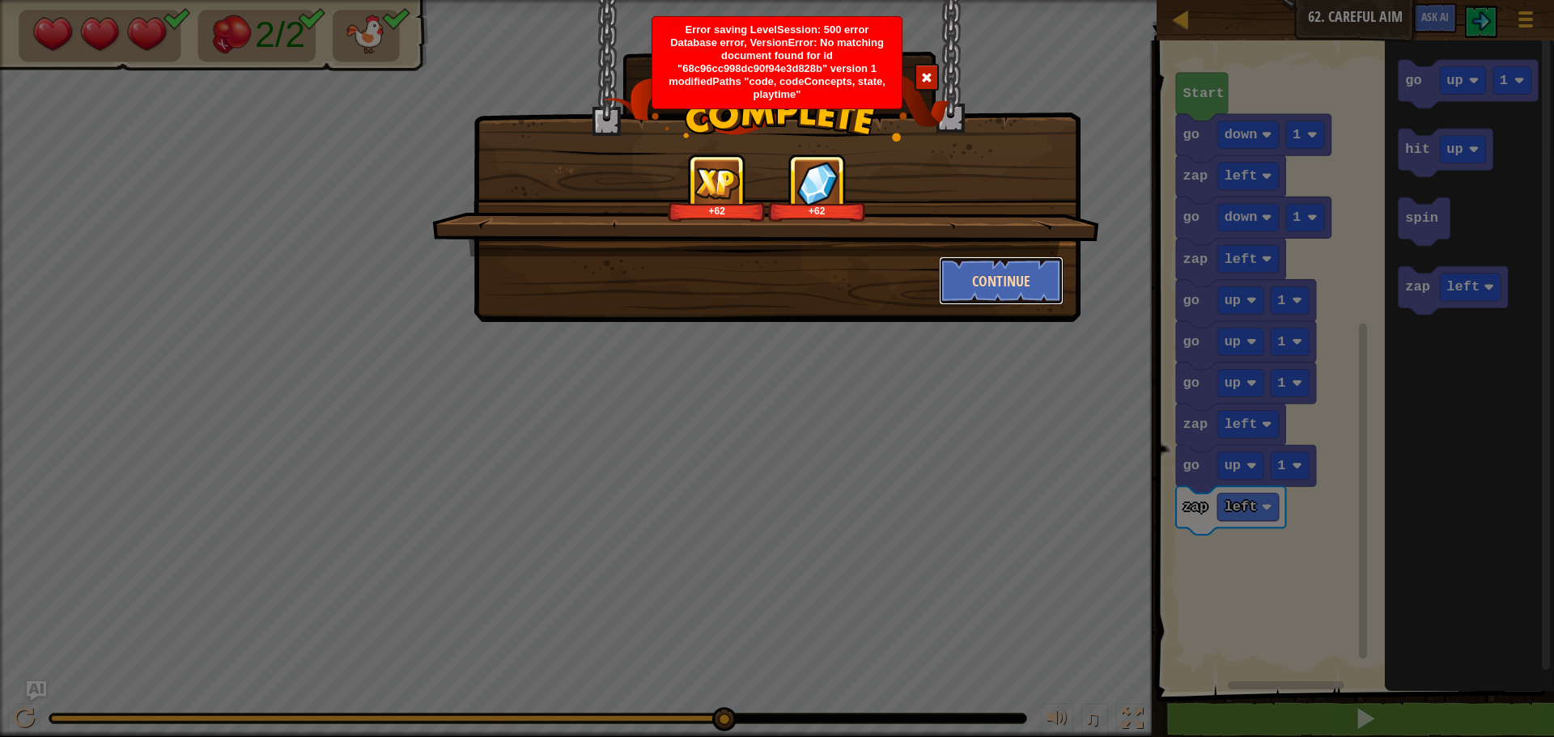
click at [971, 266] on button "Continue" at bounding box center [1001, 281] width 125 height 49
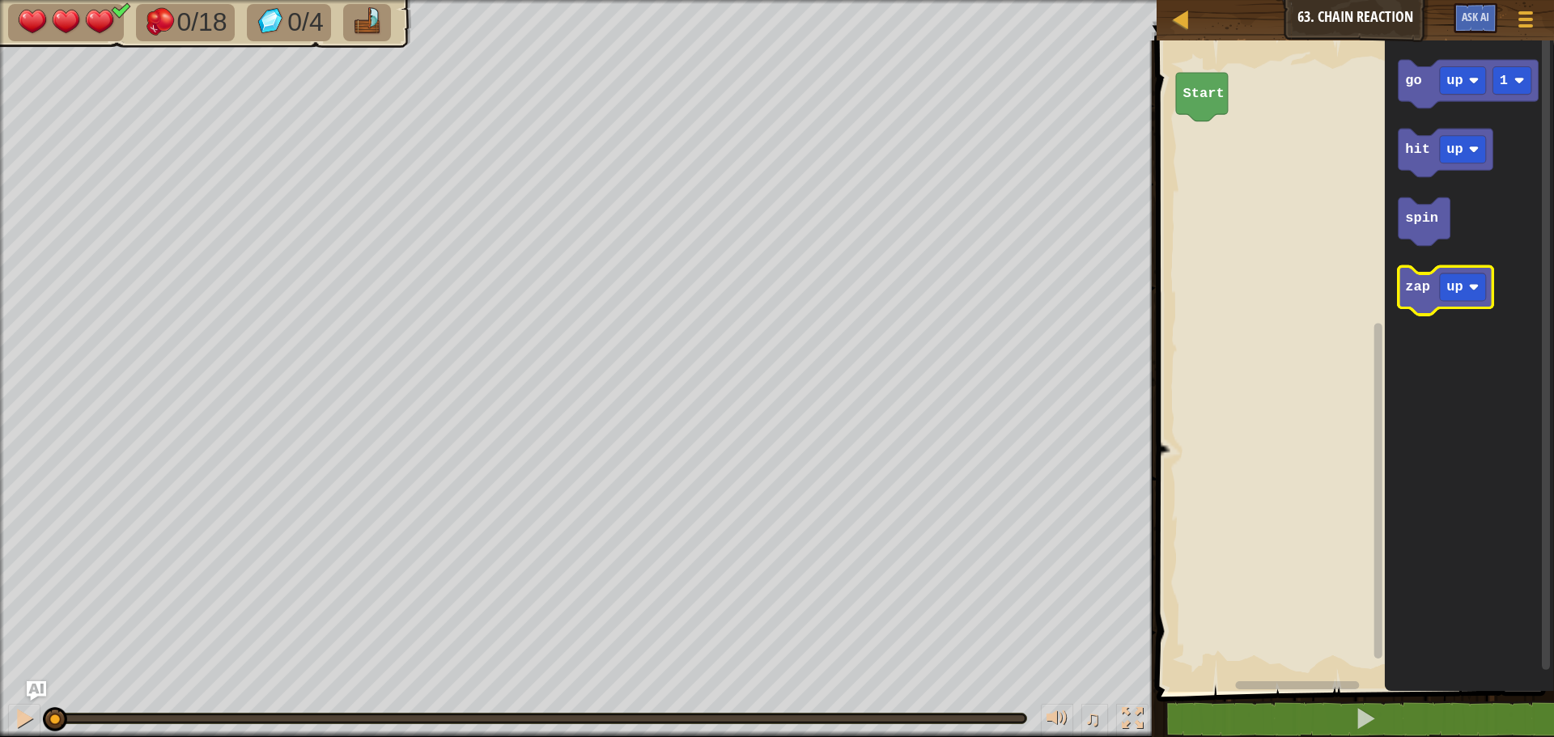
click at [1431, 305] on icon "Blockly Workspace" at bounding box center [1445, 291] width 95 height 49
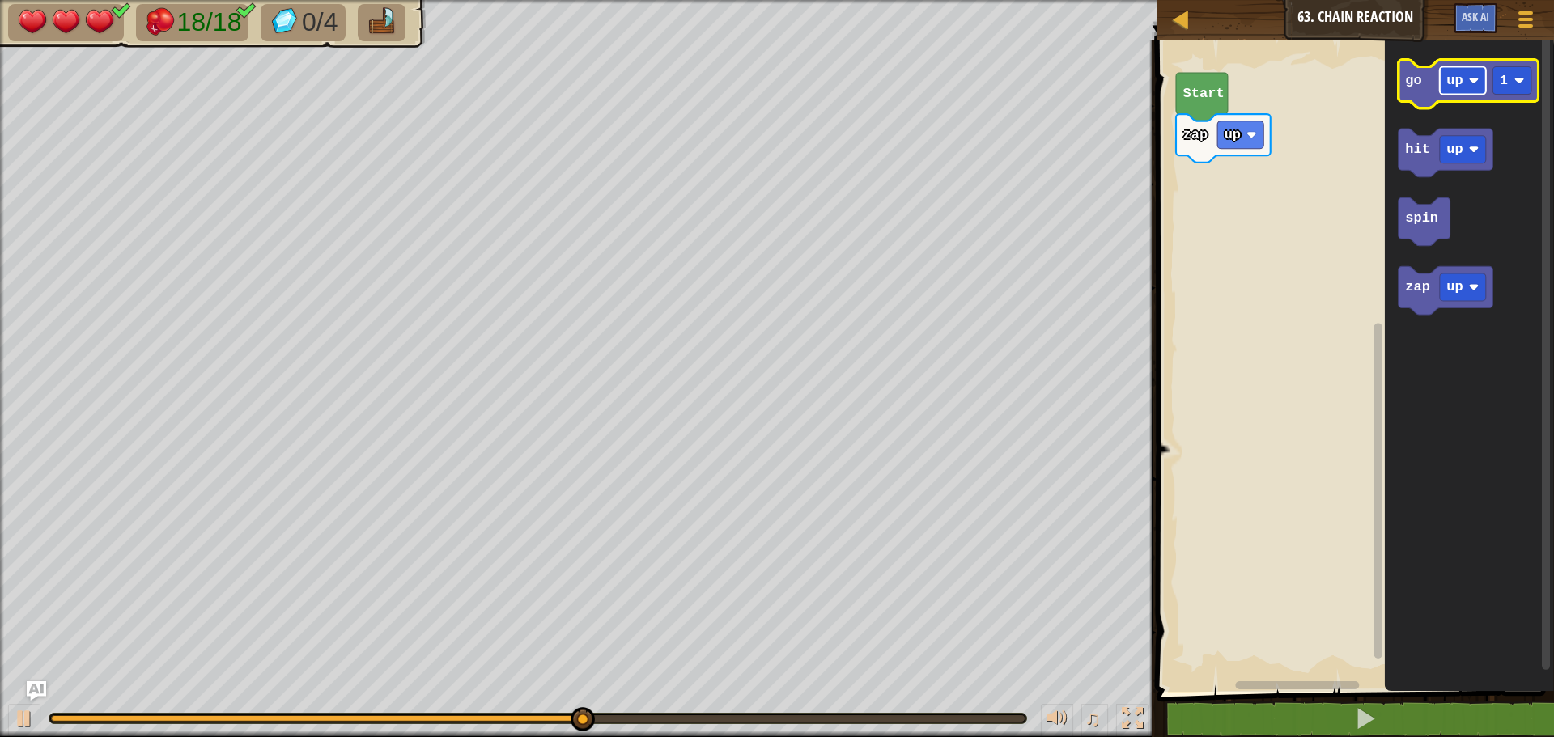
click at [1447, 83] on text "up" at bounding box center [1455, 80] width 16 height 15
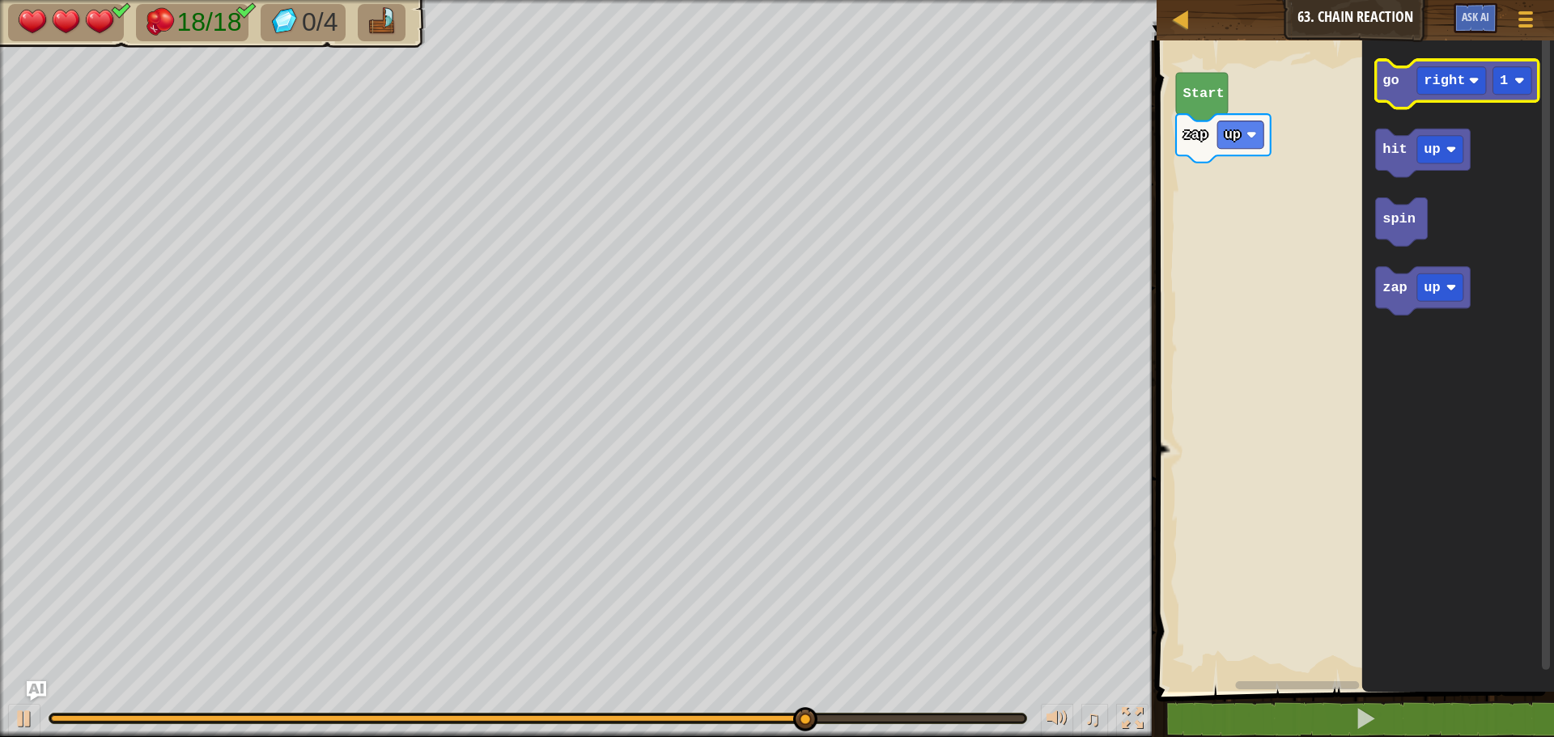
click at [1401, 87] on icon "Blockly Workspace" at bounding box center [1457, 84] width 163 height 49
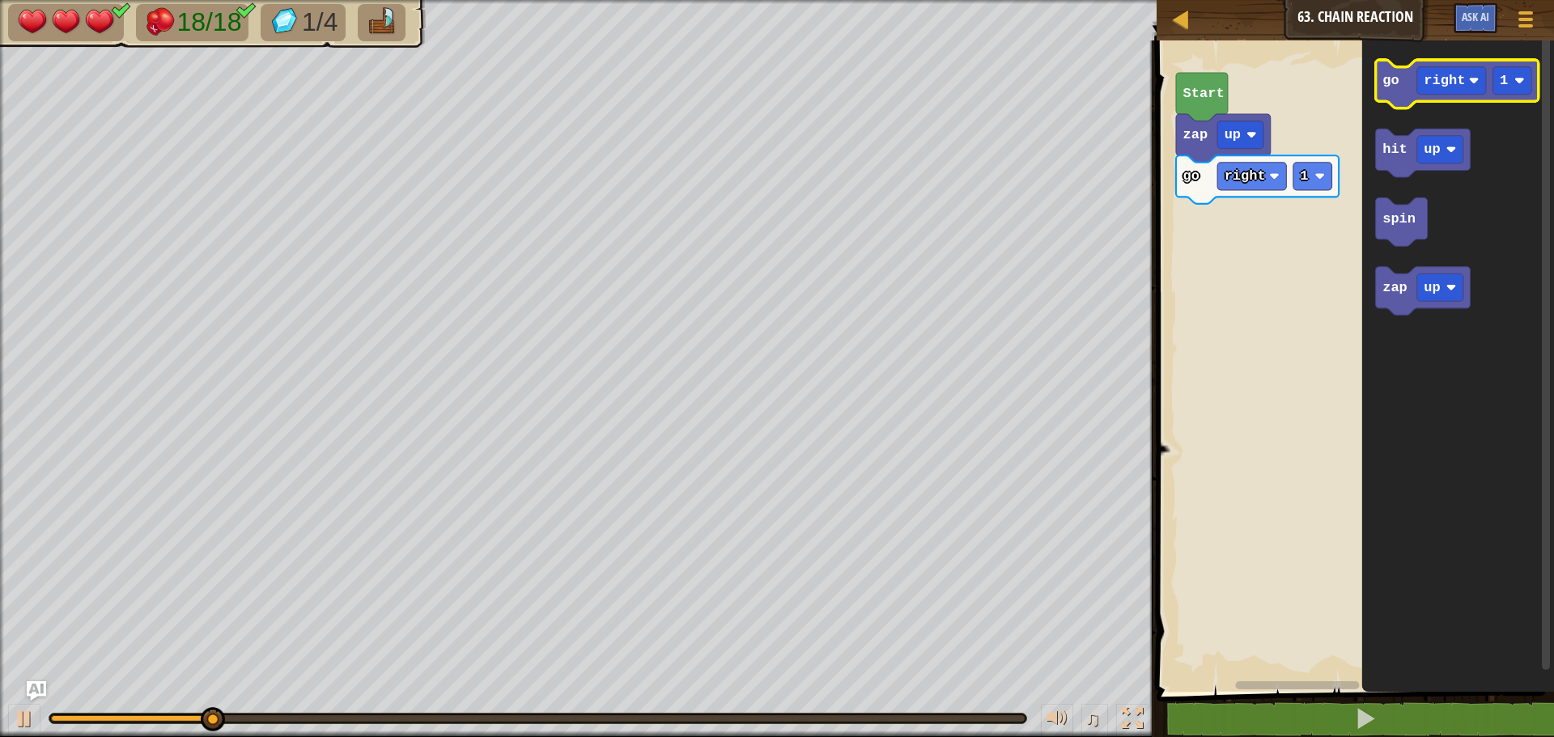
click at [1401, 87] on icon "Blockly Workspace" at bounding box center [1457, 84] width 163 height 49
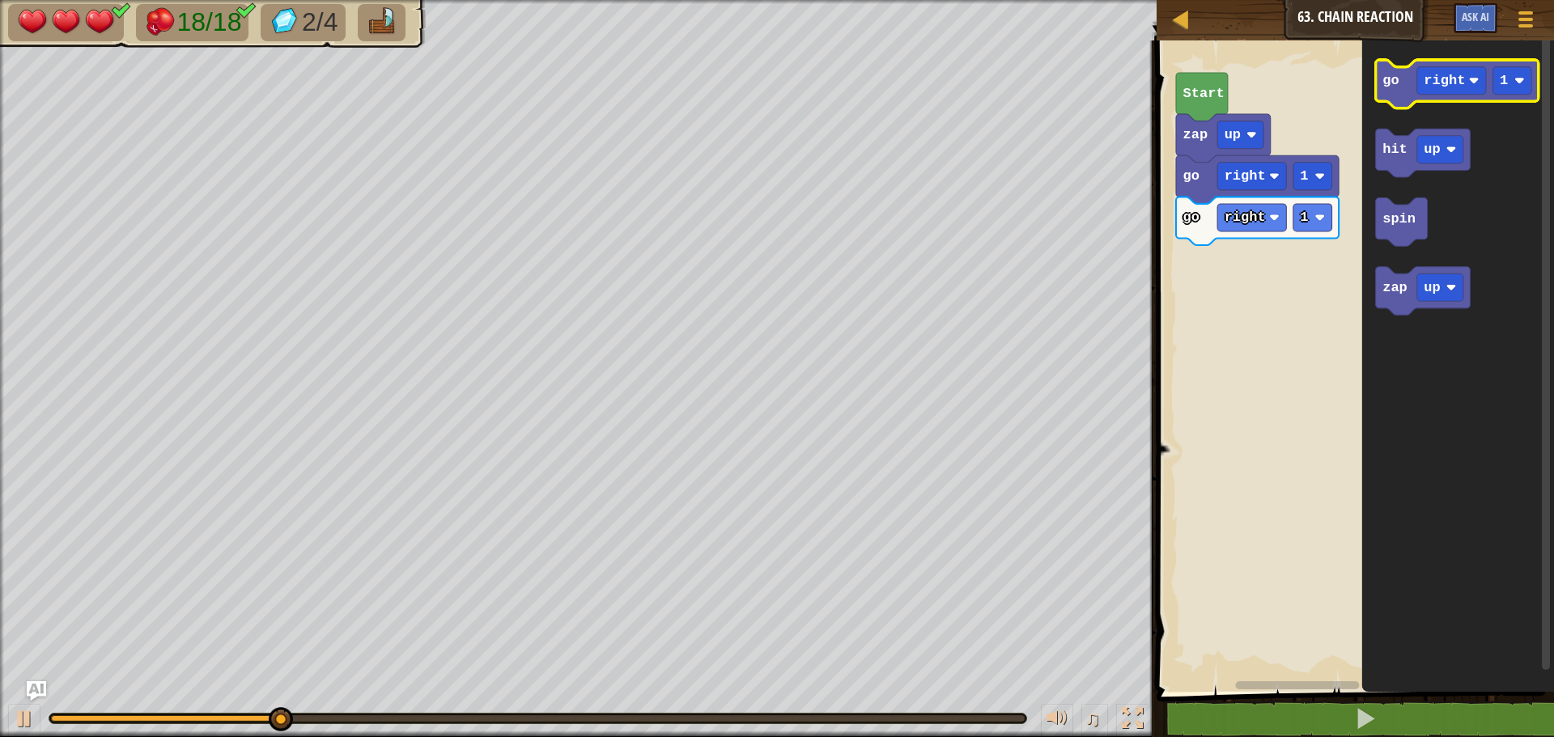
click at [1401, 87] on icon "Blockly Workspace" at bounding box center [1457, 84] width 163 height 49
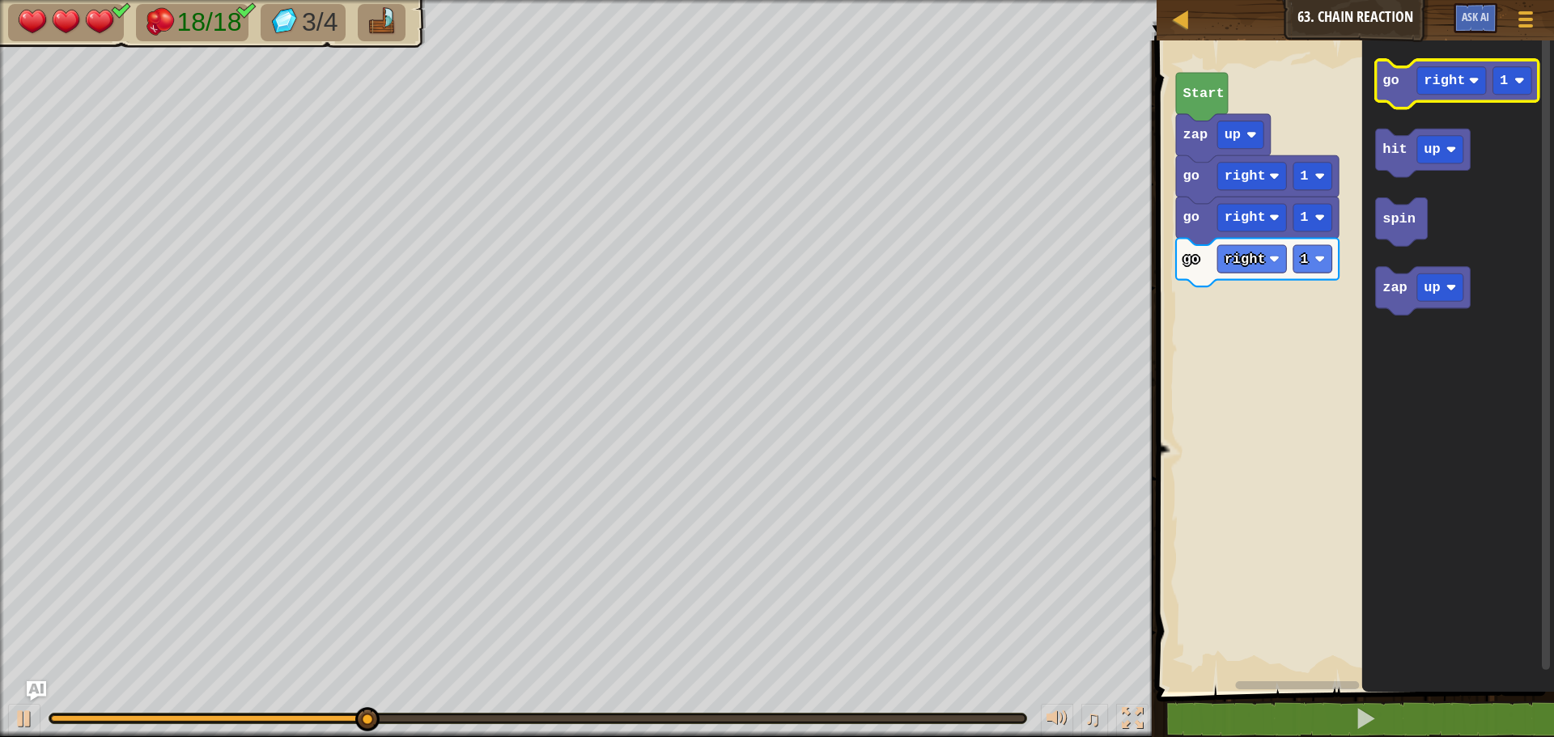
click at [1401, 87] on icon "Blockly Workspace" at bounding box center [1457, 84] width 163 height 49
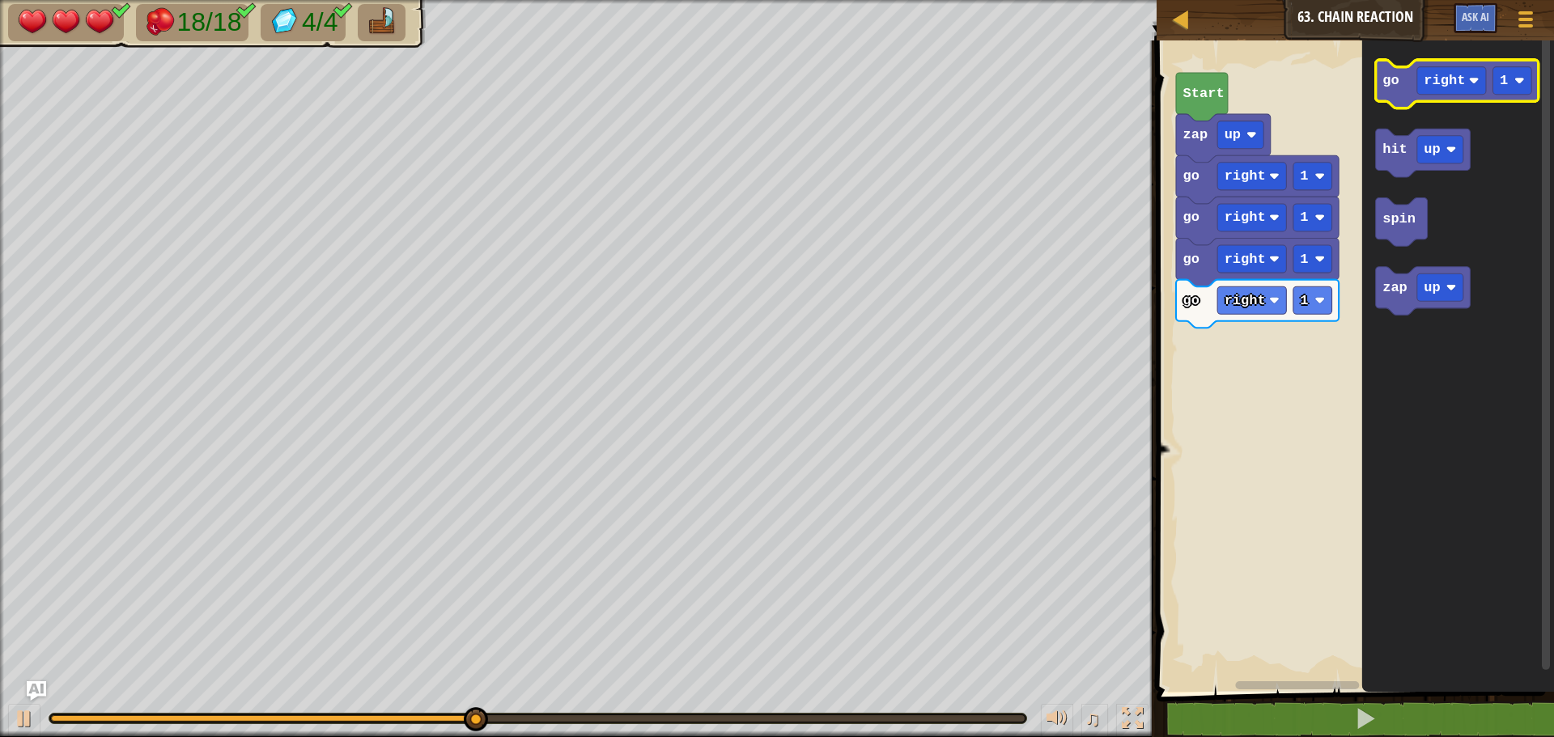
click at [1401, 87] on icon "Blockly Workspace" at bounding box center [1457, 84] width 163 height 49
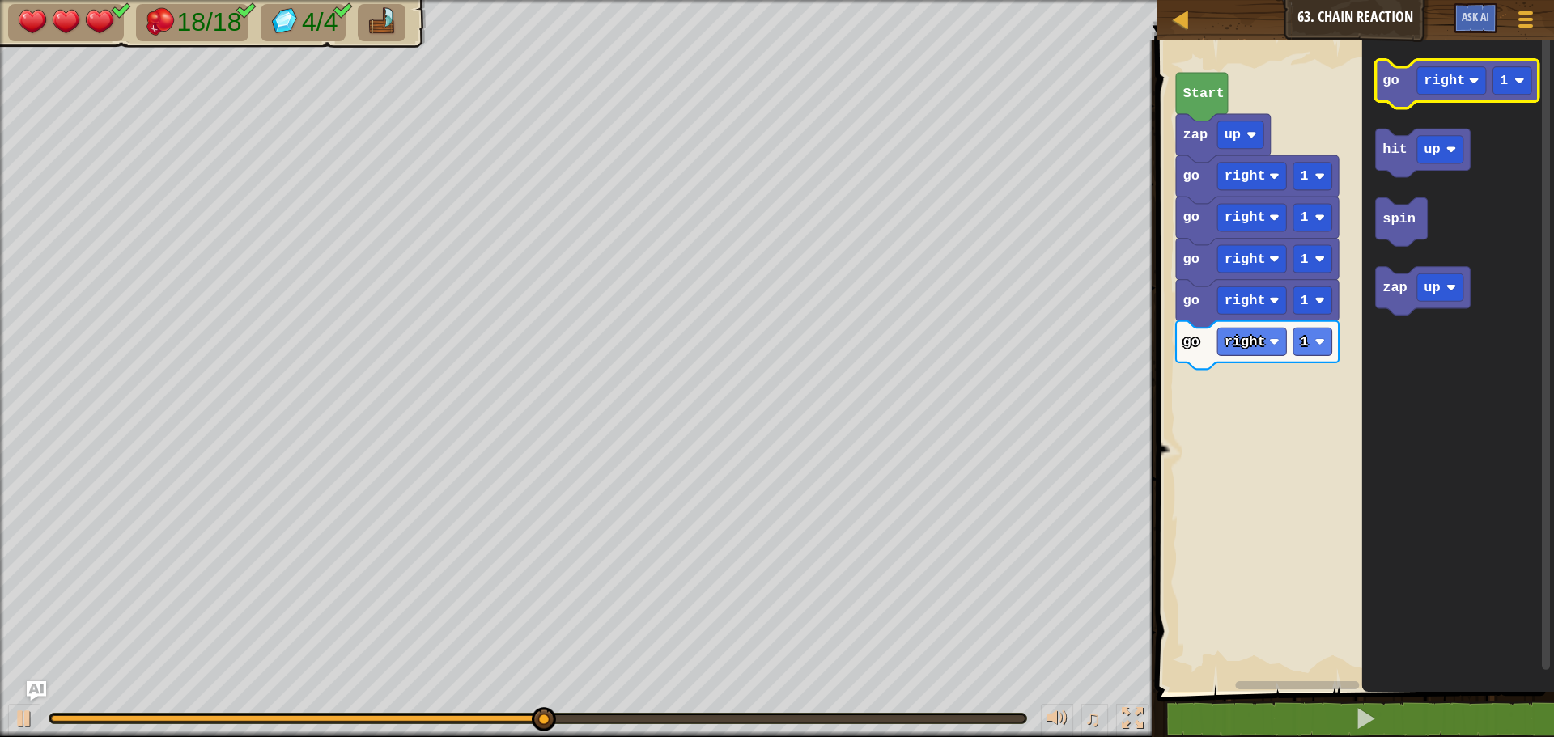
click at [1401, 87] on icon "Blockly Workspace" at bounding box center [1457, 84] width 163 height 49
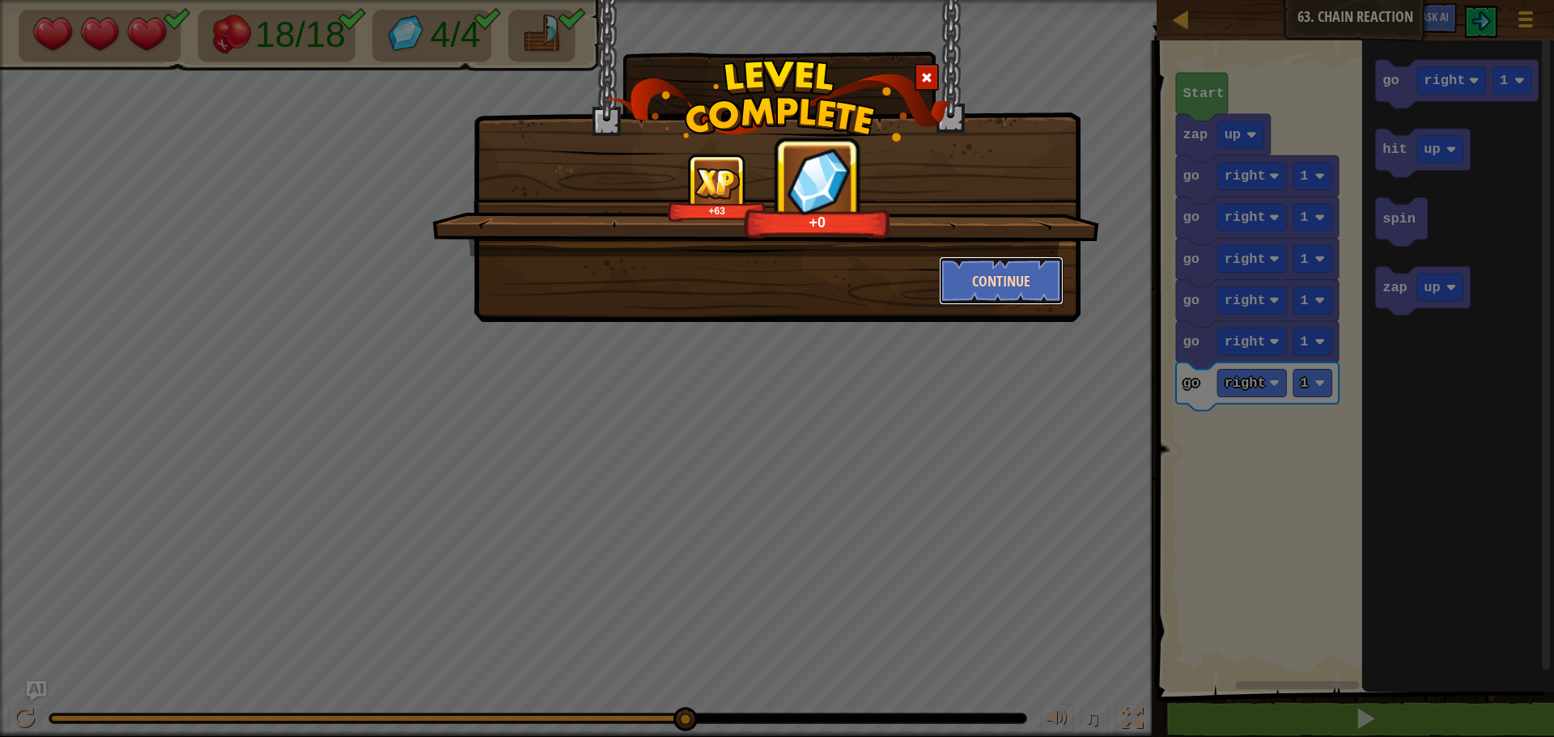
click at [969, 270] on button "Continue" at bounding box center [1001, 281] width 125 height 49
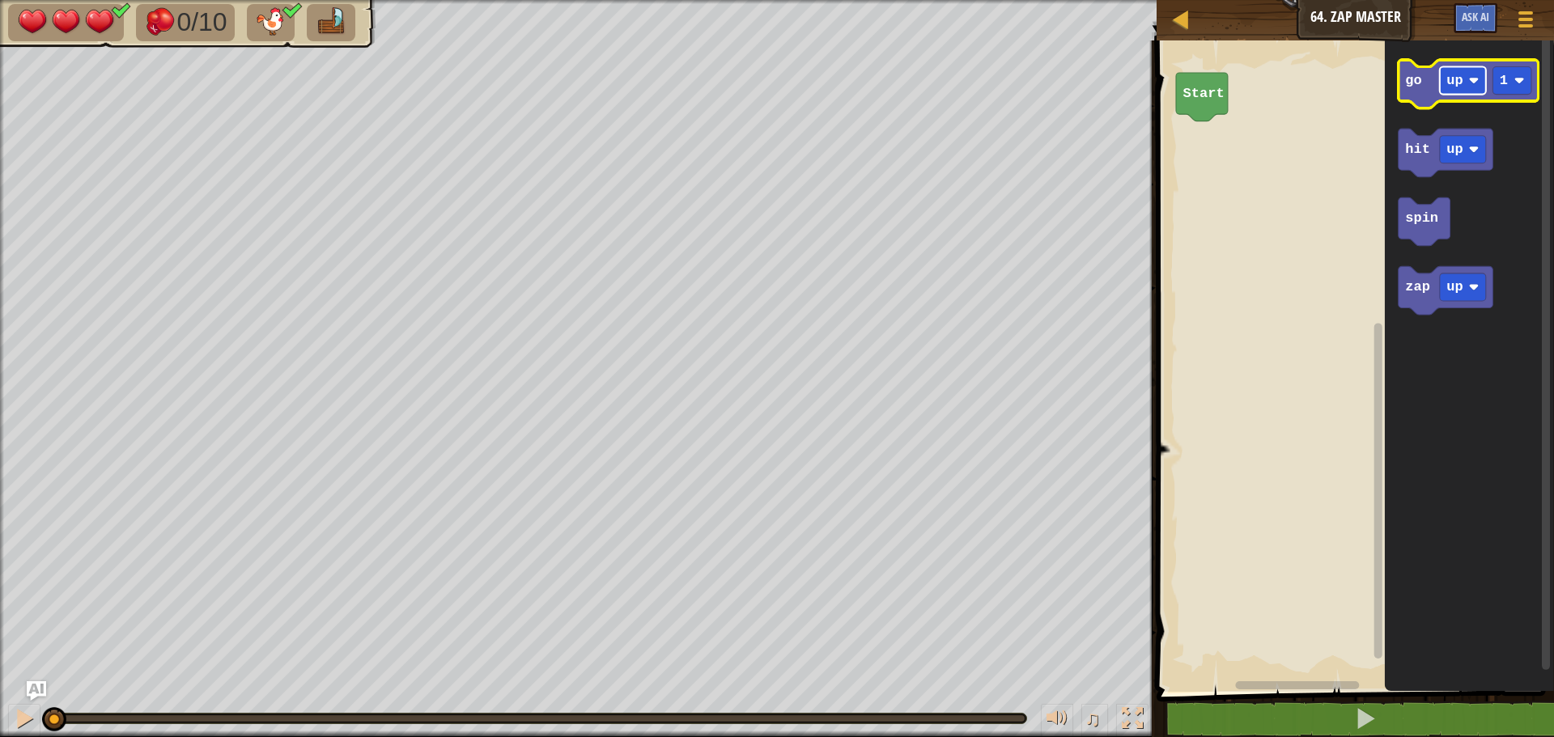
click at [1478, 83] on image "Blockly Workspace" at bounding box center [1474, 80] width 11 height 11
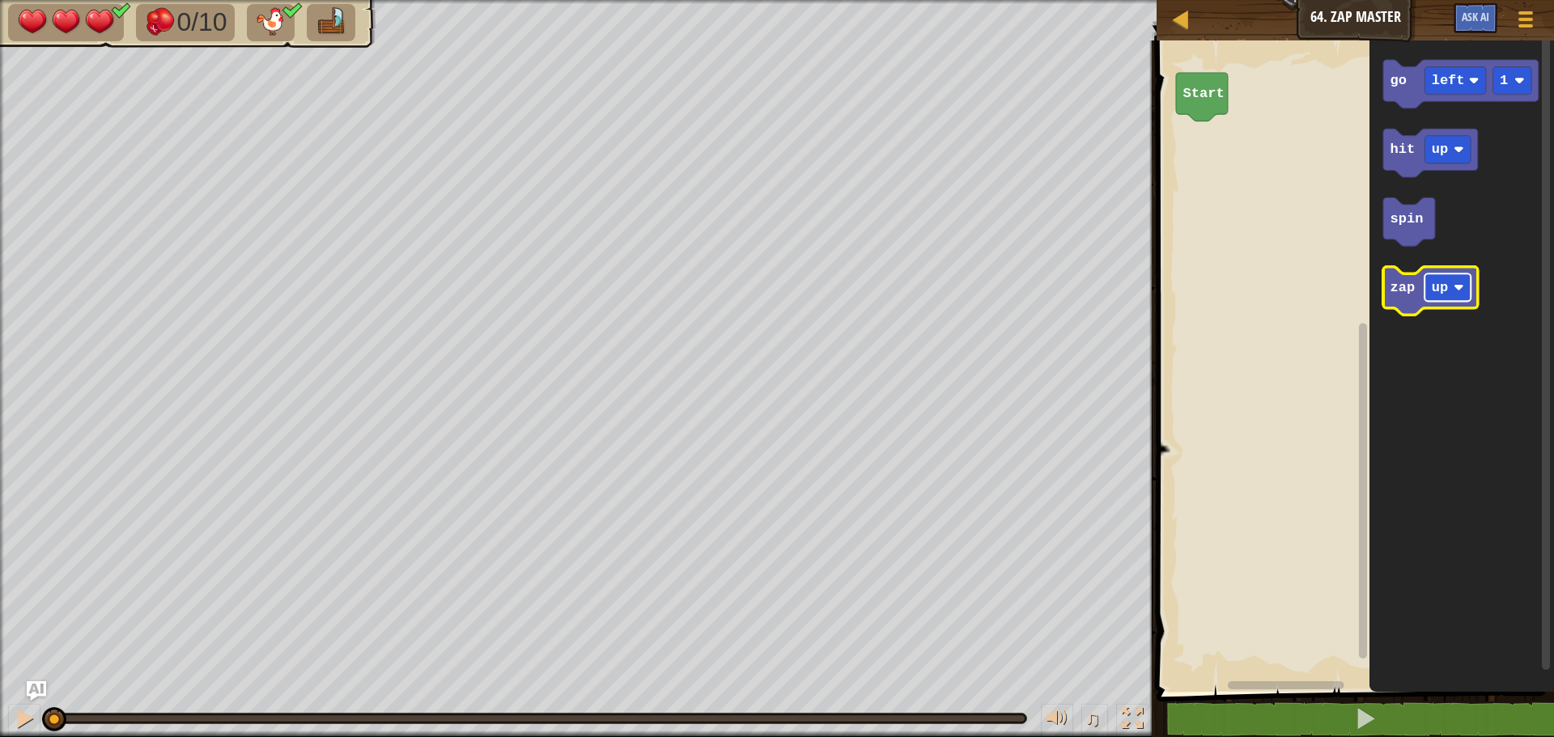
click at [1433, 288] on text "up" at bounding box center [1440, 287] width 16 height 15
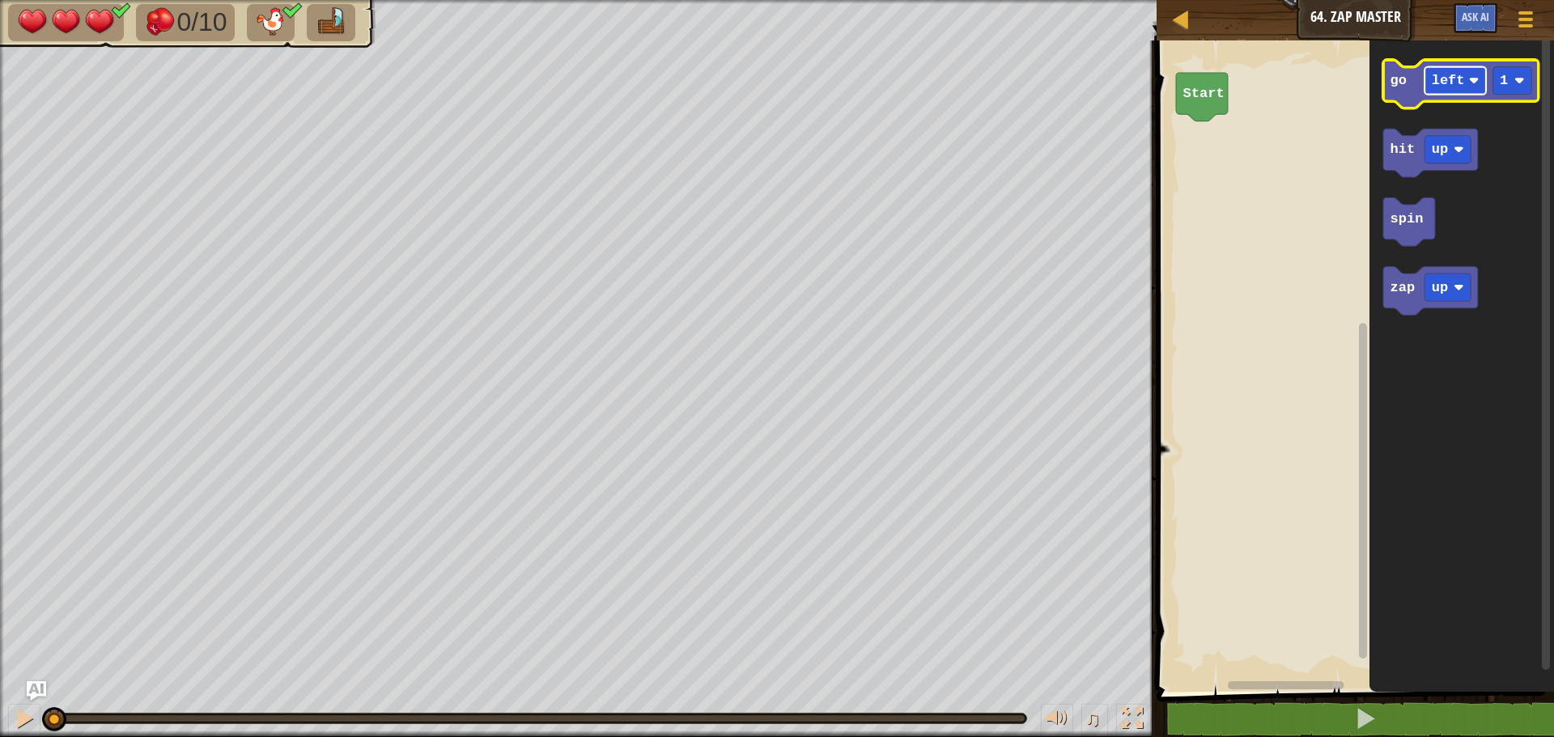
click at [1447, 77] on text "left" at bounding box center [1448, 80] width 33 height 15
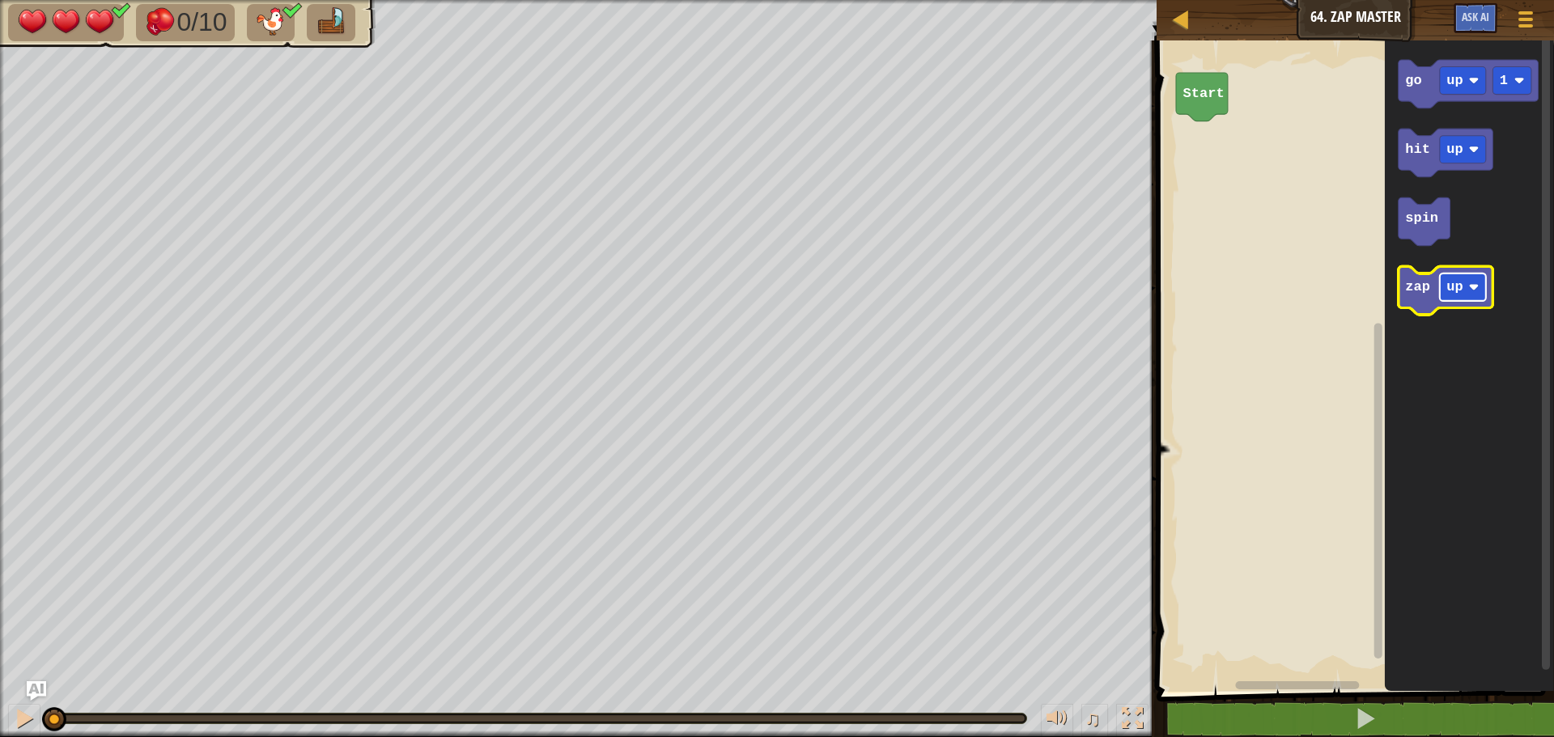
click at [1472, 291] on image "Blockly Workspace" at bounding box center [1474, 287] width 11 height 11
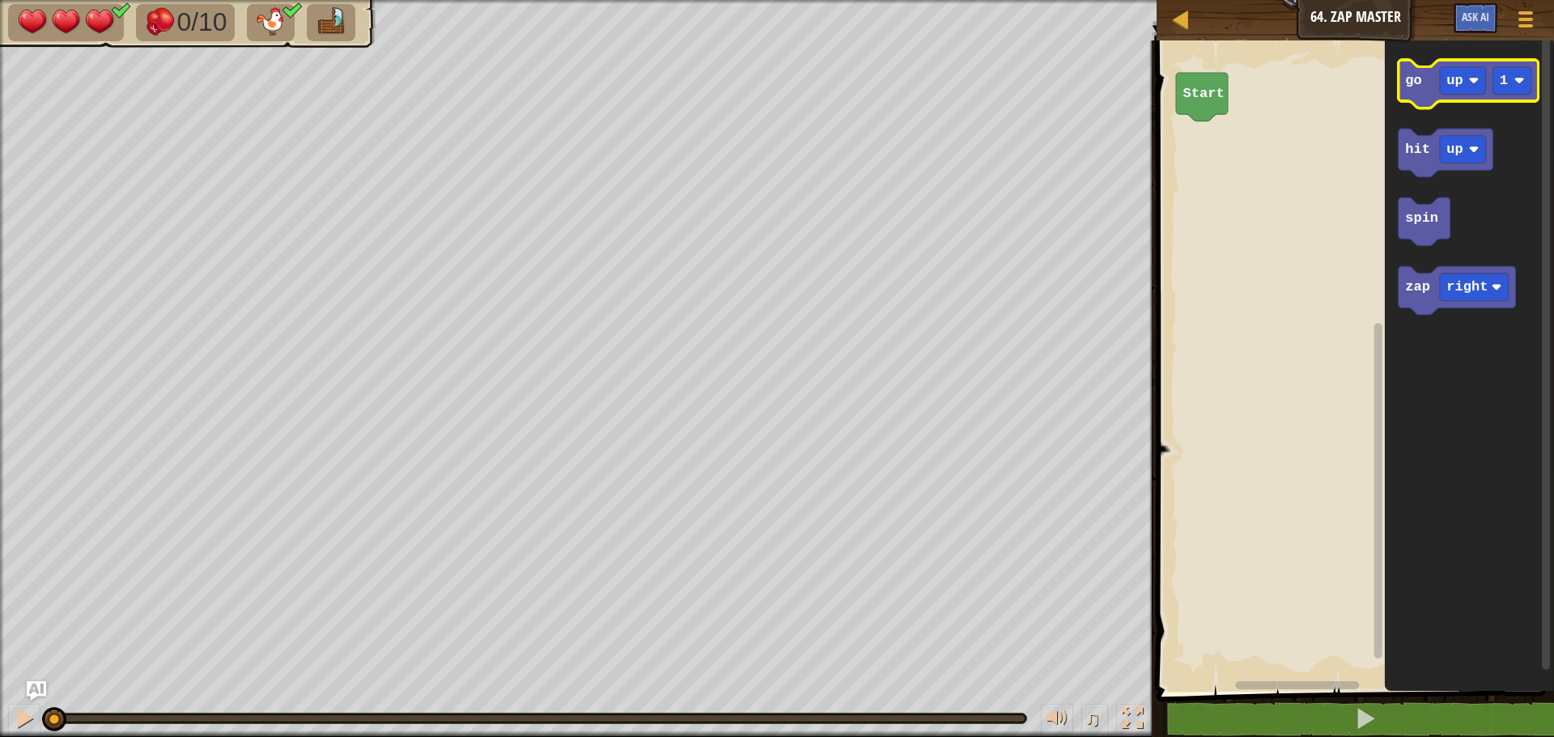
click at [1410, 81] on text "go" at bounding box center [1413, 80] width 16 height 15
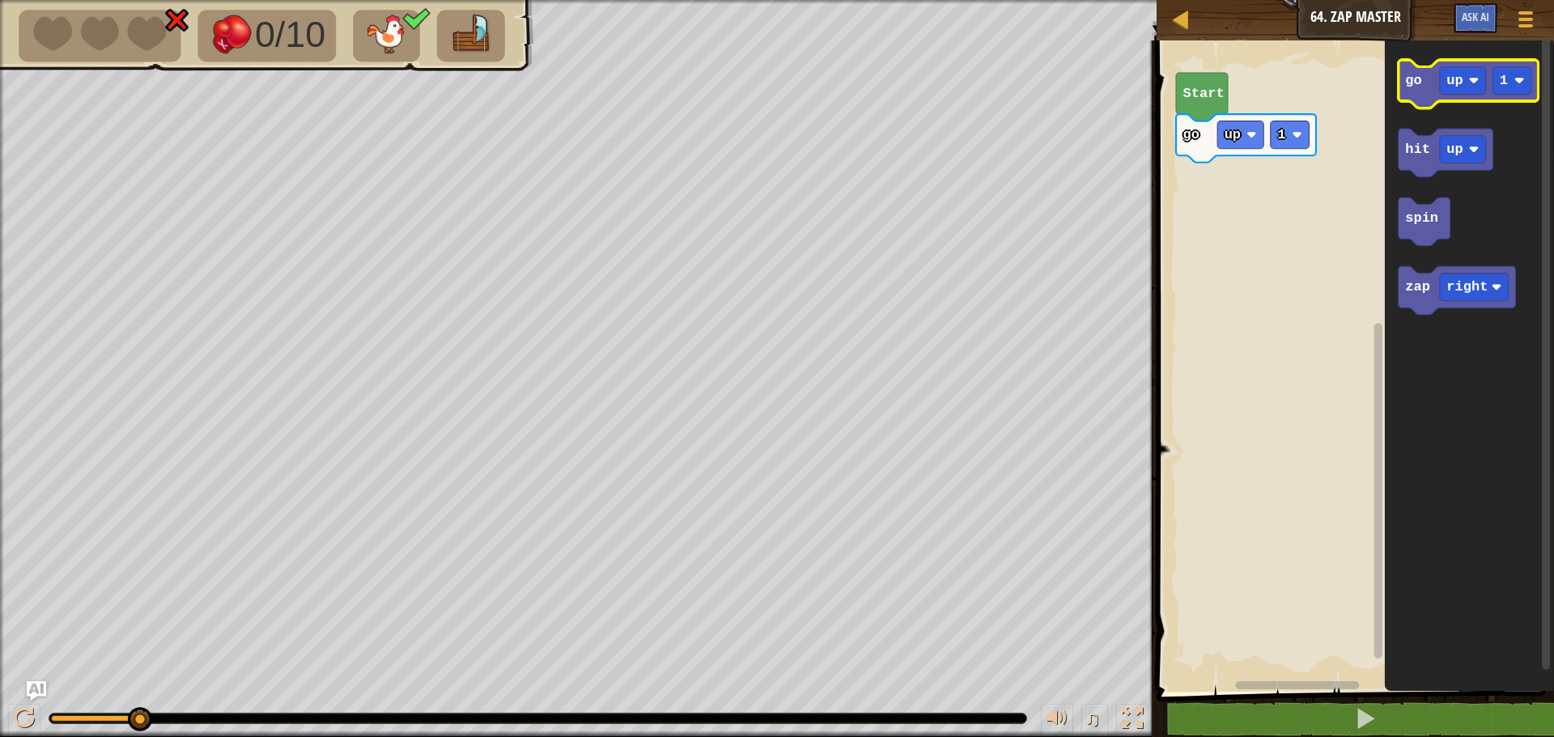
click at [1418, 83] on text "go" at bounding box center [1413, 80] width 16 height 15
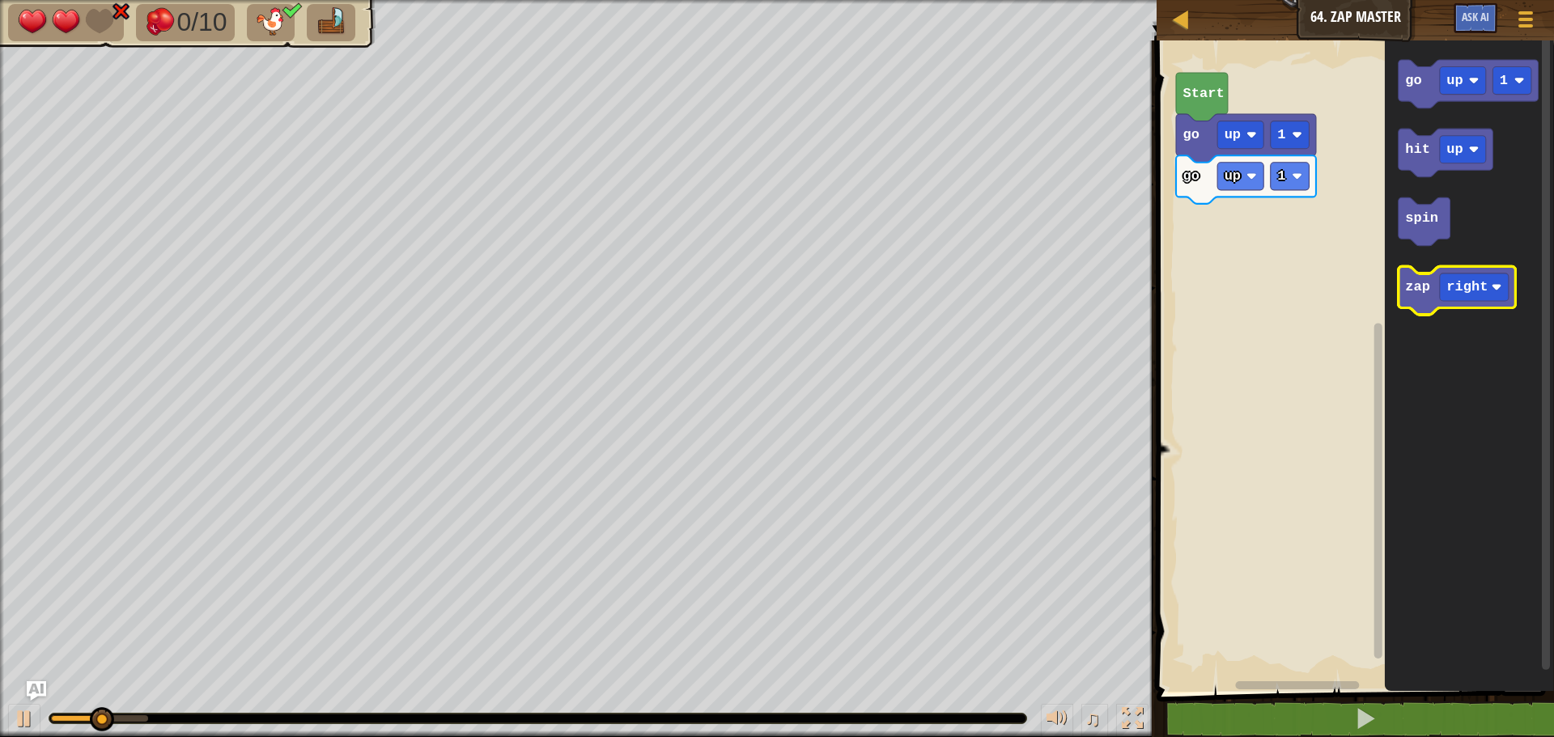
click at [1411, 293] on text "zap" at bounding box center [1417, 287] width 25 height 15
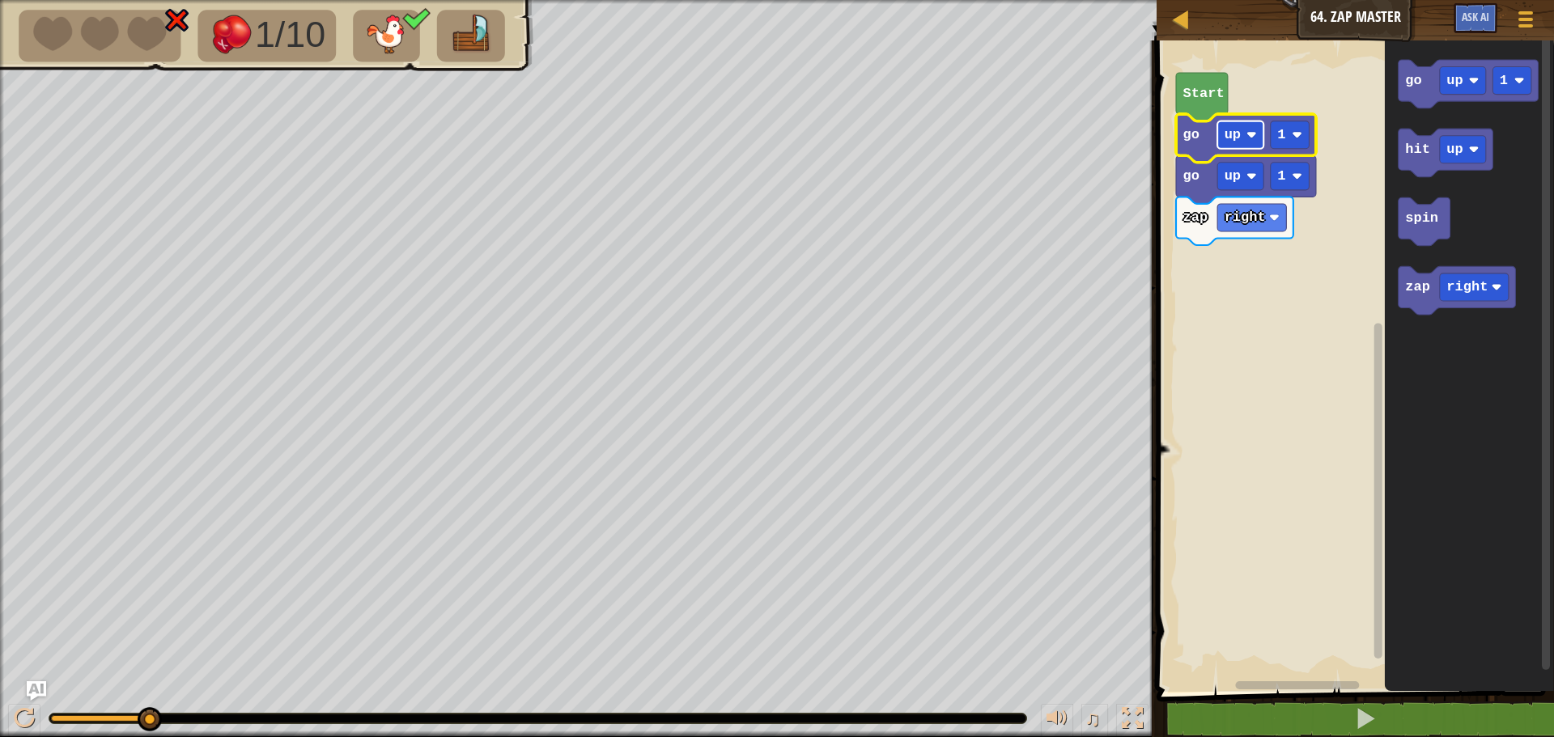
click at [1226, 136] on text "up" at bounding box center [1232, 134] width 16 height 15
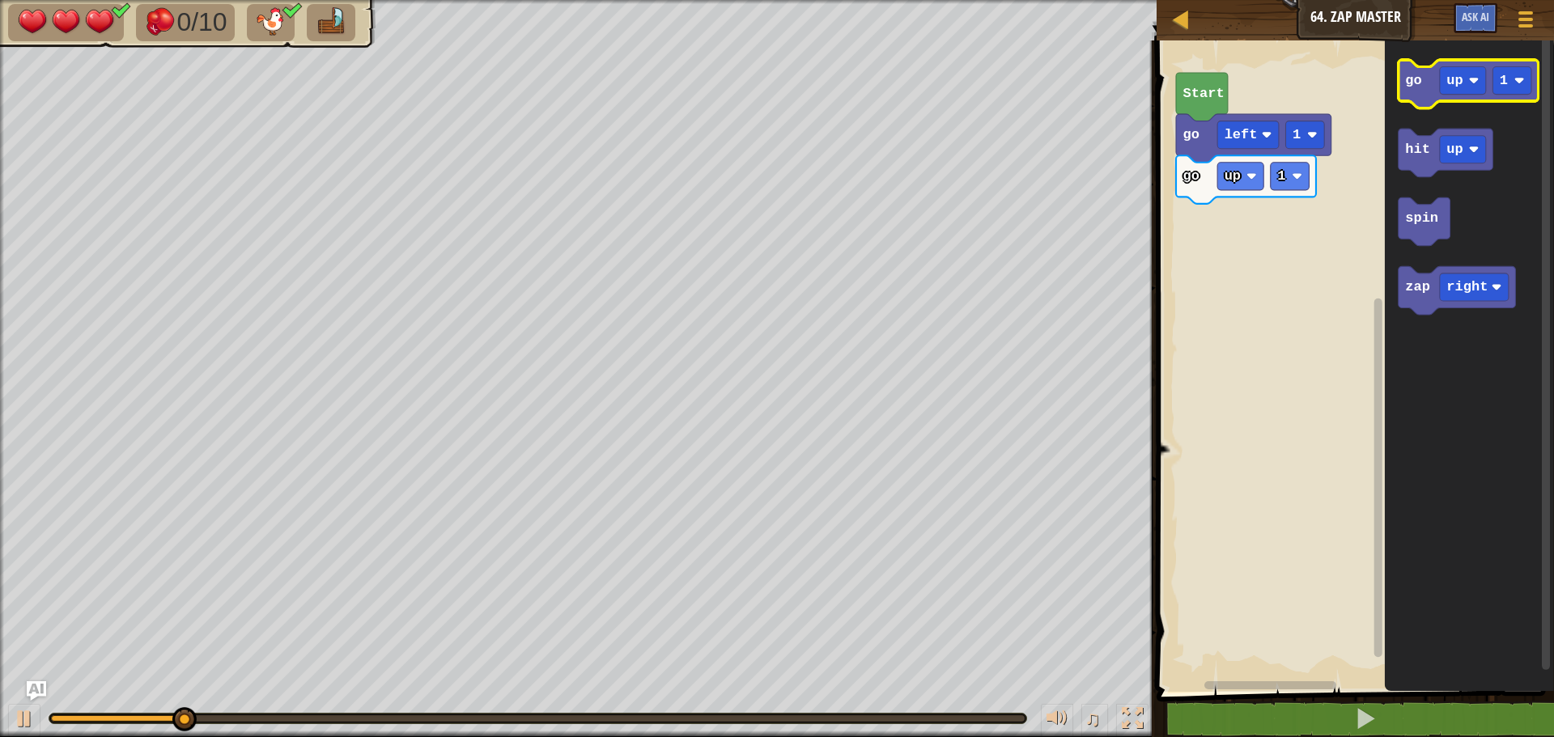
click at [1426, 92] on icon "Blockly Workspace" at bounding box center [1468, 84] width 140 height 49
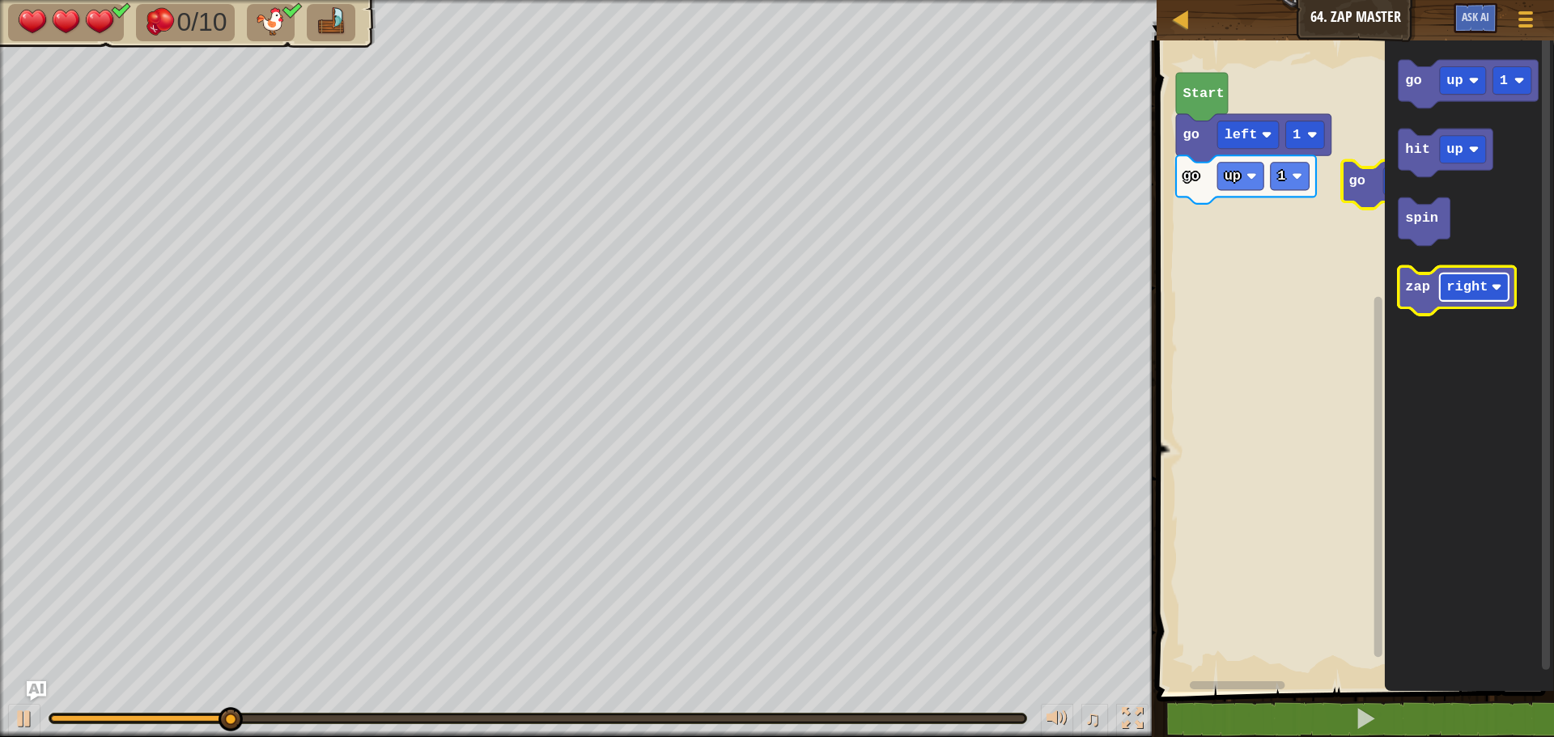
click at [1459, 288] on text "right" at bounding box center [1467, 287] width 41 height 15
click at [1419, 305] on icon "Blockly Workspace" at bounding box center [1445, 291] width 95 height 49
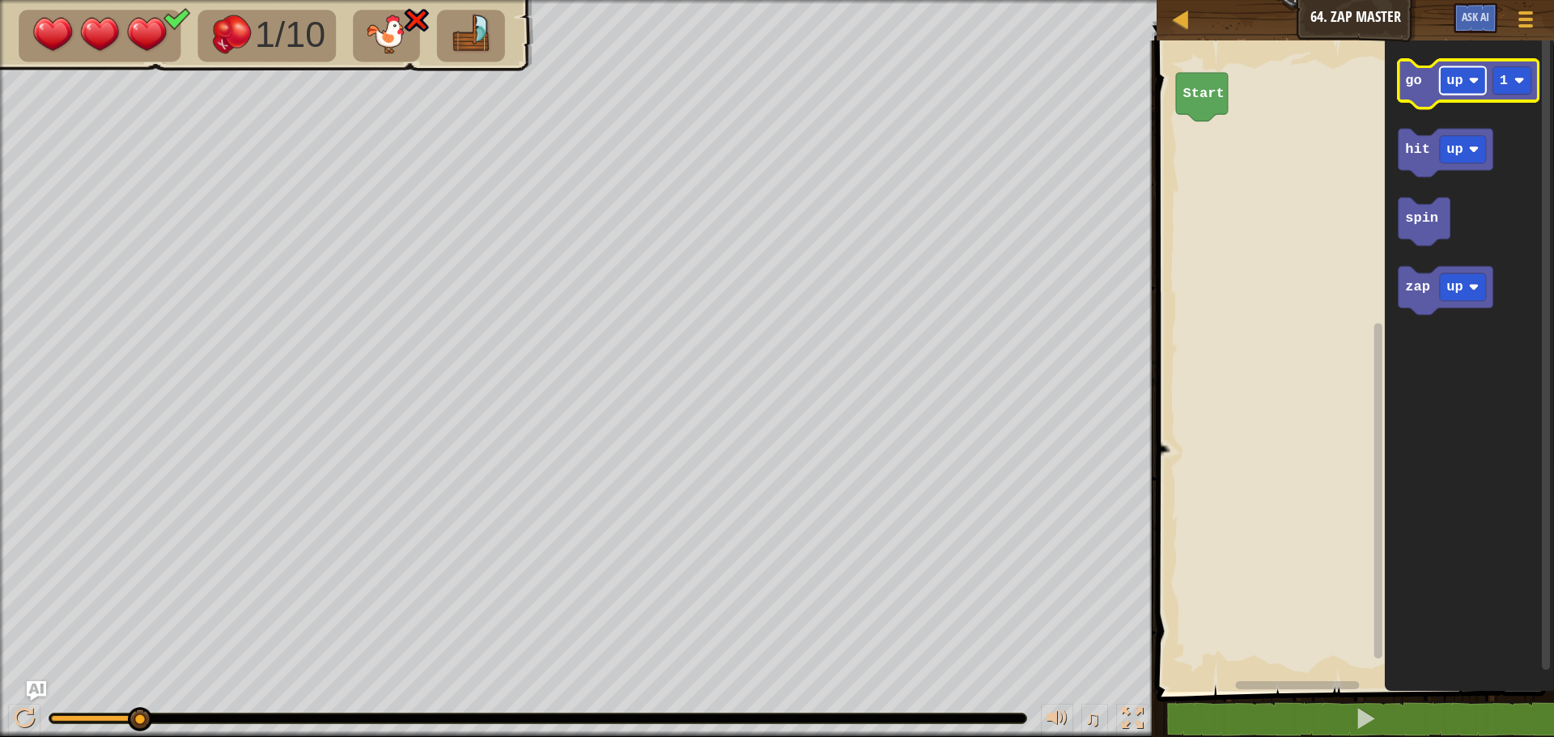
click at [1457, 73] on text "up" at bounding box center [1455, 80] width 16 height 15
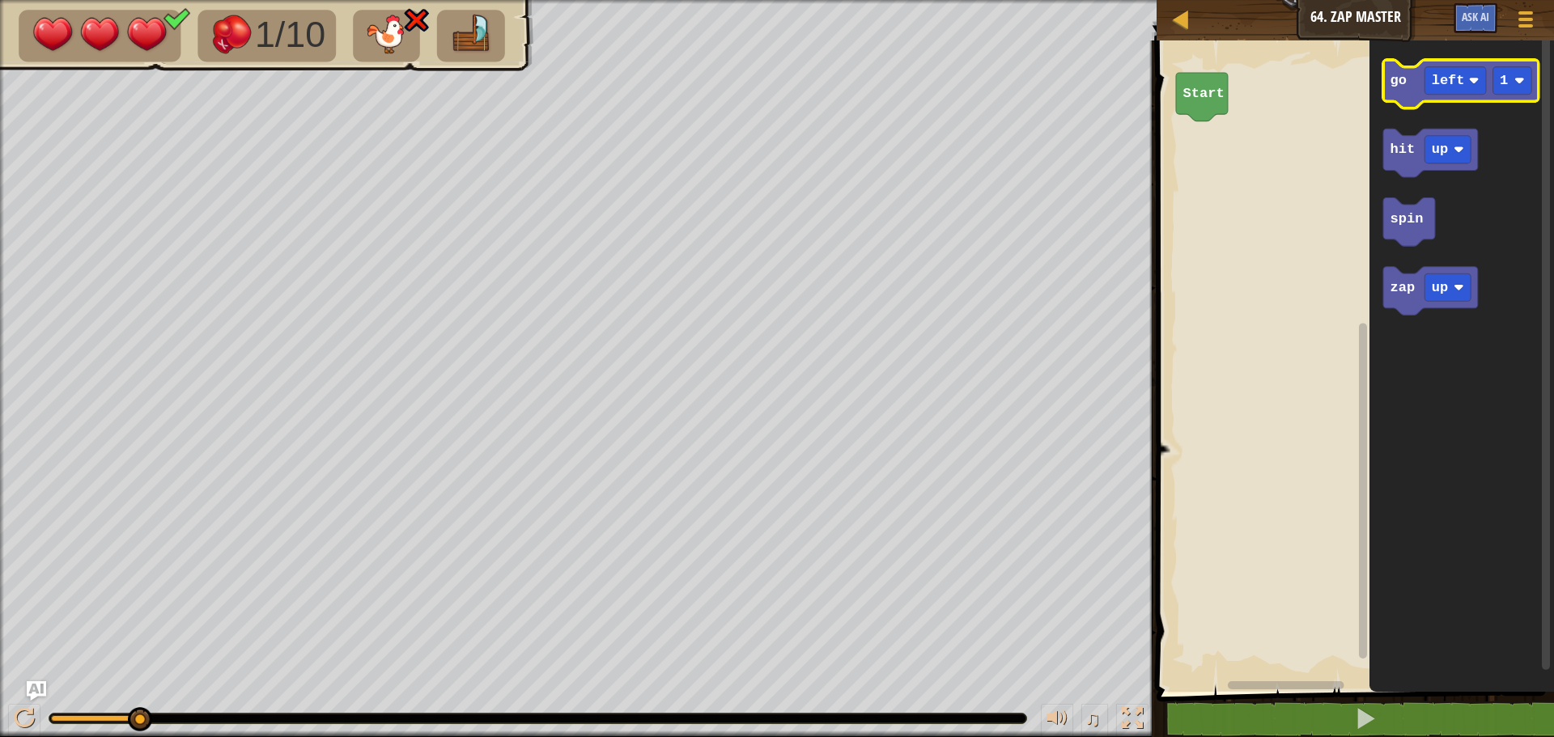
click at [1410, 93] on icon "Blockly Workspace" at bounding box center [1460, 84] width 155 height 49
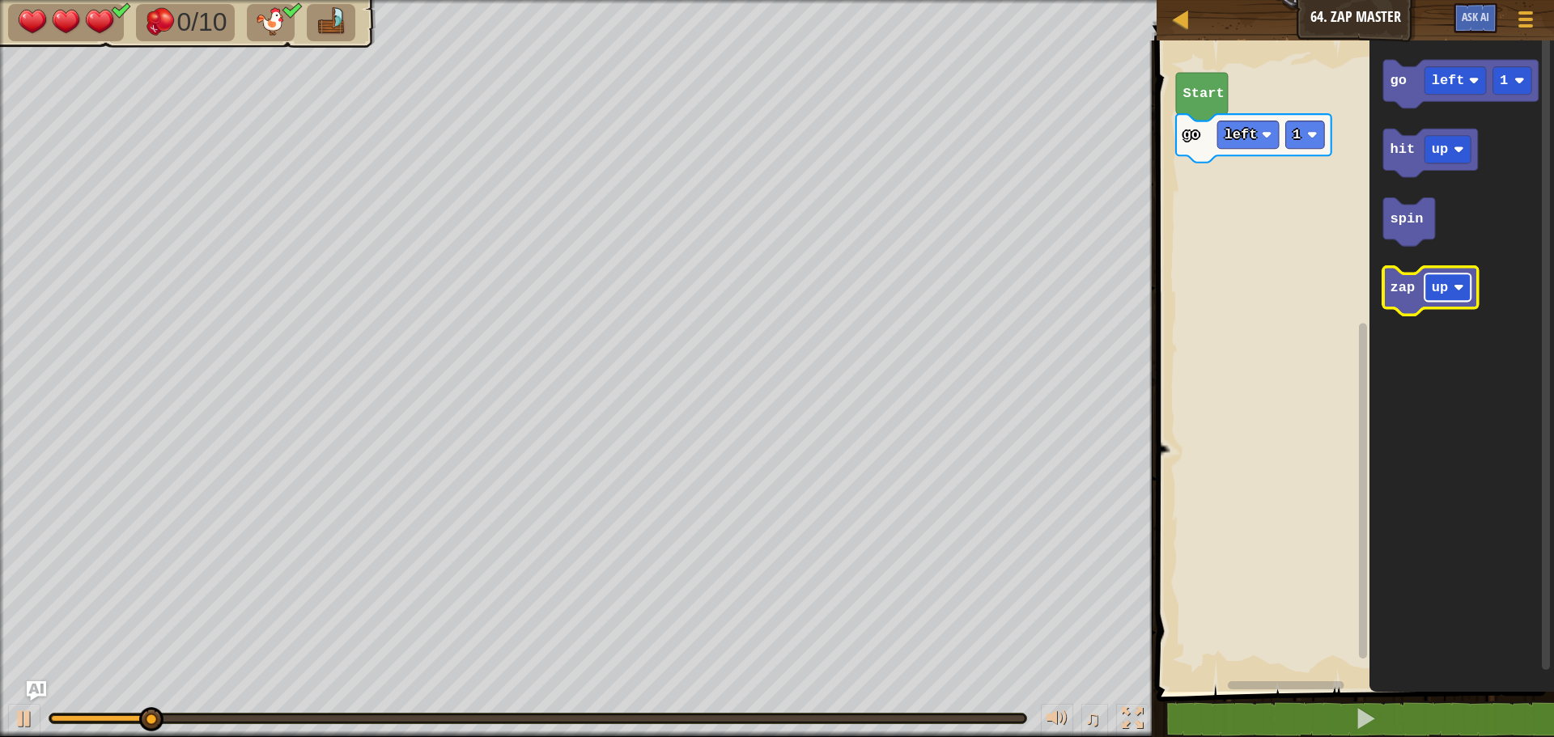
click at [1443, 282] on text "up" at bounding box center [1440, 287] width 16 height 15
click at [1407, 298] on icon "Blockly Workspace" at bounding box center [1441, 291] width 117 height 49
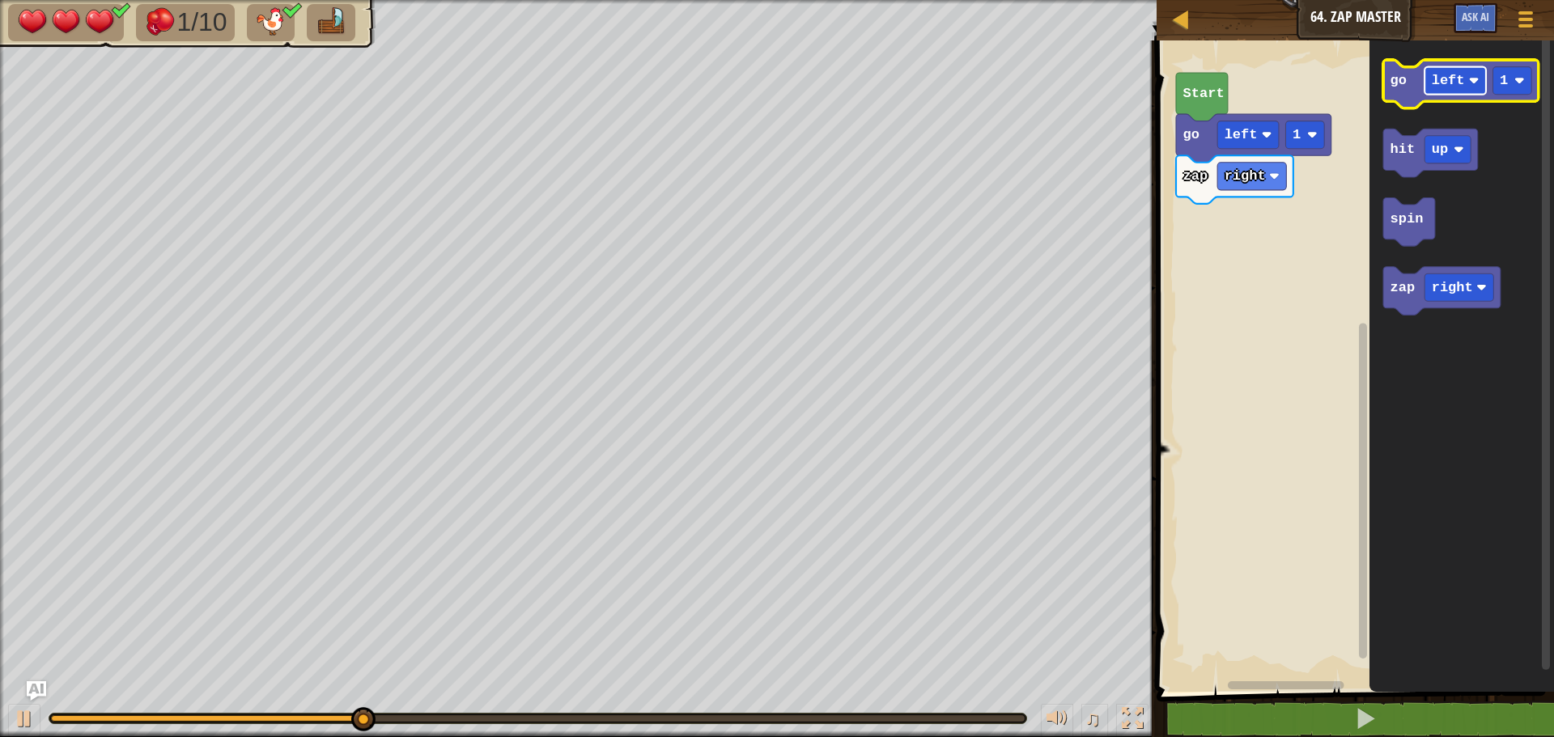
click at [1432, 73] on text "left" at bounding box center [1448, 80] width 33 height 15
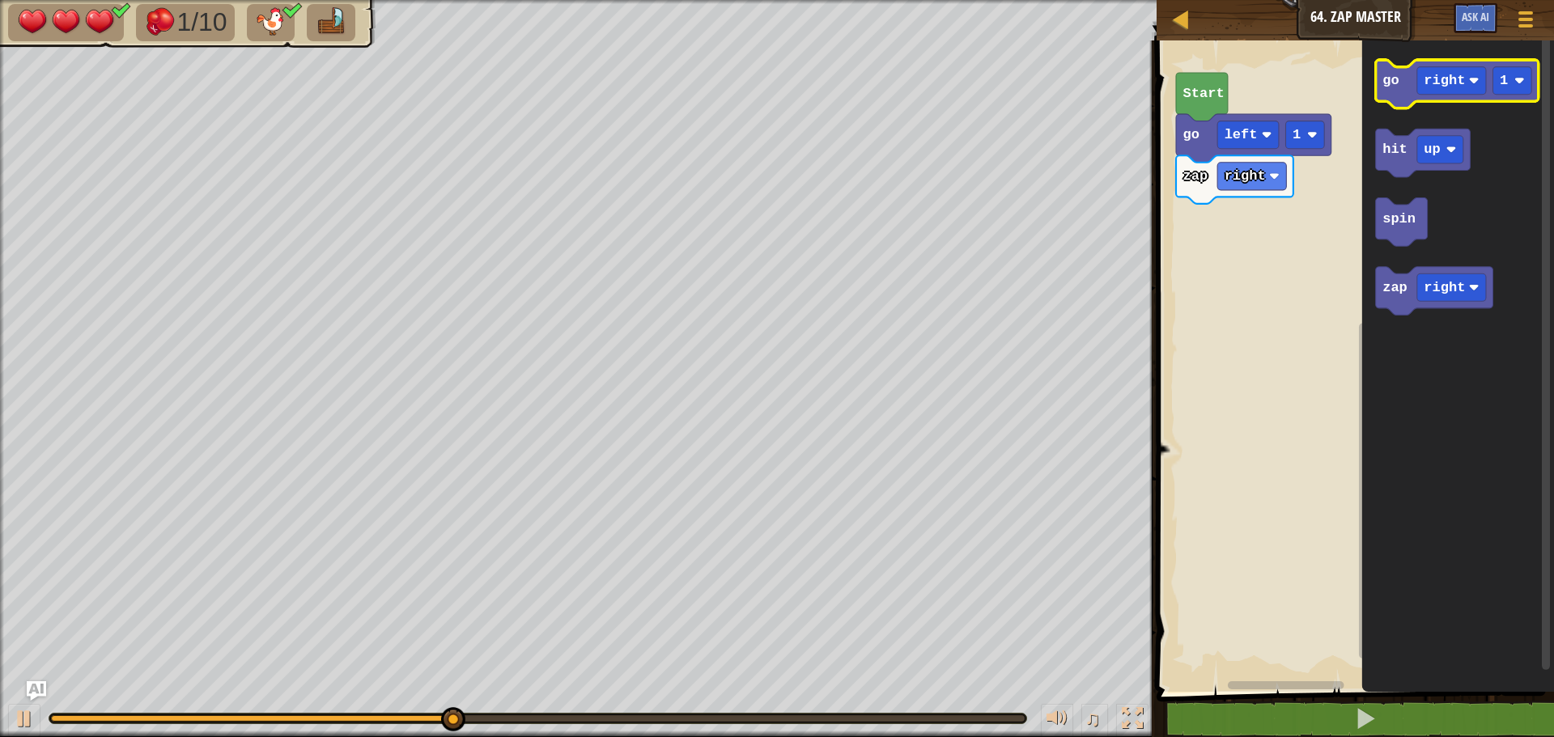
click at [1409, 92] on icon "Blockly Workspace" at bounding box center [1457, 84] width 163 height 49
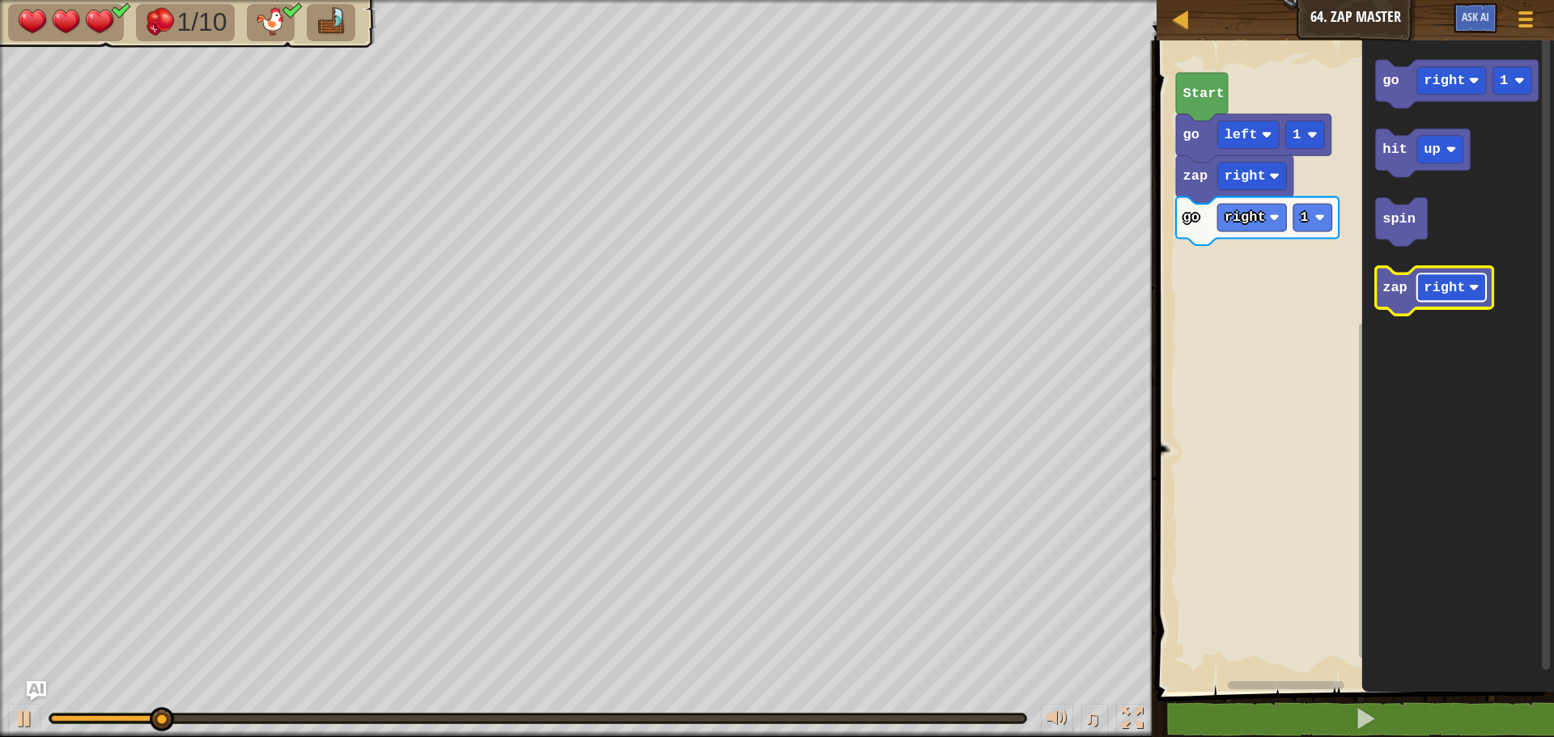
click at [1454, 291] on text "right" at bounding box center [1444, 287] width 41 height 15
click at [1391, 298] on icon "Blockly Workspace" at bounding box center [1423, 291] width 95 height 49
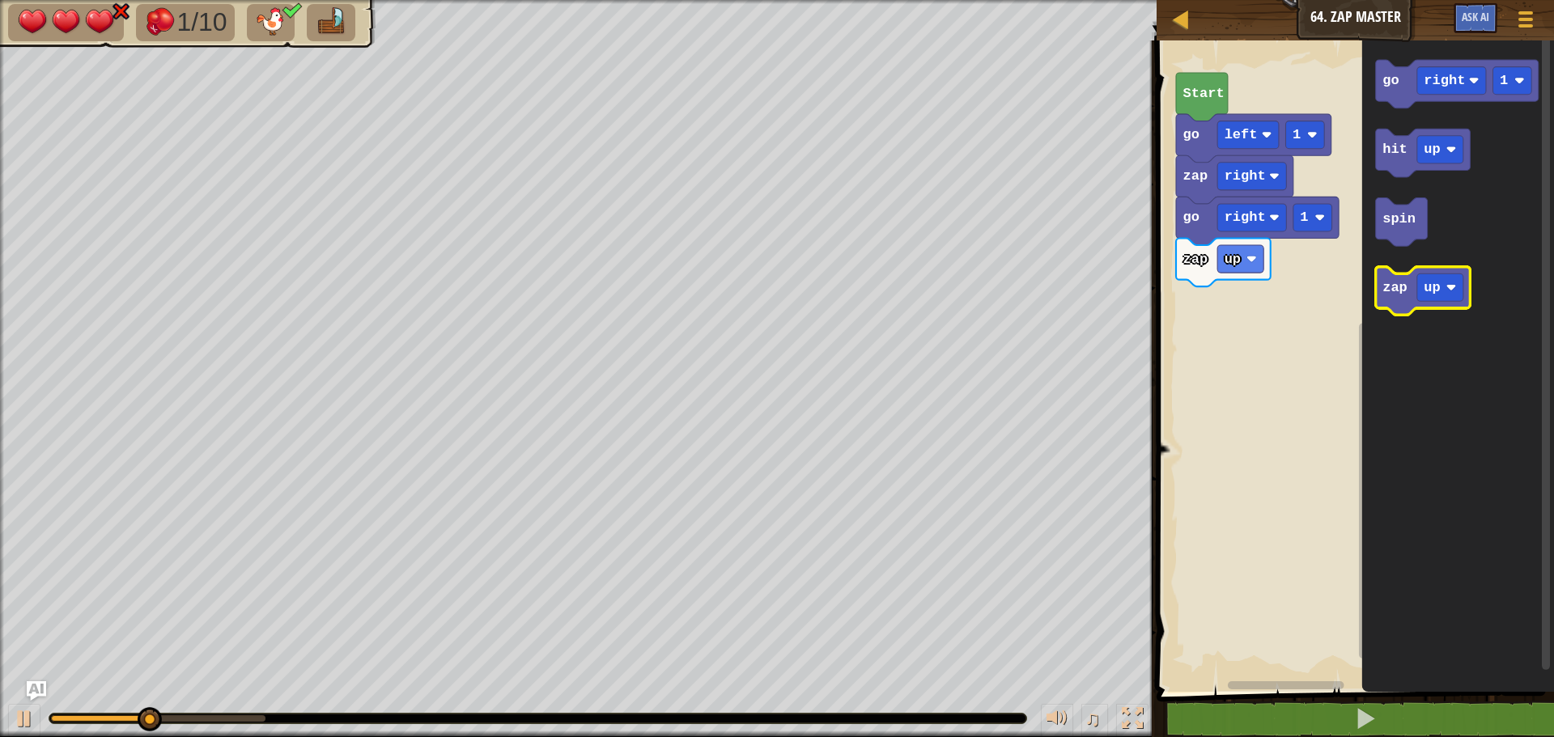
click at [1391, 298] on icon "Blockly Workspace" at bounding box center [1423, 291] width 95 height 49
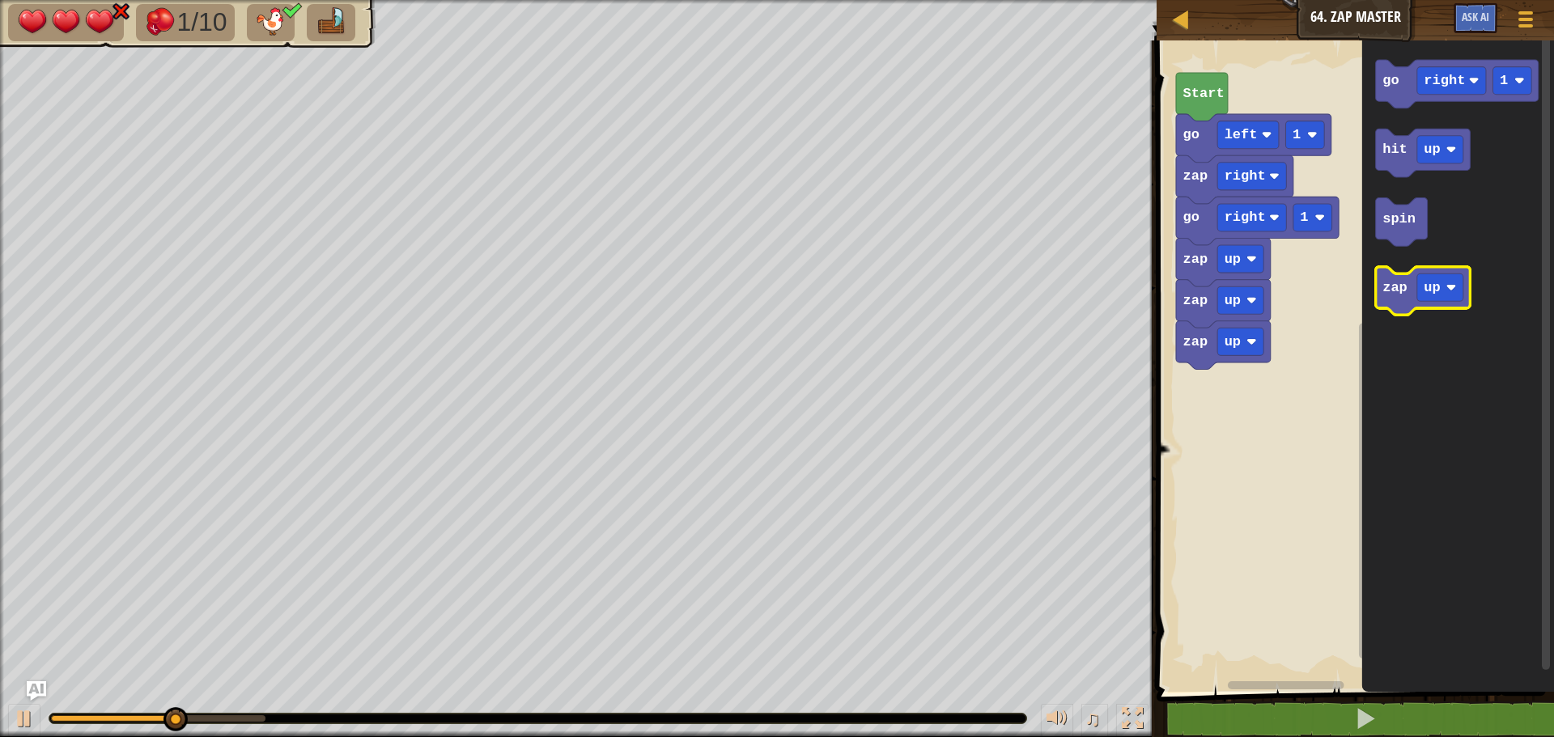
click at [1391, 298] on icon "Blockly Workspace" at bounding box center [1423, 291] width 95 height 49
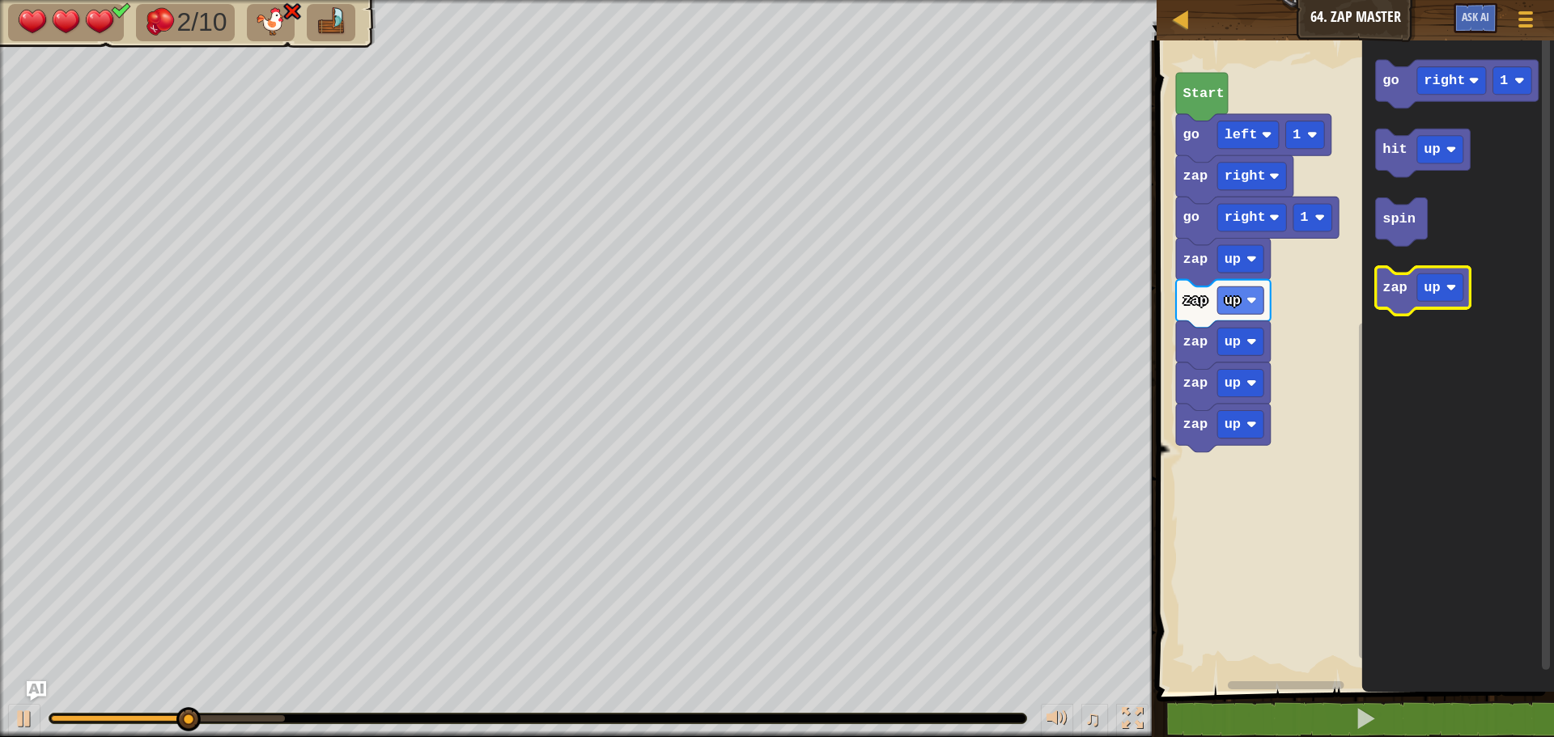
click at [1392, 298] on icon "Blockly Workspace" at bounding box center [1423, 291] width 95 height 49
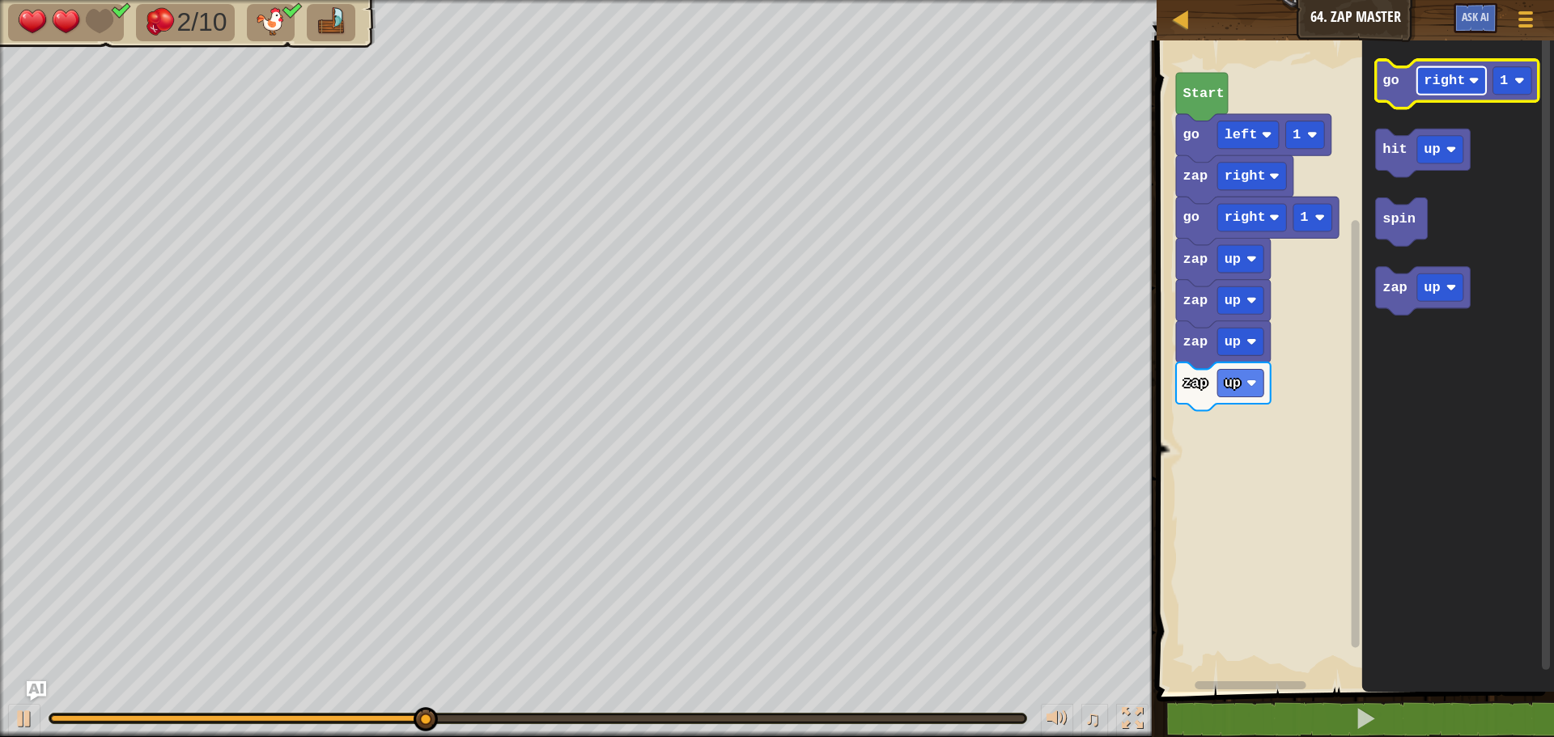
click at [1450, 87] on text "right" at bounding box center [1444, 80] width 41 height 15
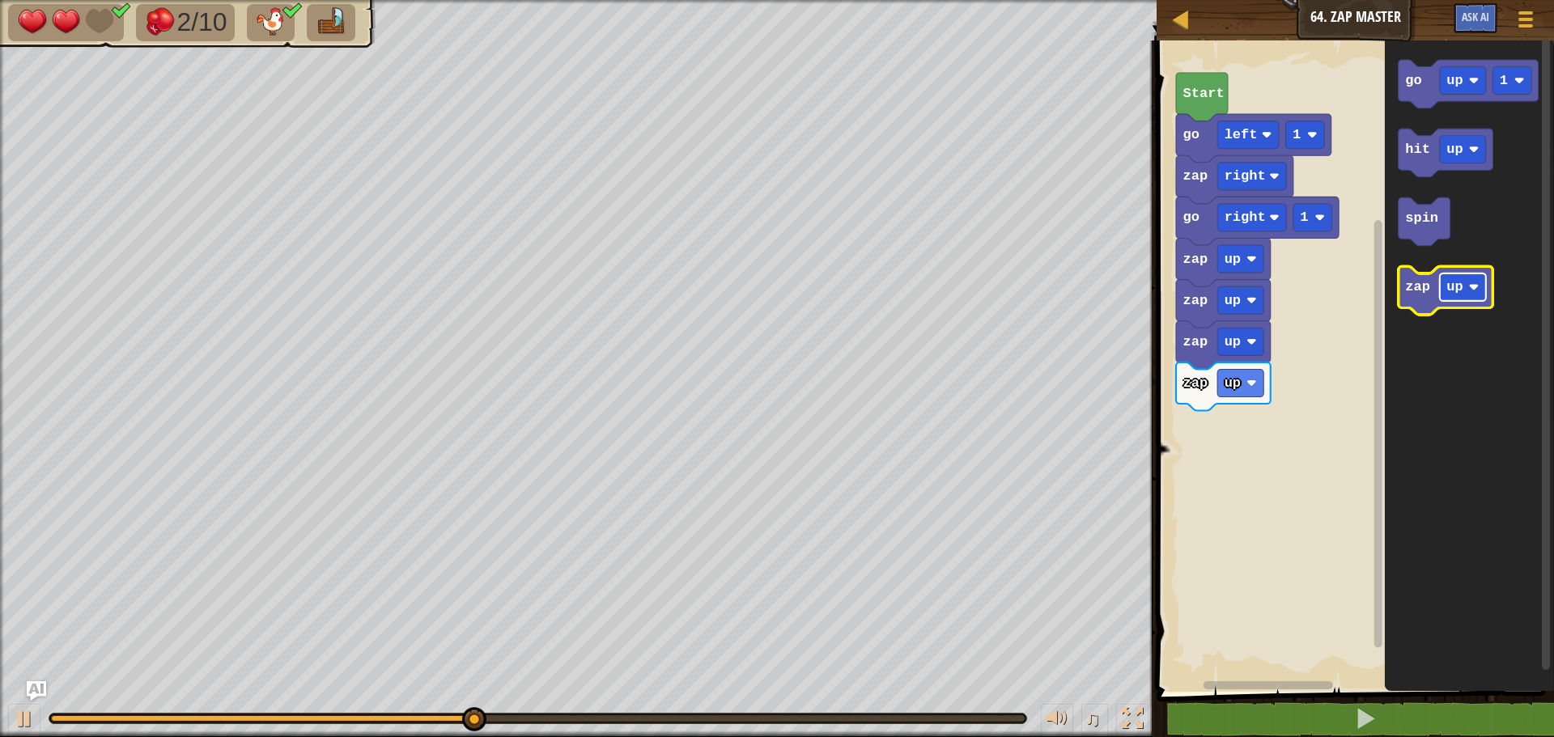
click at [1448, 290] on text "up" at bounding box center [1455, 287] width 16 height 15
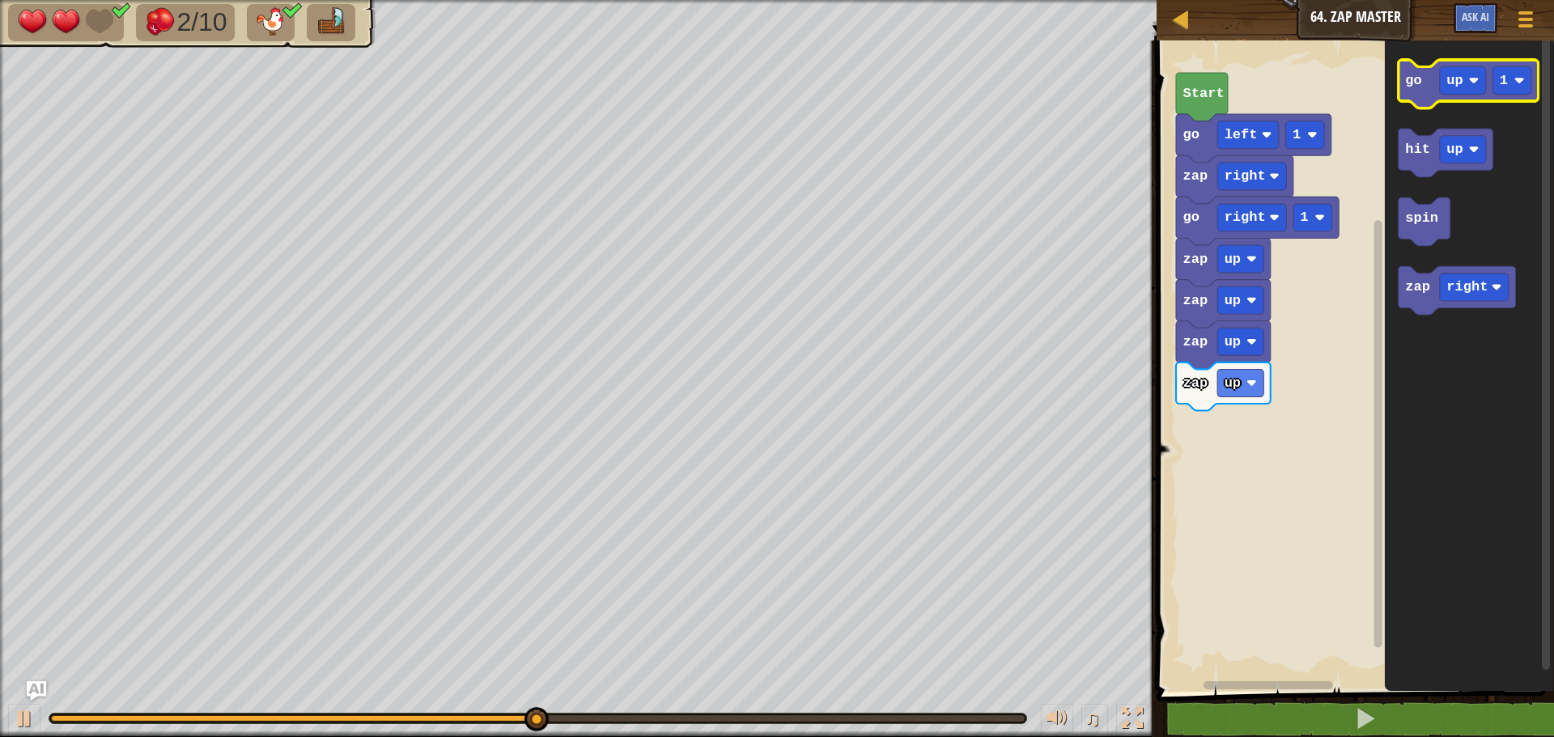
click at [1427, 90] on icon "Blockly Workspace" at bounding box center [1468, 84] width 140 height 49
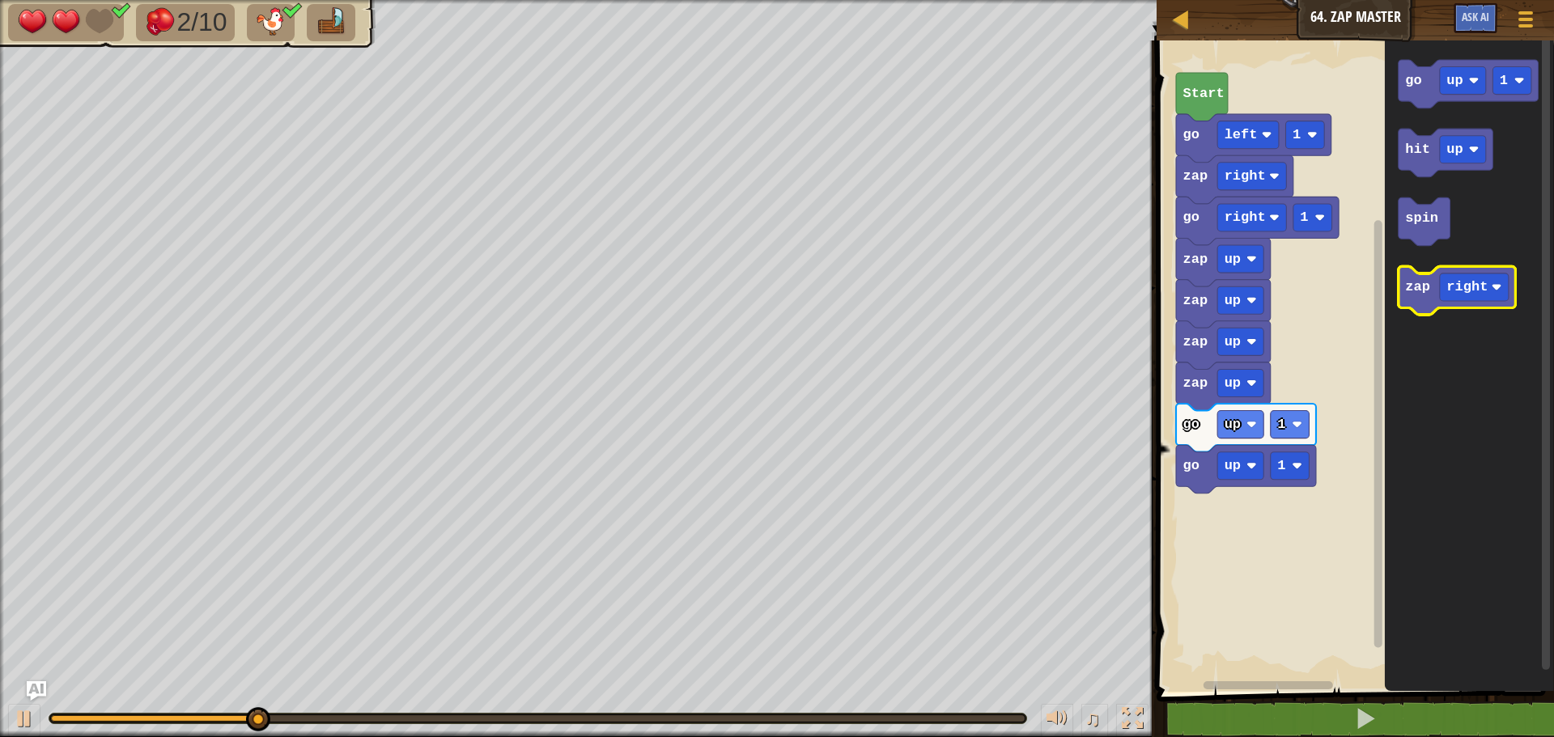
click at [1422, 296] on icon "Blockly Workspace" at bounding box center [1456, 291] width 117 height 49
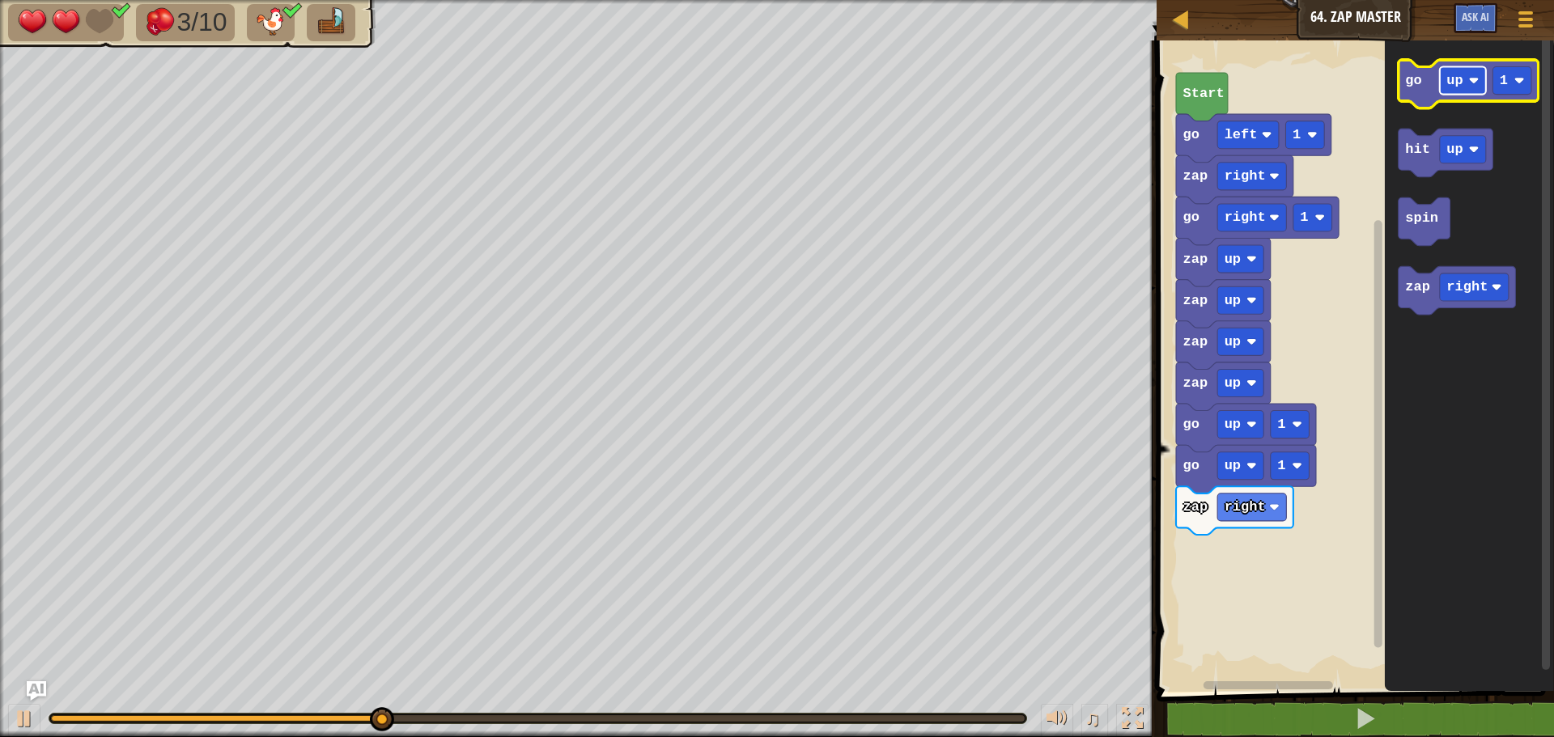
click at [1444, 80] on rect "Blockly Workspace" at bounding box center [1463, 81] width 46 height 28
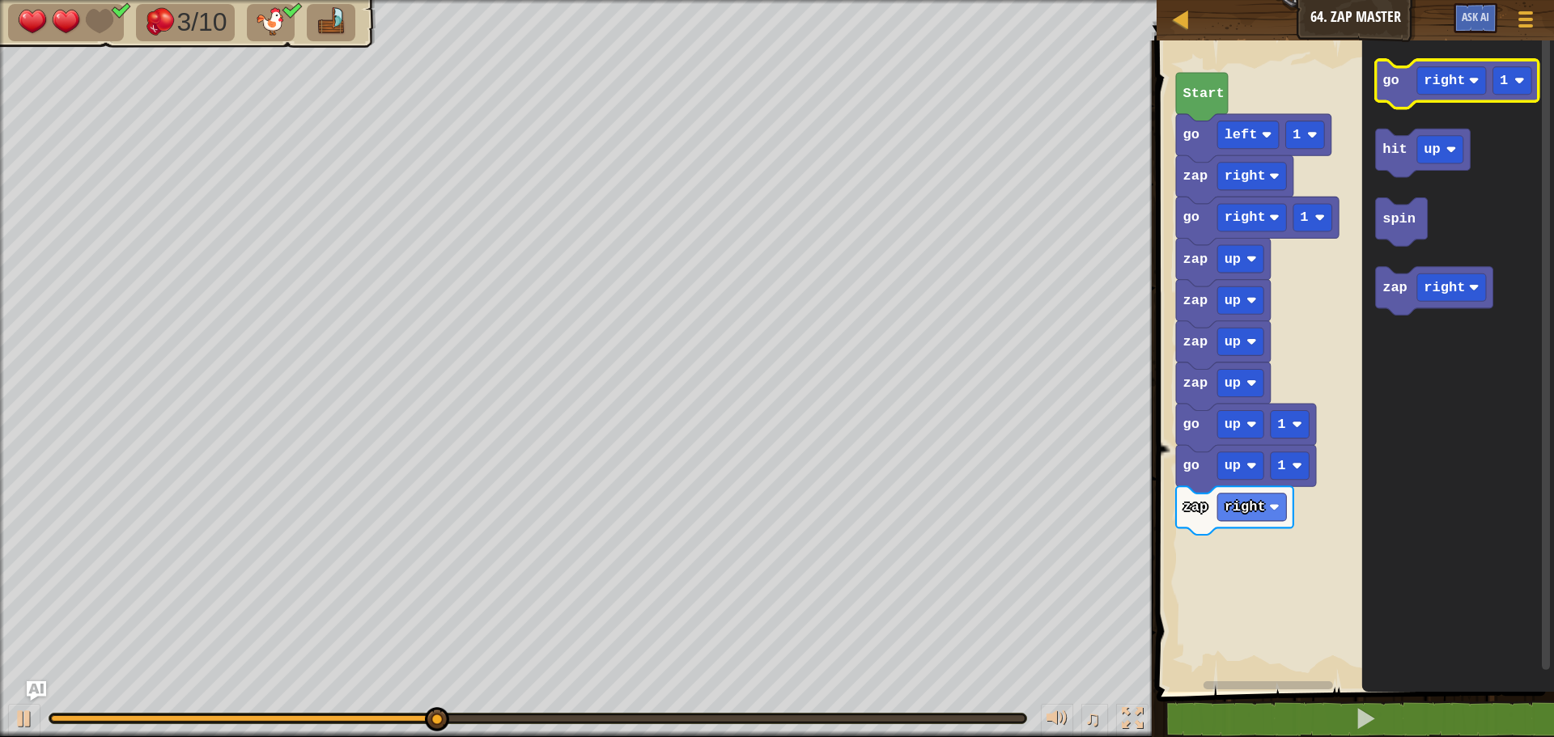
click at [1393, 95] on icon "Blockly Workspace" at bounding box center [1457, 84] width 163 height 49
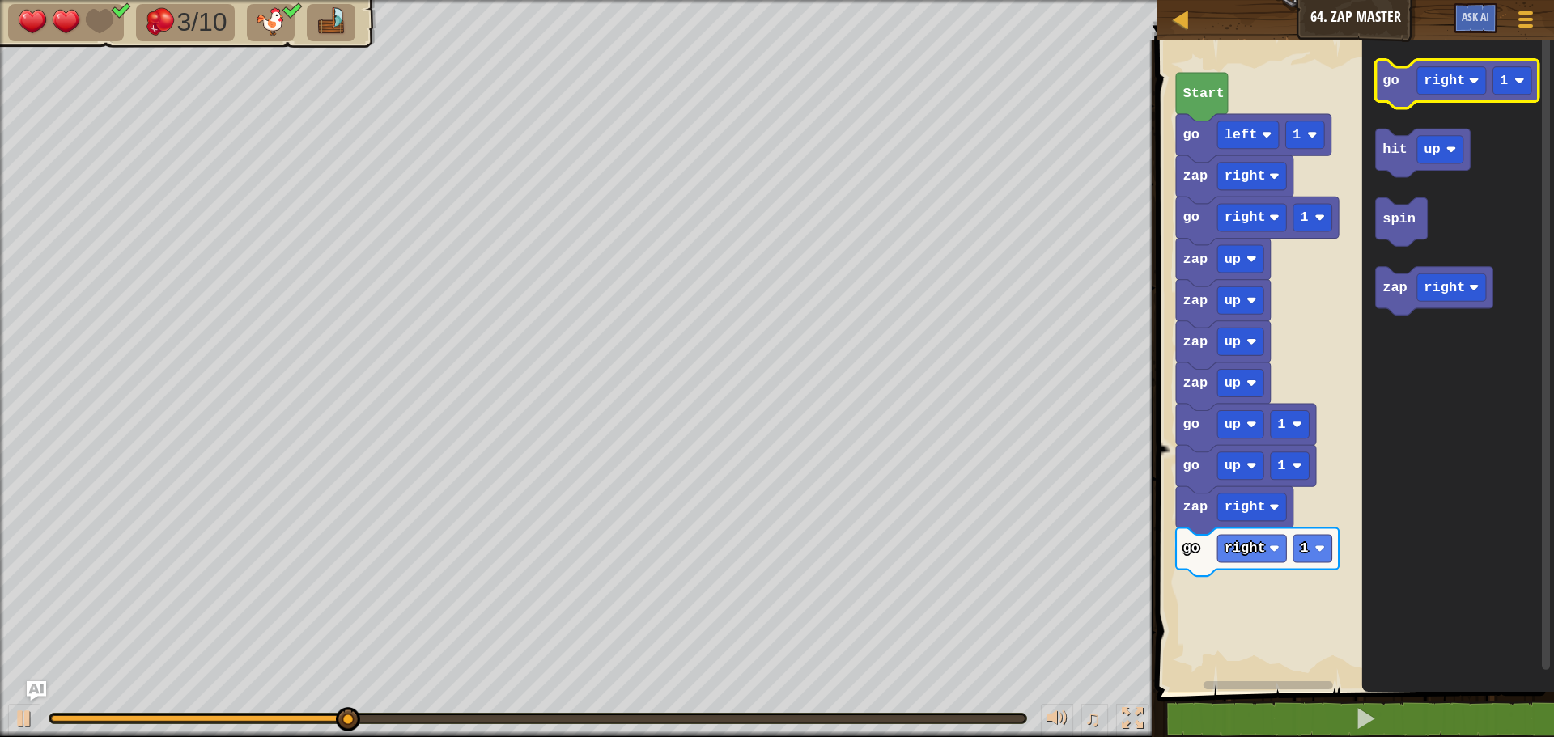
click at [1393, 95] on icon "Blockly Workspace" at bounding box center [1457, 84] width 163 height 49
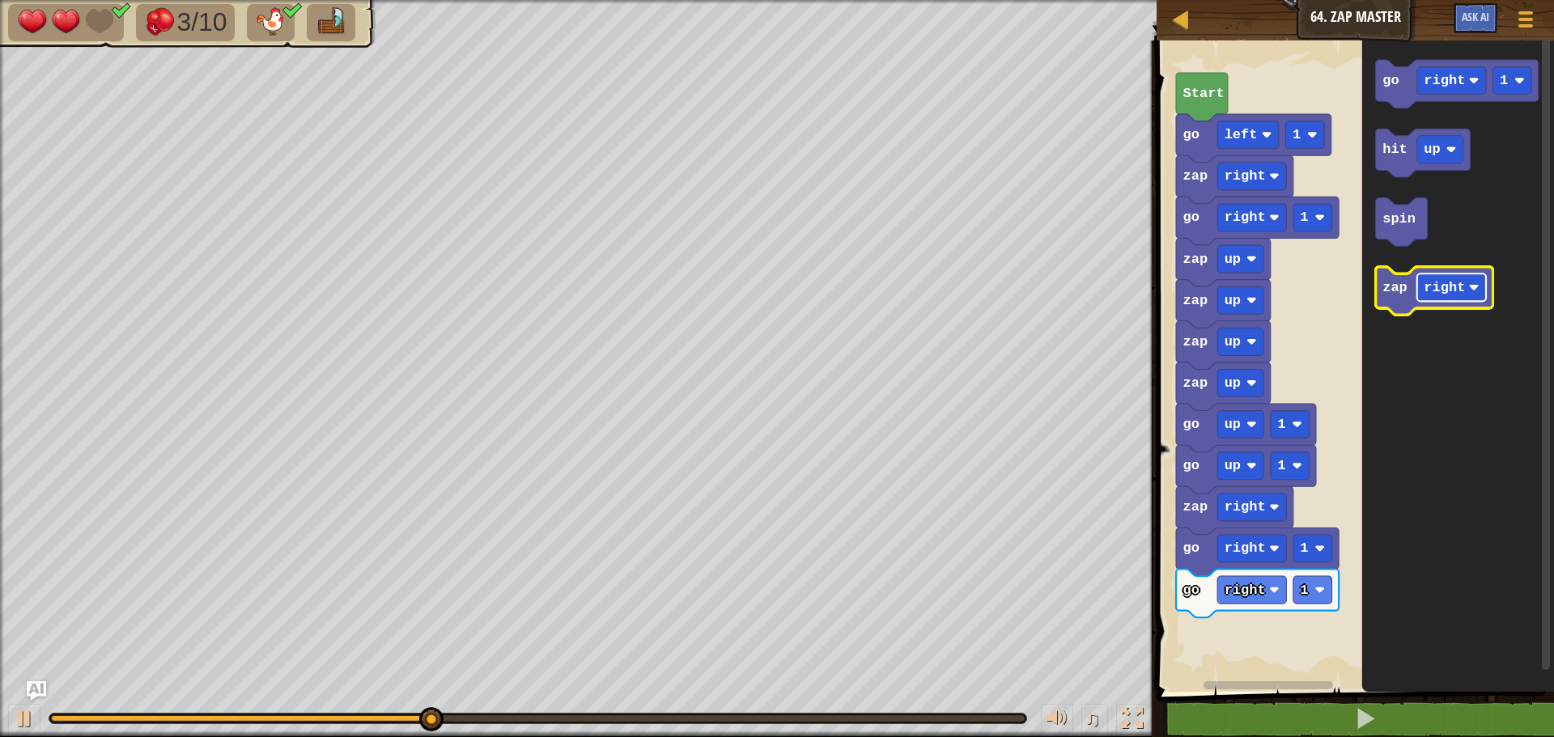
click at [1461, 283] on text "right" at bounding box center [1444, 287] width 41 height 15
click at [1403, 308] on icon "Blockly Workspace" at bounding box center [1423, 291] width 95 height 49
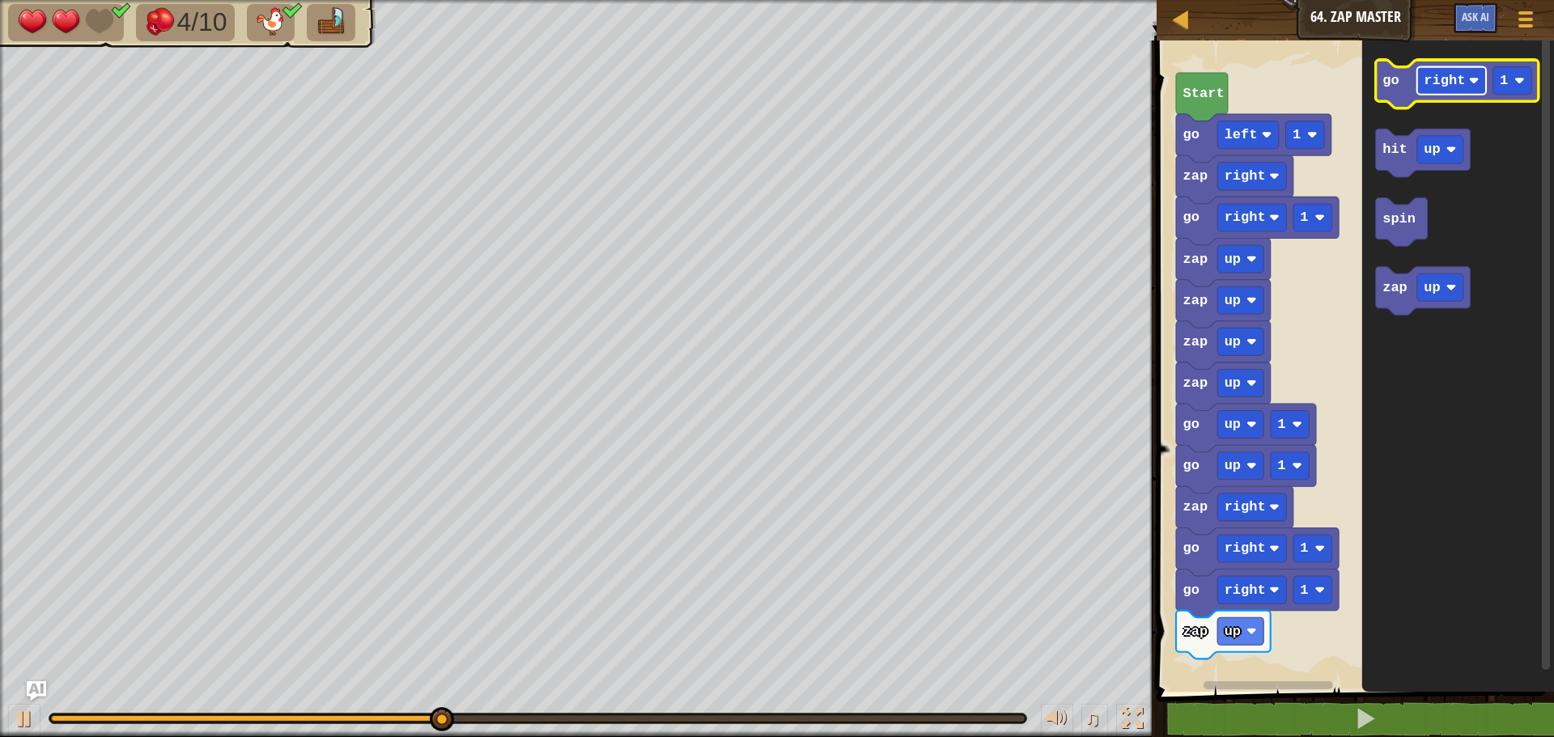
click at [1425, 80] on text "right" at bounding box center [1444, 80] width 41 height 15
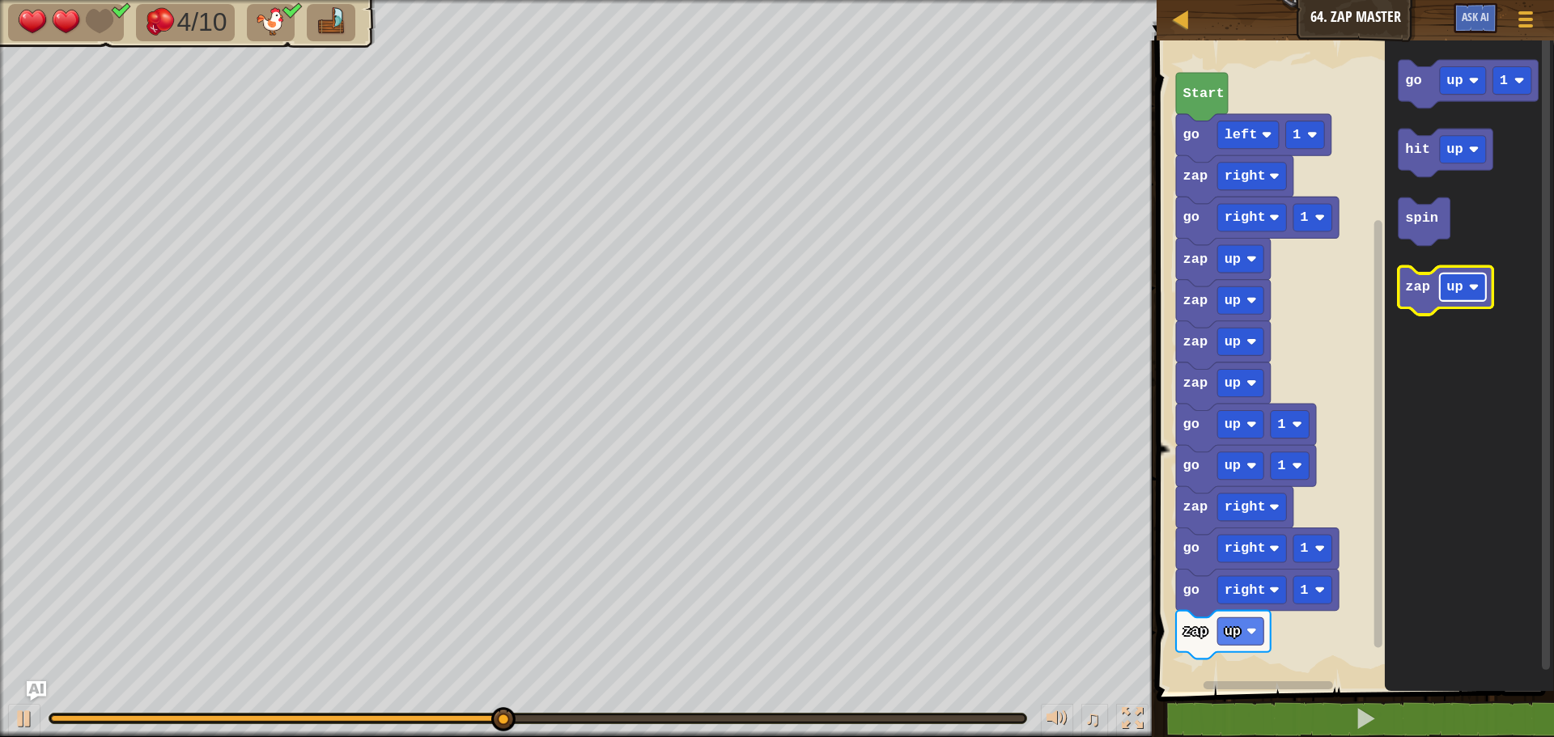
click at [1466, 278] on rect "Blockly Workspace" at bounding box center [1463, 288] width 46 height 28
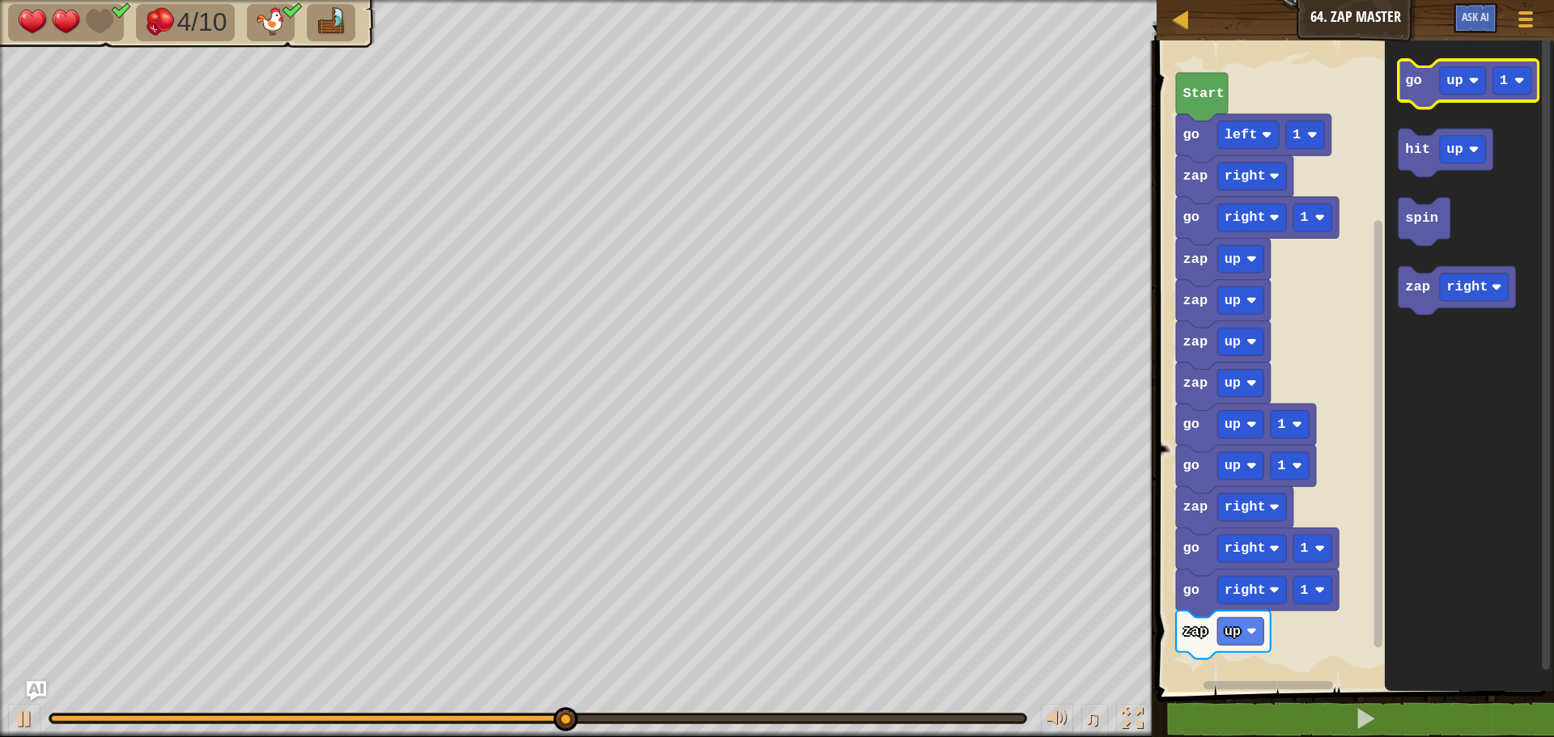
click at [1415, 89] on icon "Blockly Workspace" at bounding box center [1468, 84] width 140 height 49
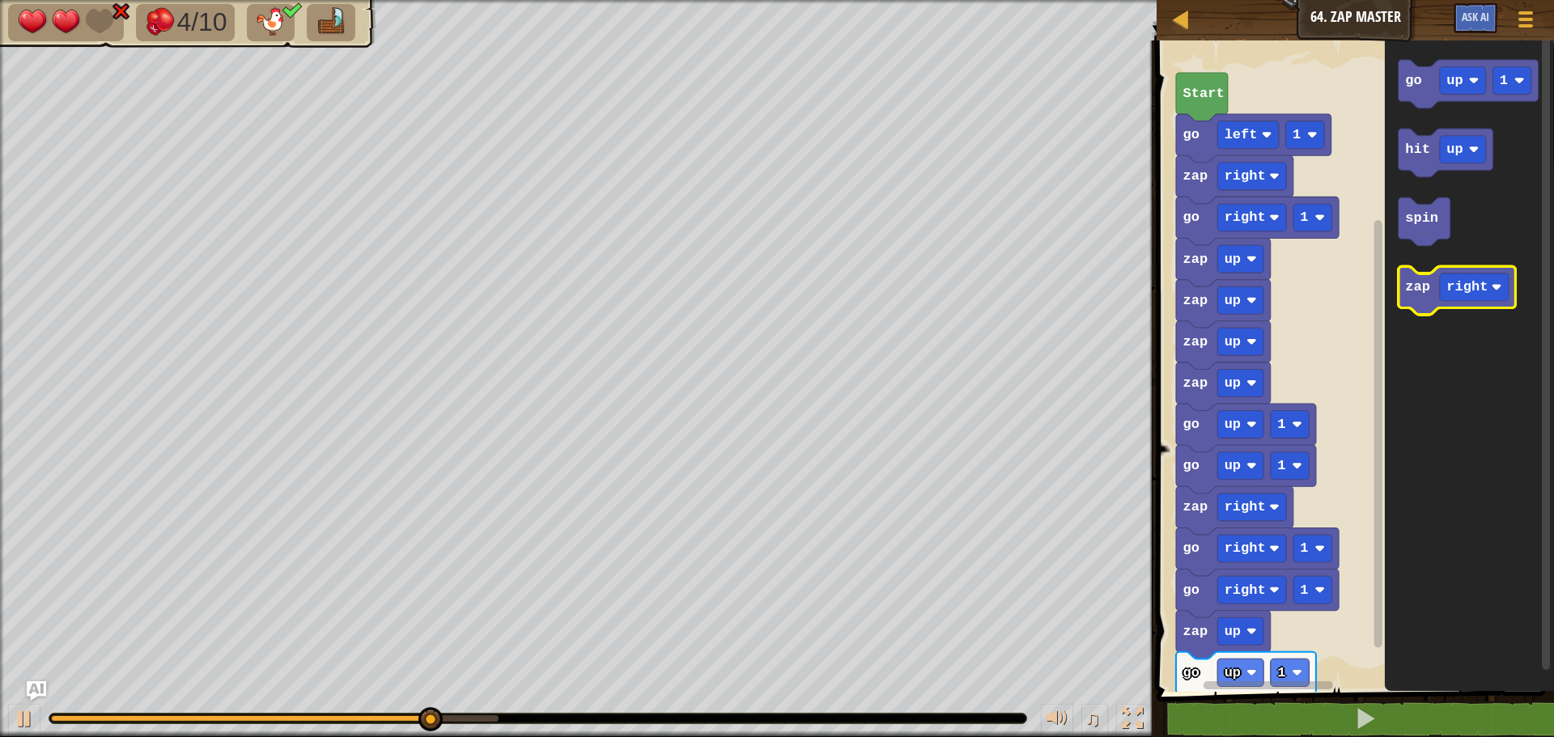
click at [1418, 301] on icon "Blockly Workspace" at bounding box center [1456, 291] width 117 height 49
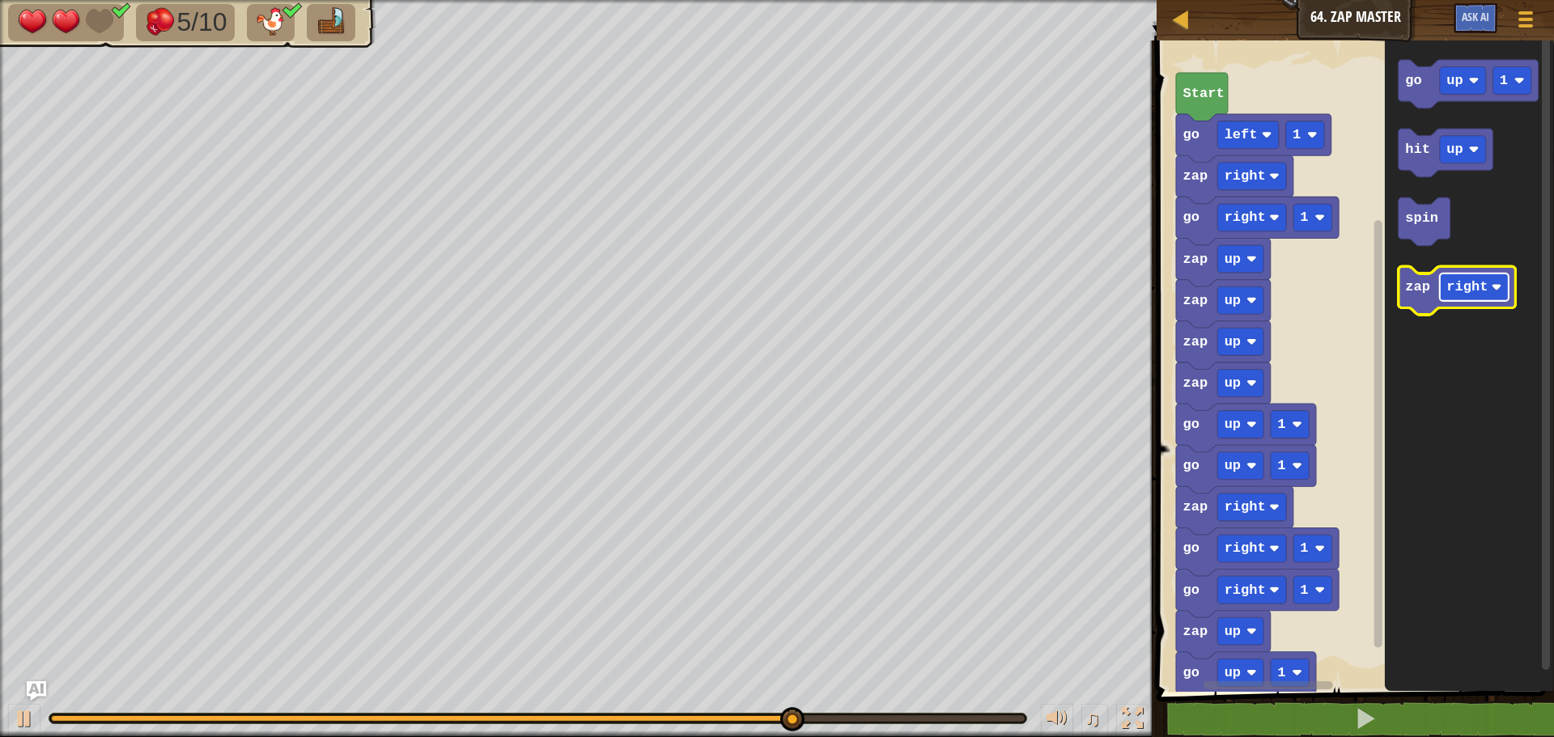
click at [1480, 291] on text "right" at bounding box center [1467, 287] width 41 height 15
click at [1408, 294] on text "zap" at bounding box center [1417, 287] width 25 height 15
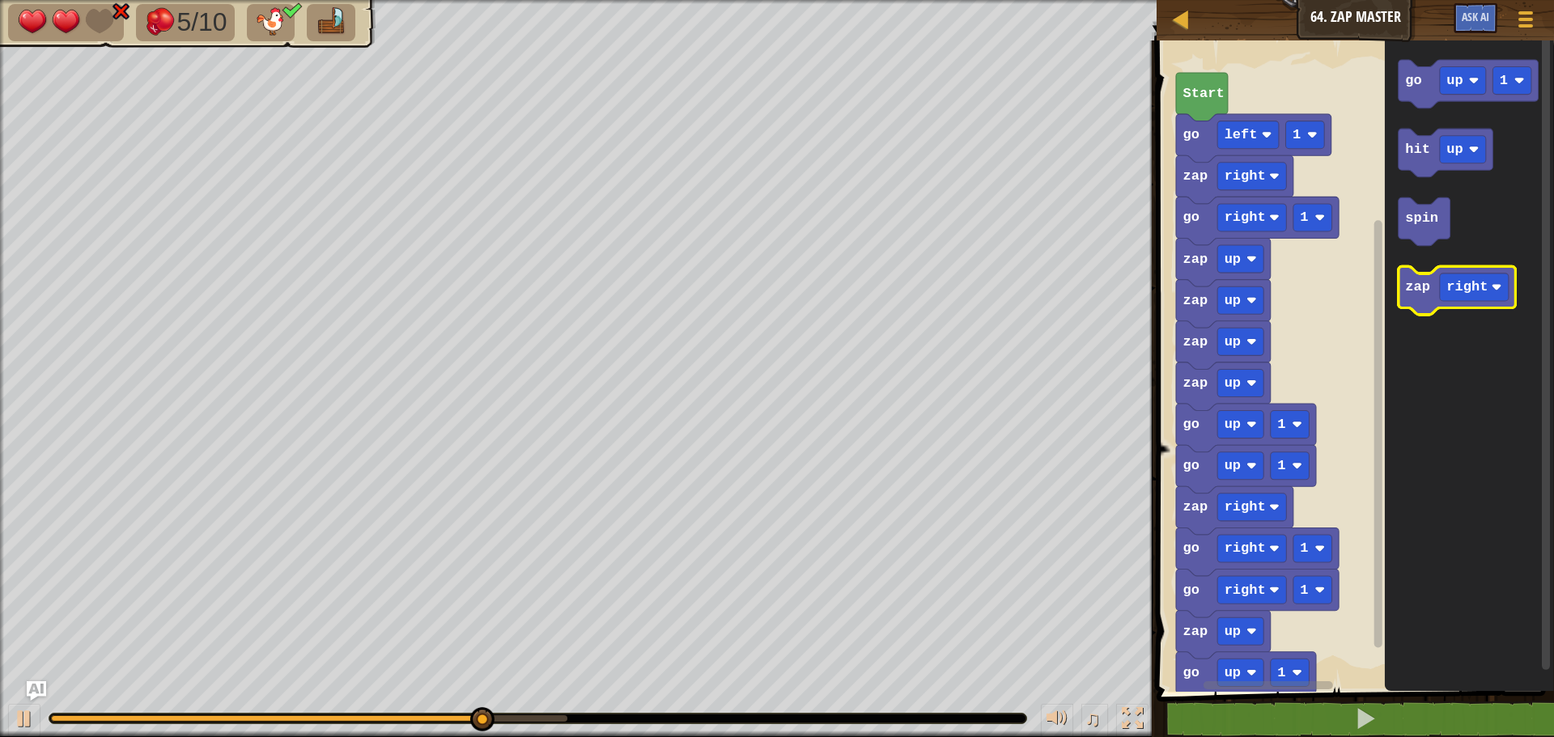
click at [1412, 291] on text "zap" at bounding box center [1417, 287] width 25 height 15
click at [1413, 291] on text "zap" at bounding box center [1417, 287] width 25 height 15
click at [1414, 291] on text "zap" at bounding box center [1417, 287] width 25 height 15
click at [1415, 291] on text "zap" at bounding box center [1417, 287] width 25 height 15
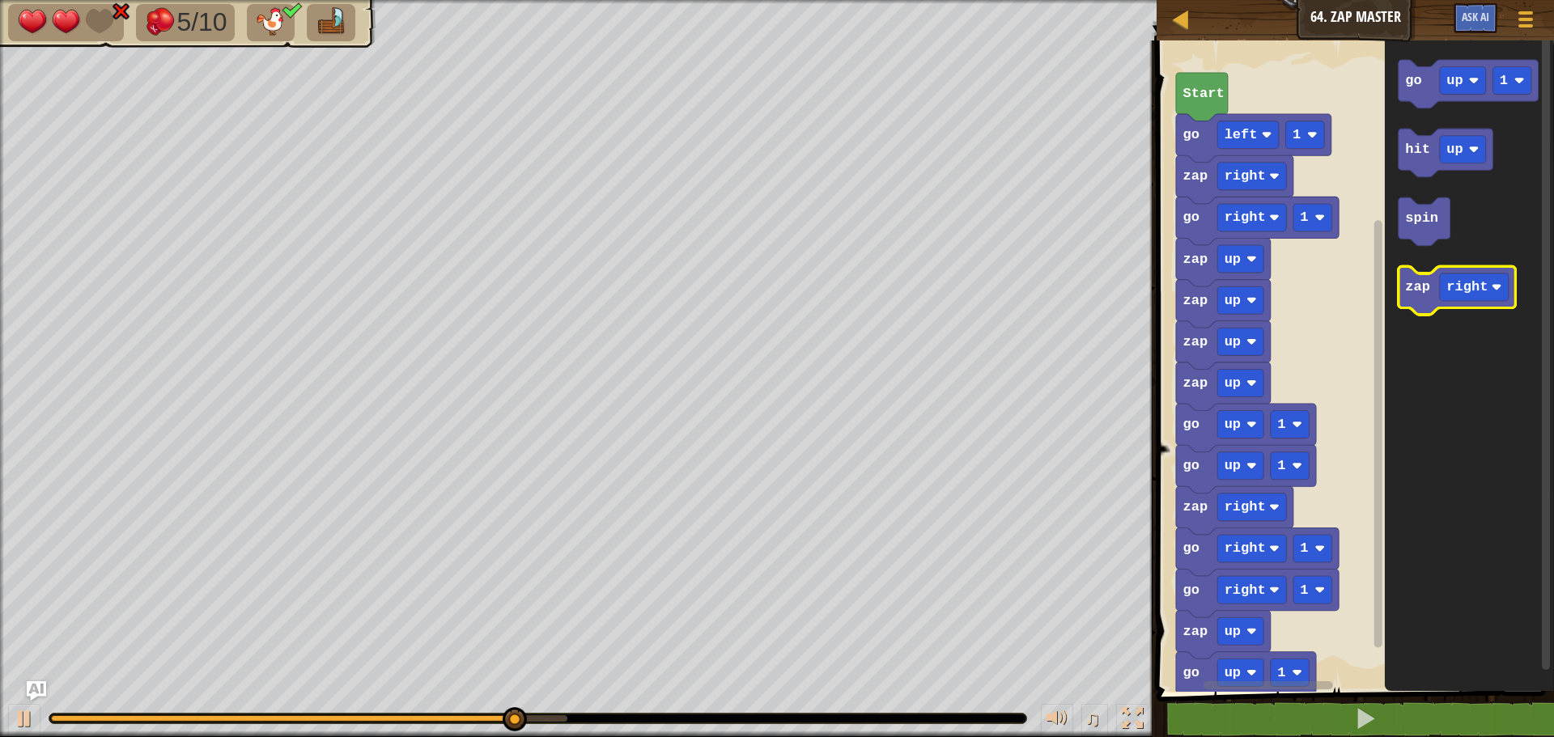
click at [1415, 291] on text "zap" at bounding box center [1417, 287] width 25 height 15
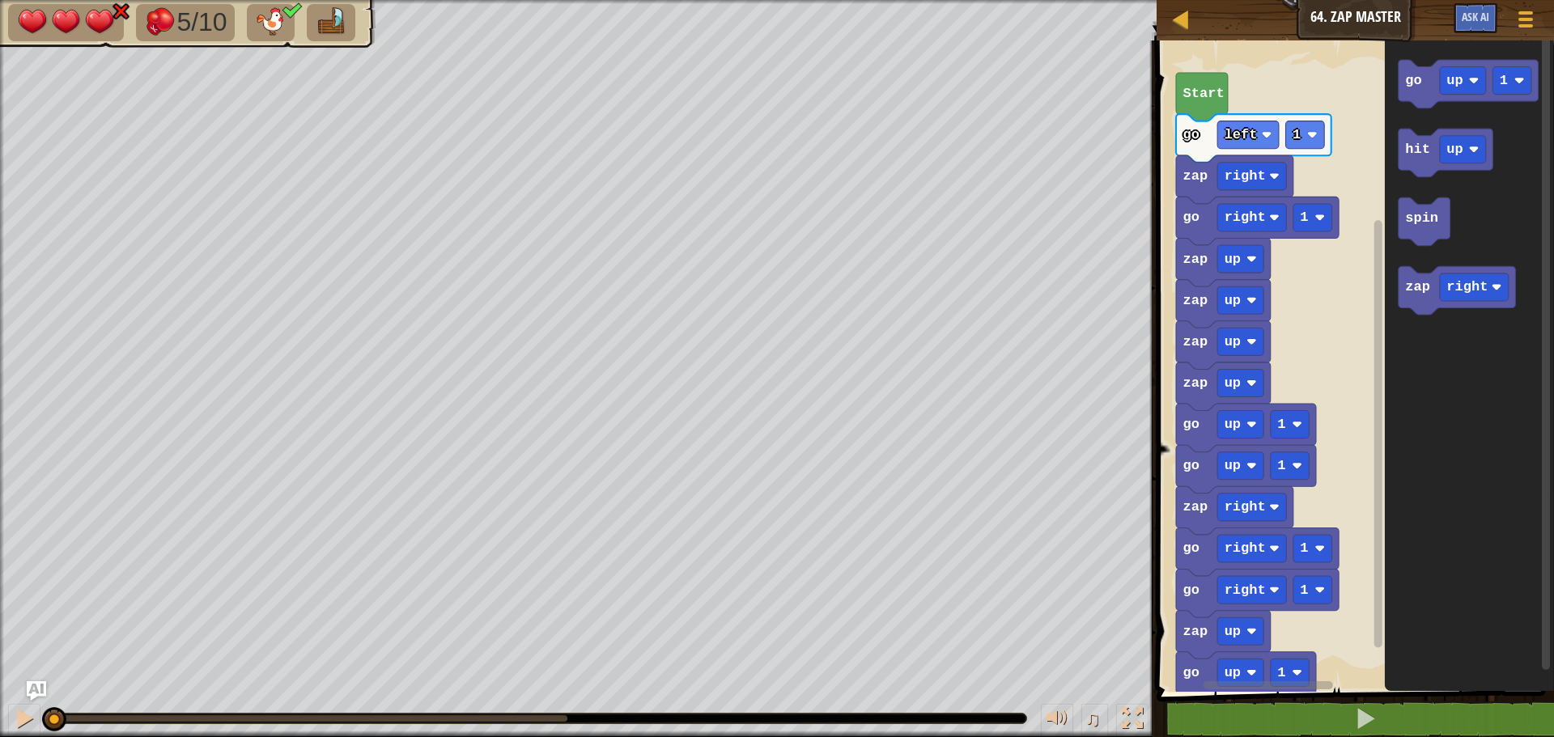
drag, startPoint x: 569, startPoint y: 721, endPoint x: 0, endPoint y: 616, distance: 578.6
click at [0, 616] on div "5/10 ♫ Duck 3 x: 14 y: 6 x: 6 y: 6 action: move" at bounding box center [777, 368] width 1554 height 737
click at [10, 707] on button at bounding box center [24, 720] width 32 height 33
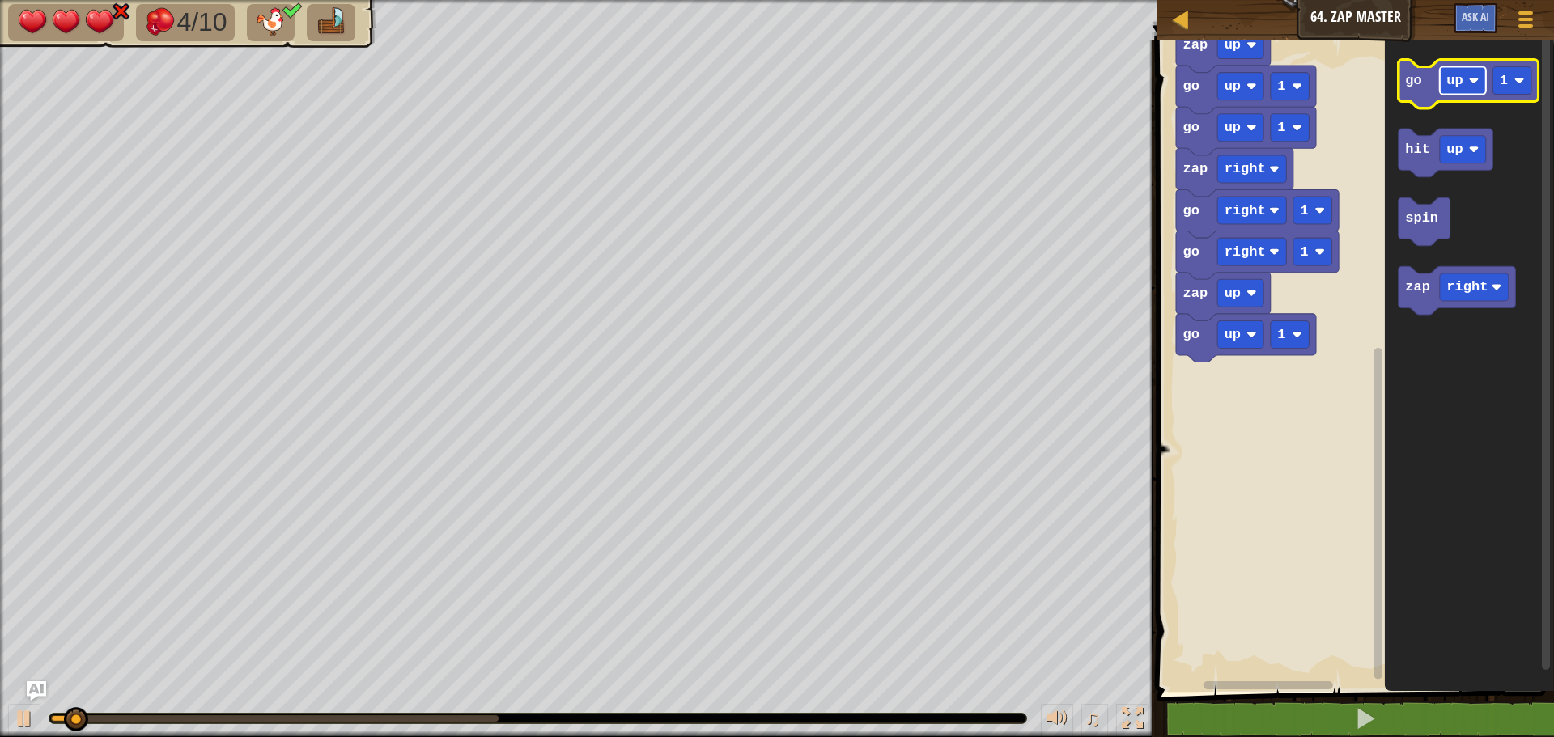
click at [1468, 83] on rect "Blockly Workspace" at bounding box center [1463, 81] width 46 height 28
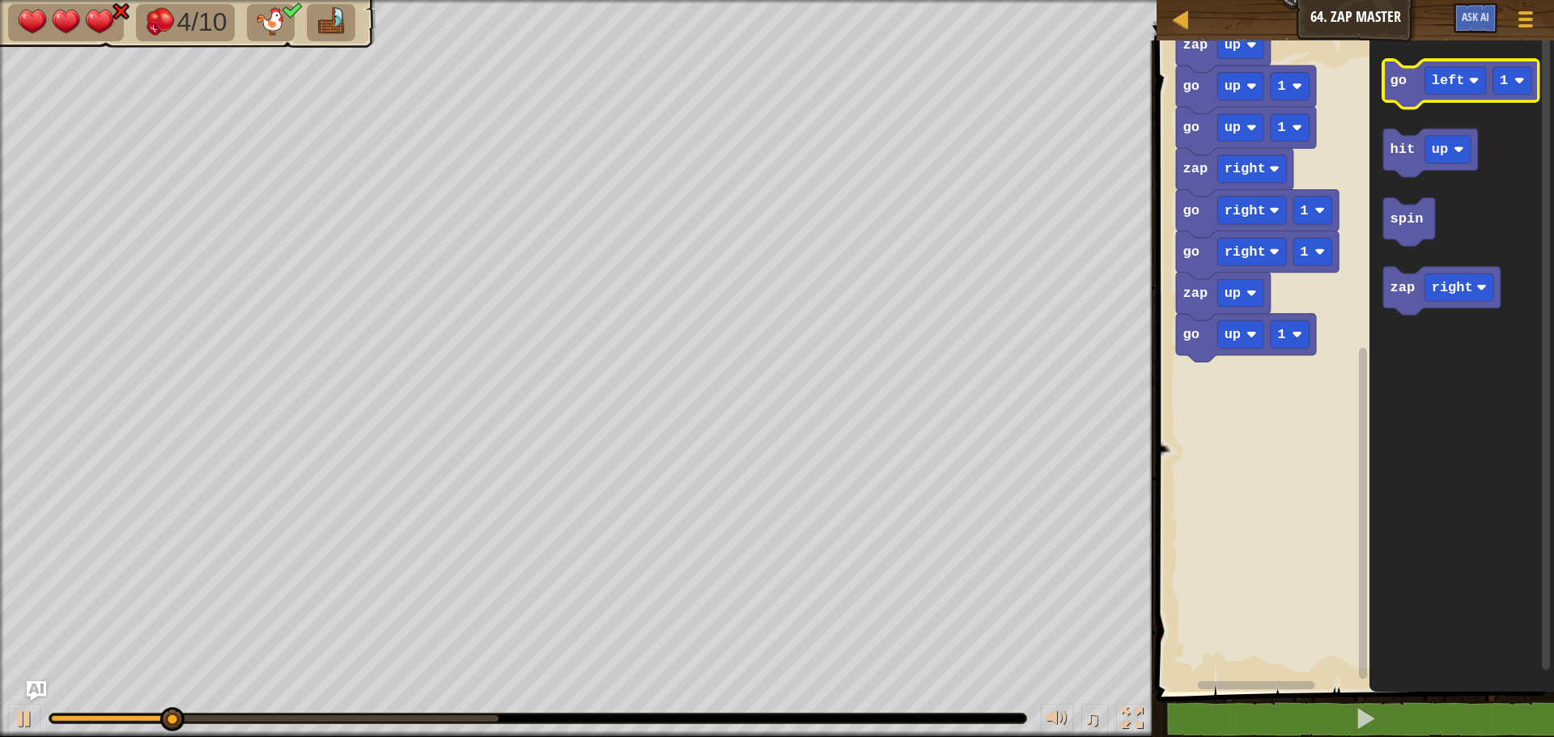
click at [1413, 76] on icon "Blockly Workspace" at bounding box center [1460, 84] width 155 height 49
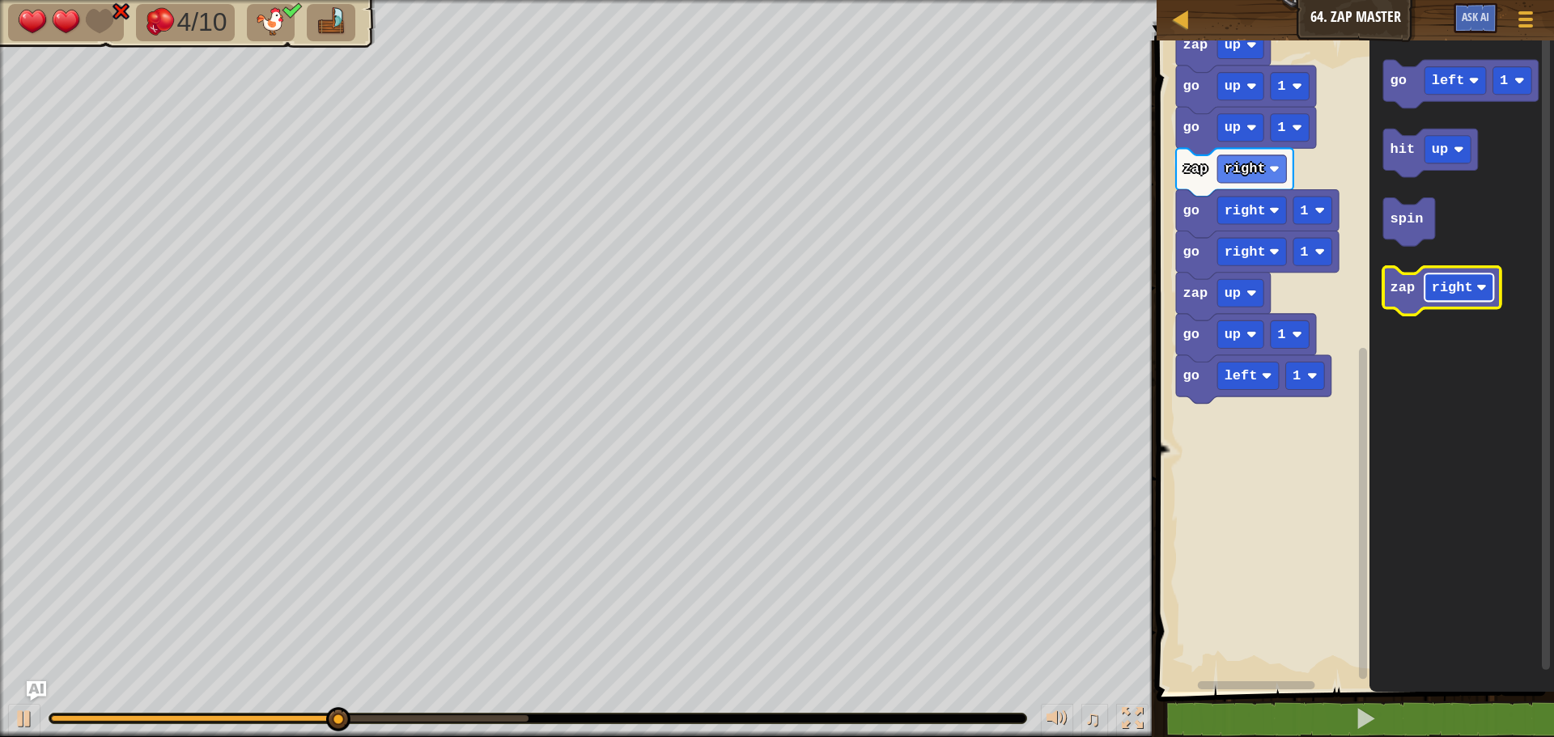
click at [1444, 296] on rect "Blockly Workspace" at bounding box center [1458, 288] width 69 height 28
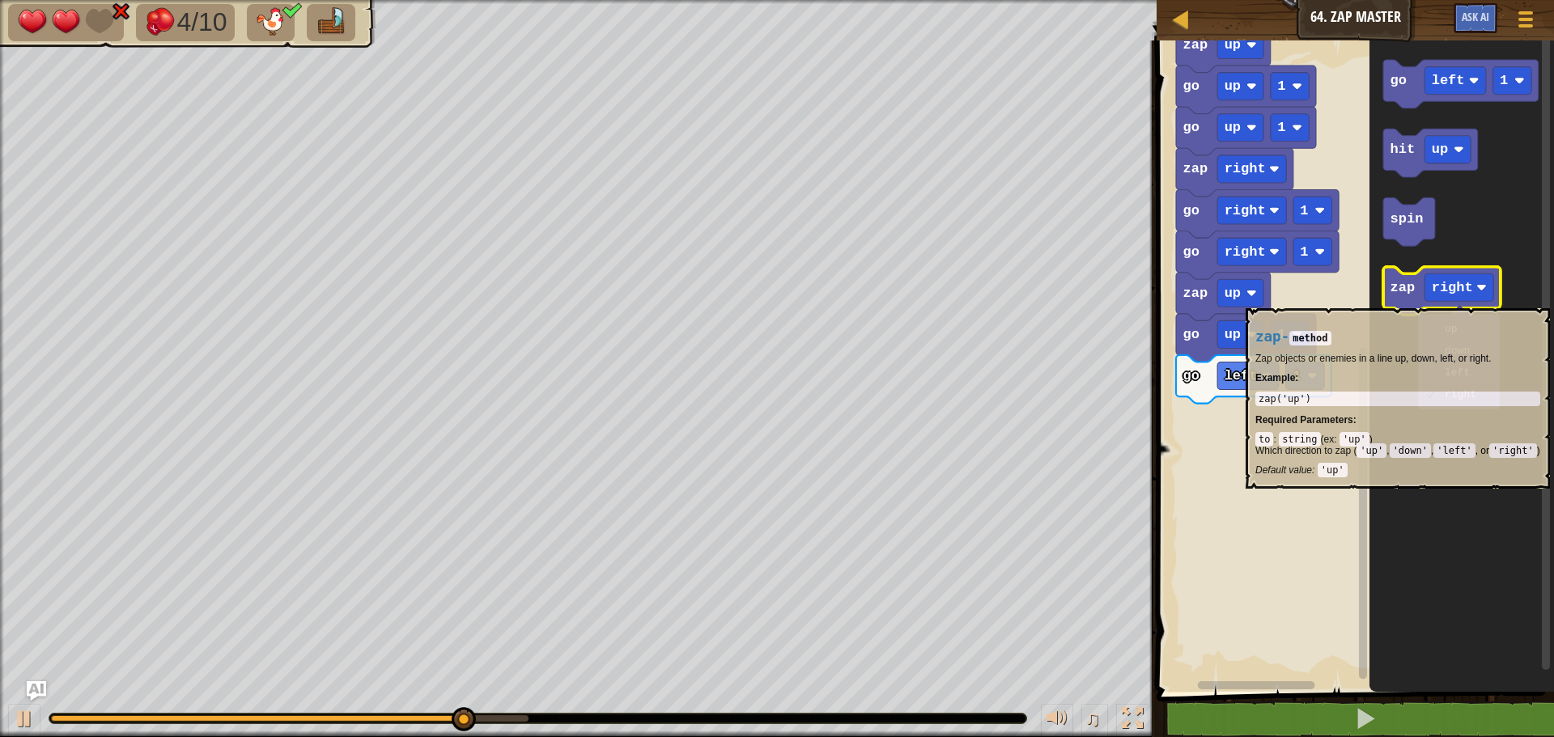
click at [1405, 300] on icon "Blockly Workspace" at bounding box center [1441, 291] width 117 height 49
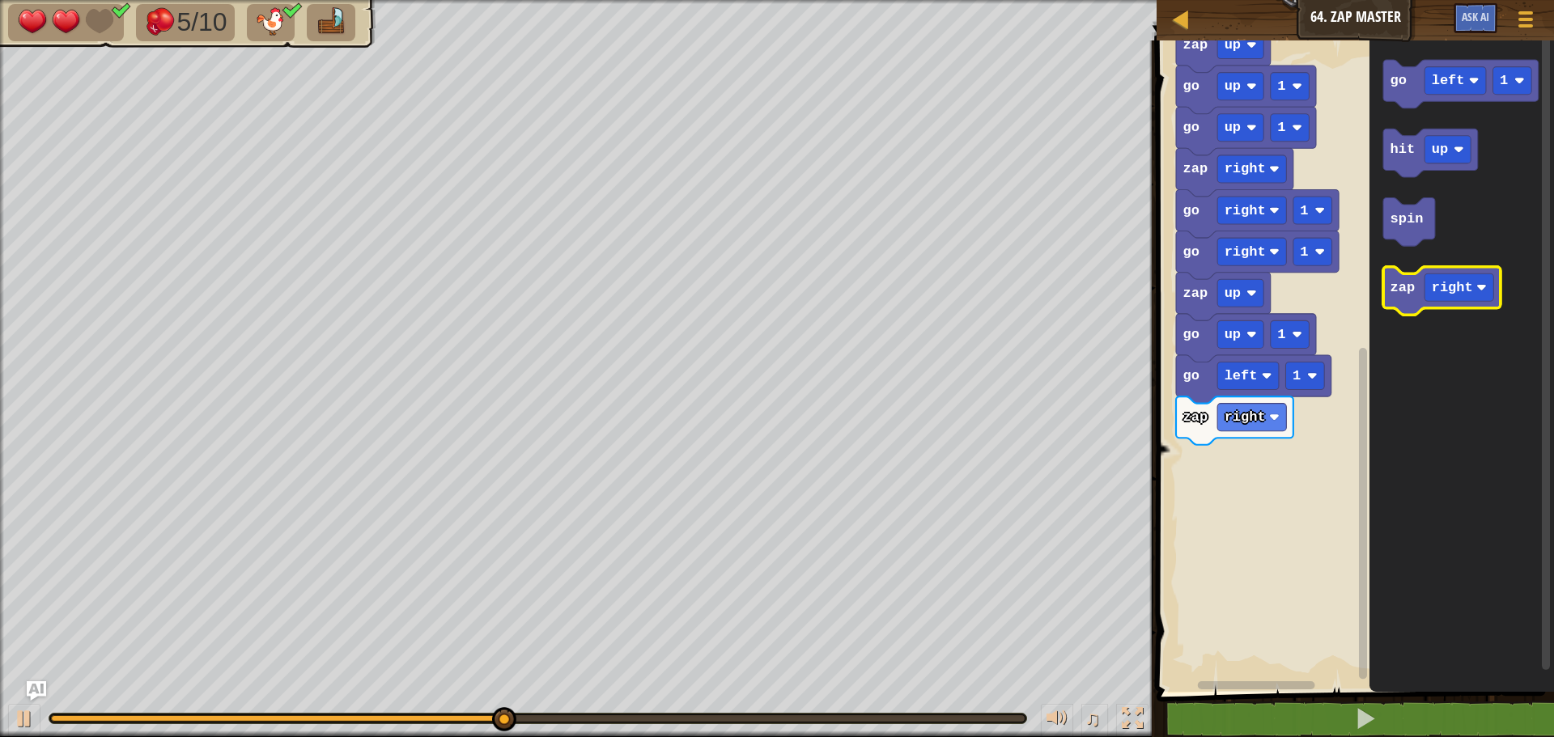
click at [1405, 300] on icon "Blockly Workspace" at bounding box center [1441, 291] width 117 height 49
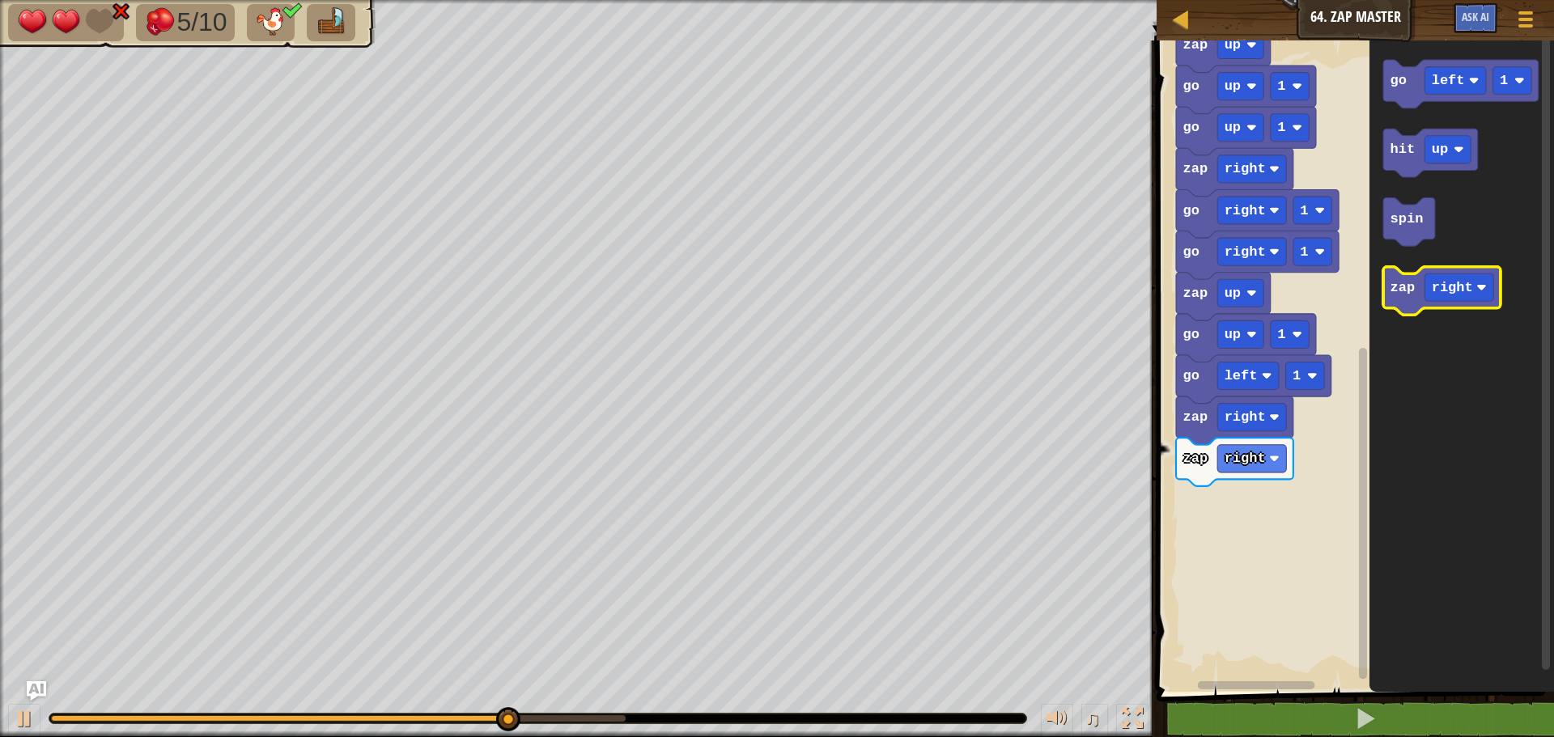
click at [1405, 299] on icon "Blockly Workspace" at bounding box center [1441, 291] width 117 height 49
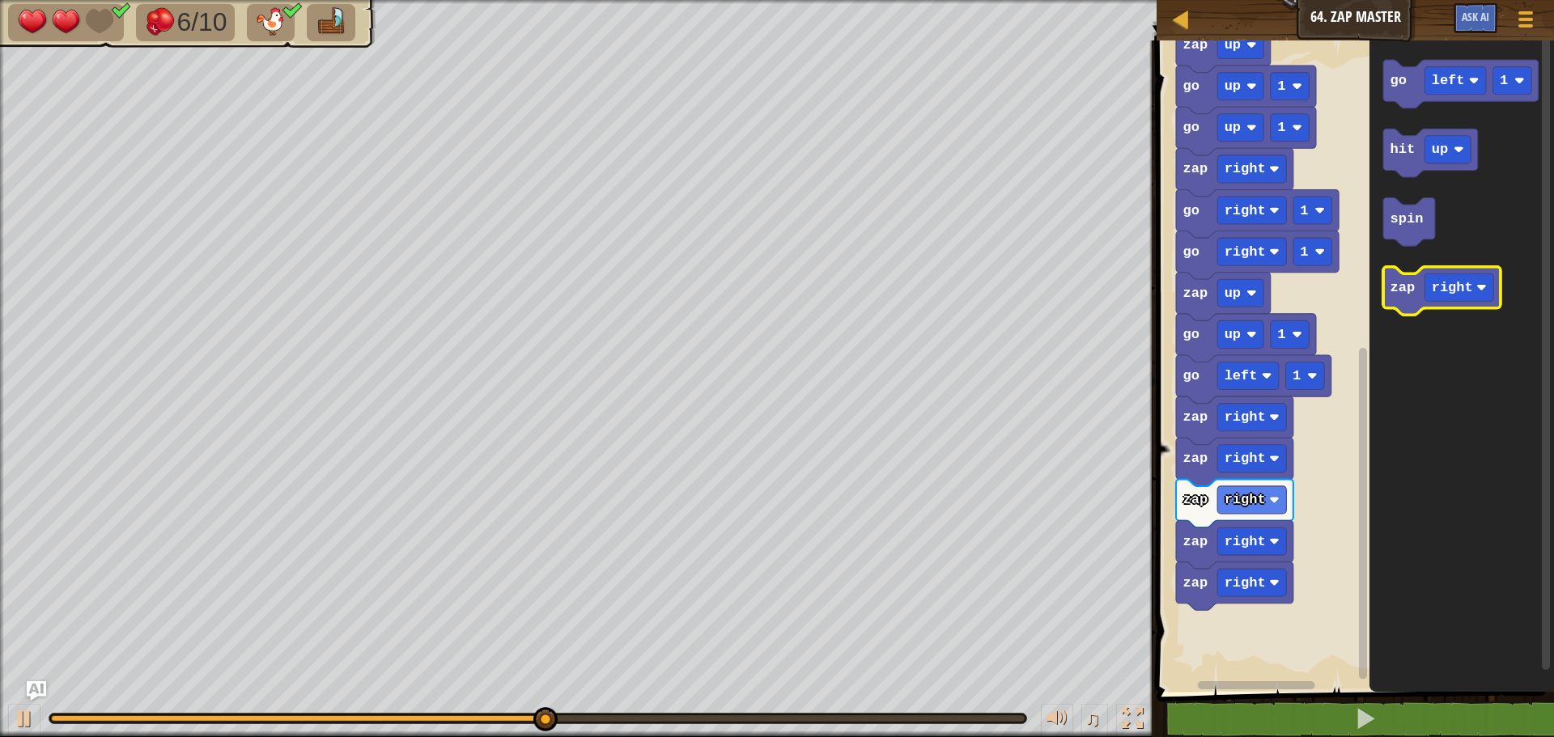
click at [1405, 299] on icon "Blockly Workspace" at bounding box center [1441, 291] width 117 height 49
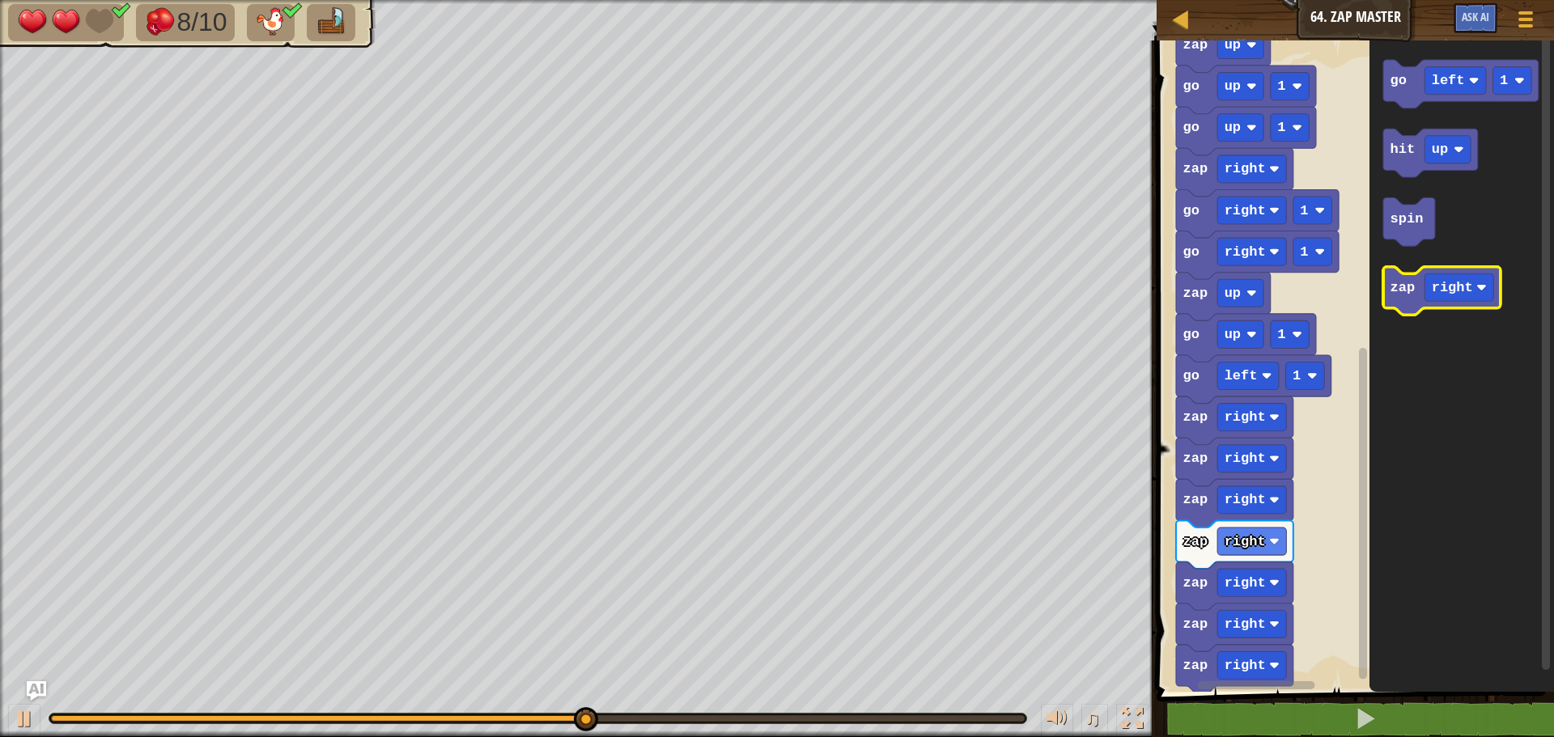
click at [1405, 299] on icon "Blockly Workspace" at bounding box center [1441, 291] width 117 height 49
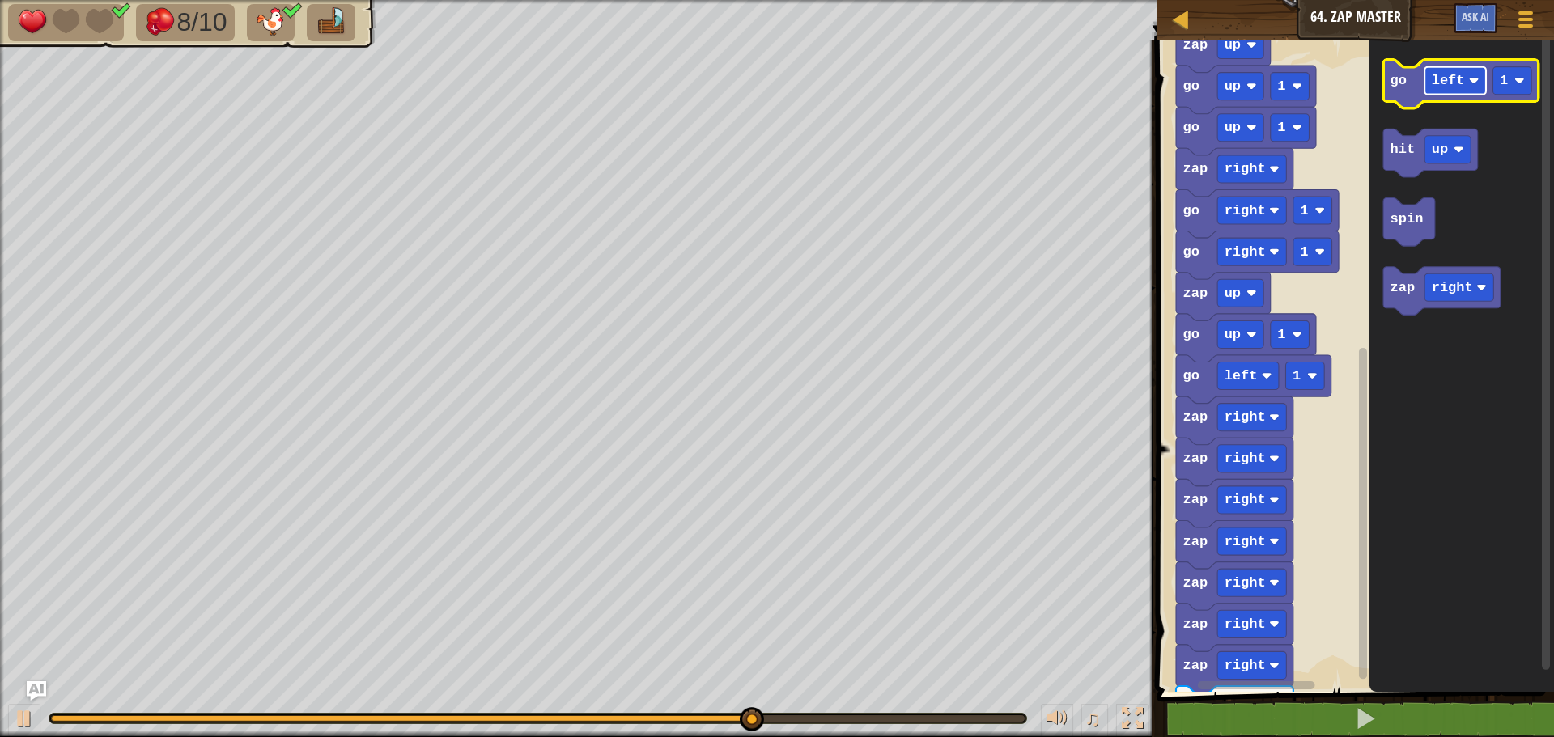
click at [1451, 73] on text "left" at bounding box center [1448, 80] width 33 height 15
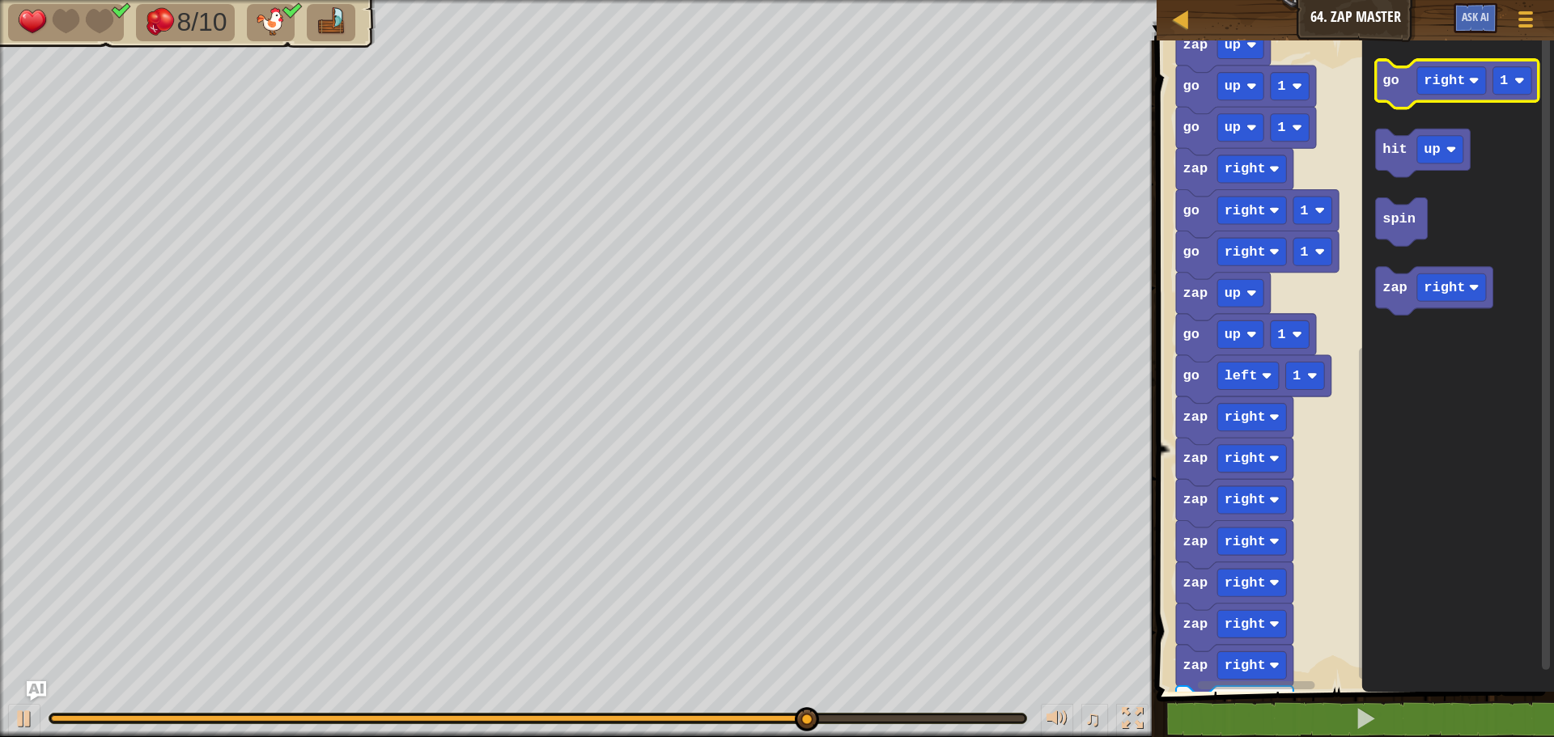
click at [1395, 86] on text "go" at bounding box center [1390, 80] width 16 height 15
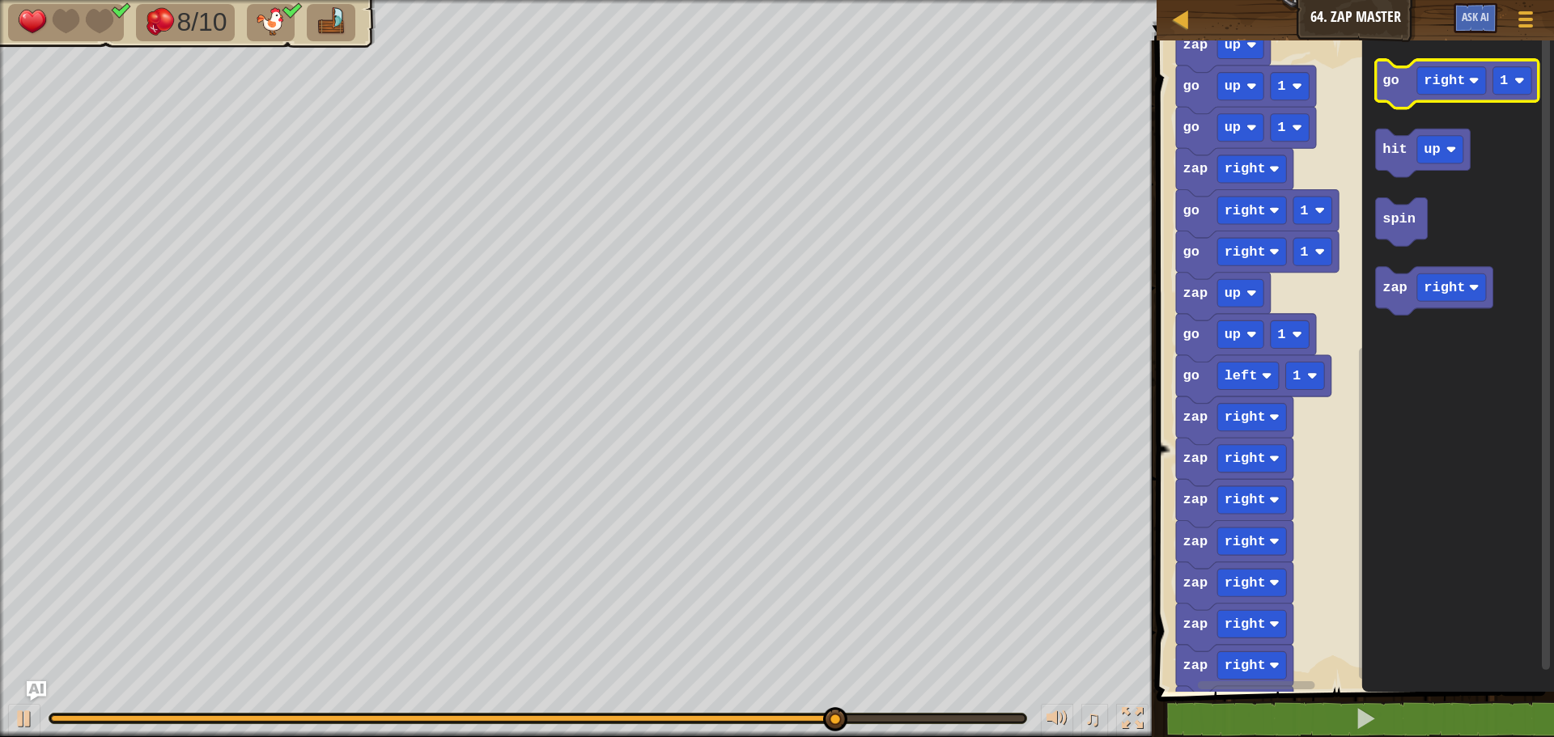
click at [1395, 86] on text "go" at bounding box center [1390, 80] width 16 height 15
